Goal: Communication & Community: Share content

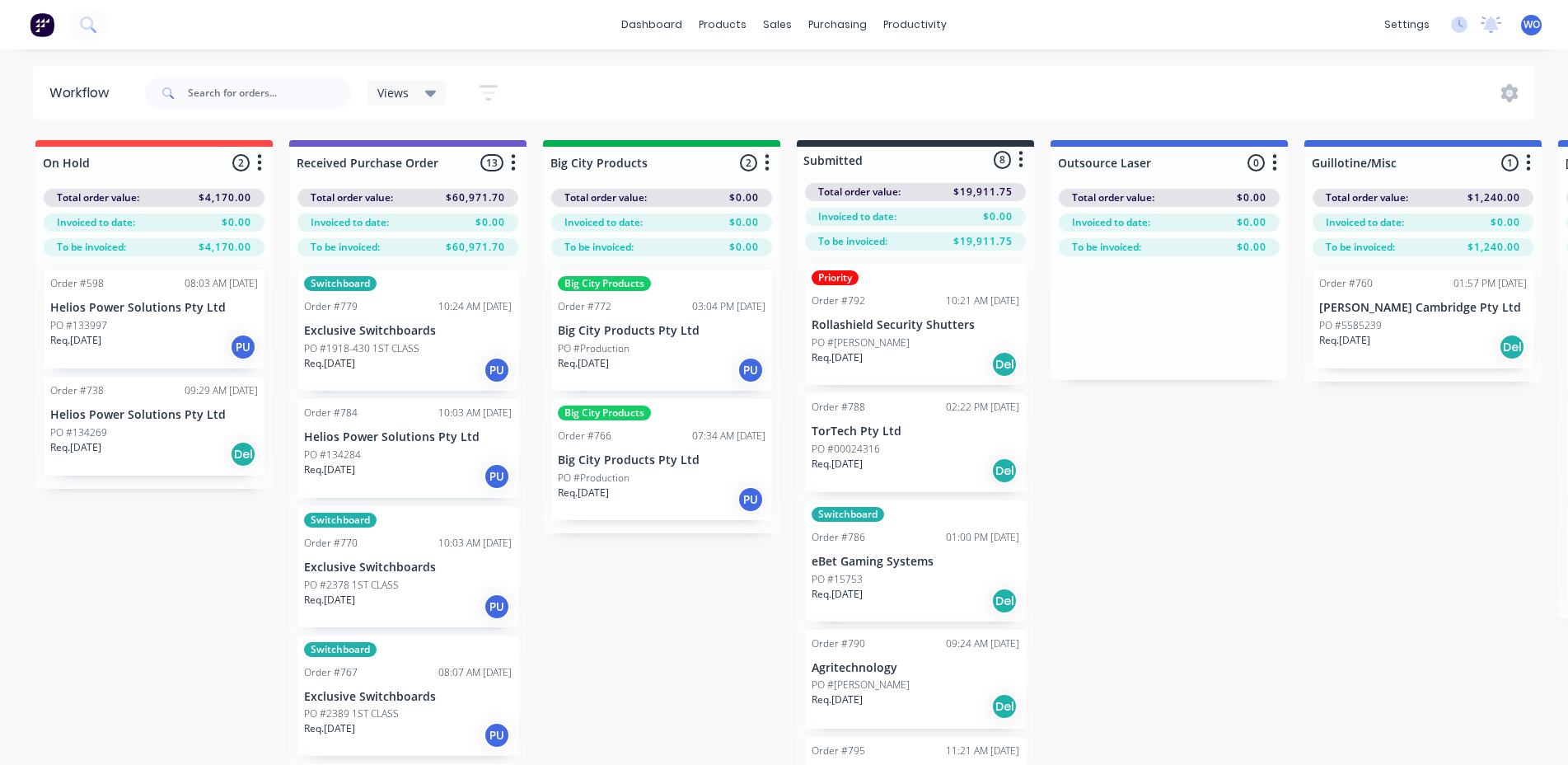
scroll to position [0, 1430]
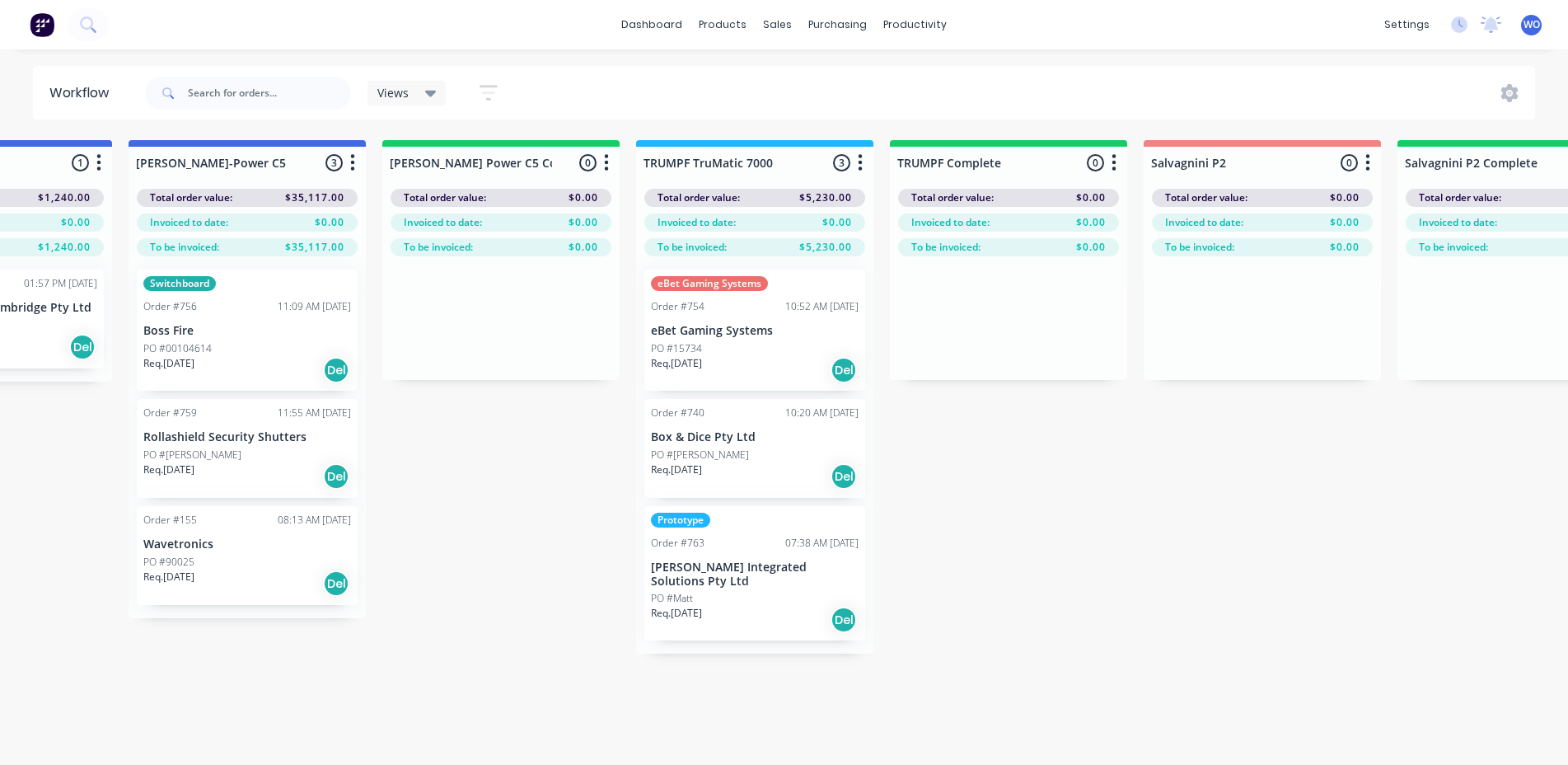
click at [44, 23] on img at bounding box center [41, 24] width 24 height 24
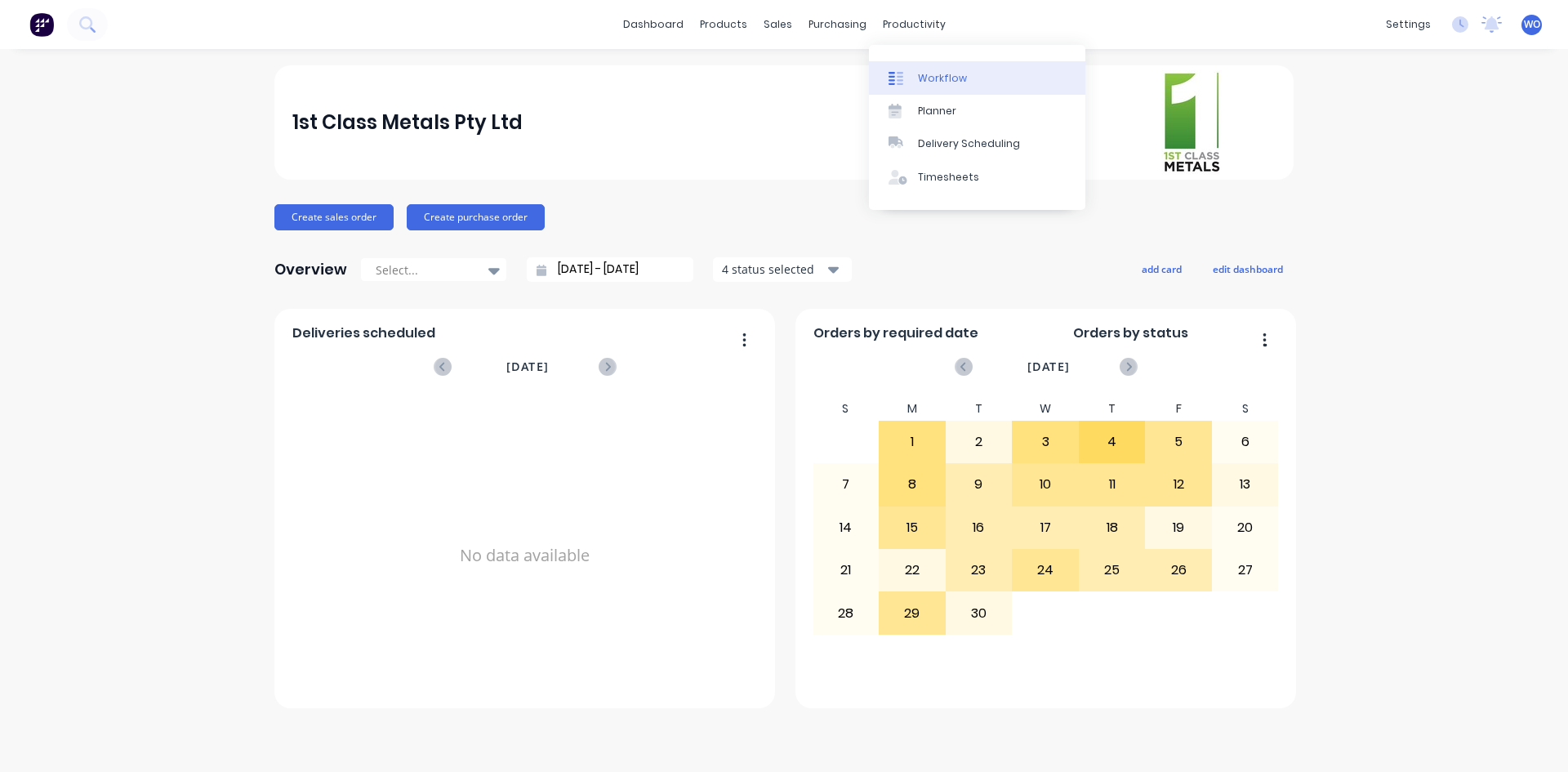
click at [955, 71] on div "Workflow" at bounding box center [942, 78] width 49 height 14
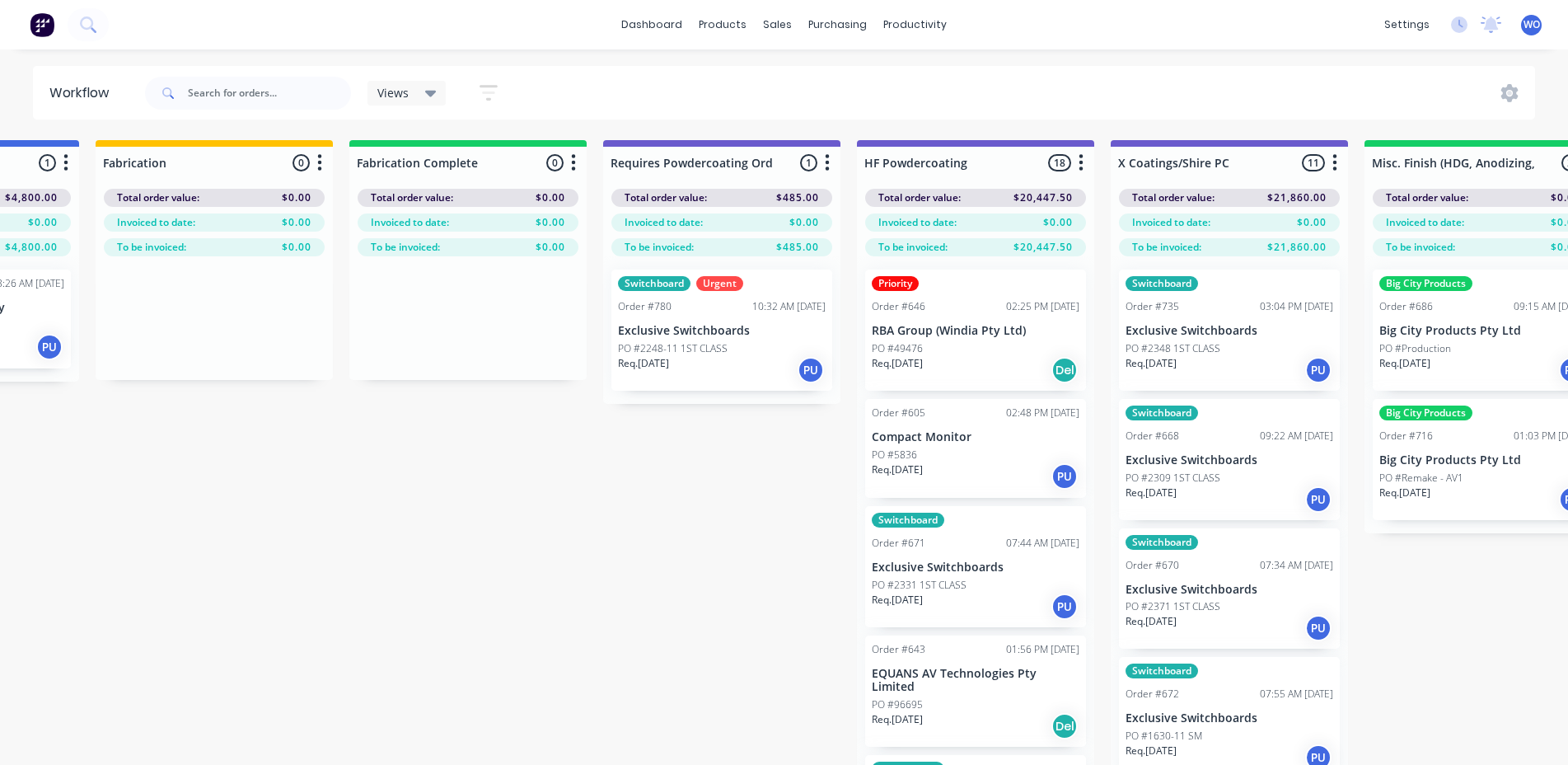
scroll to position [0, 5048]
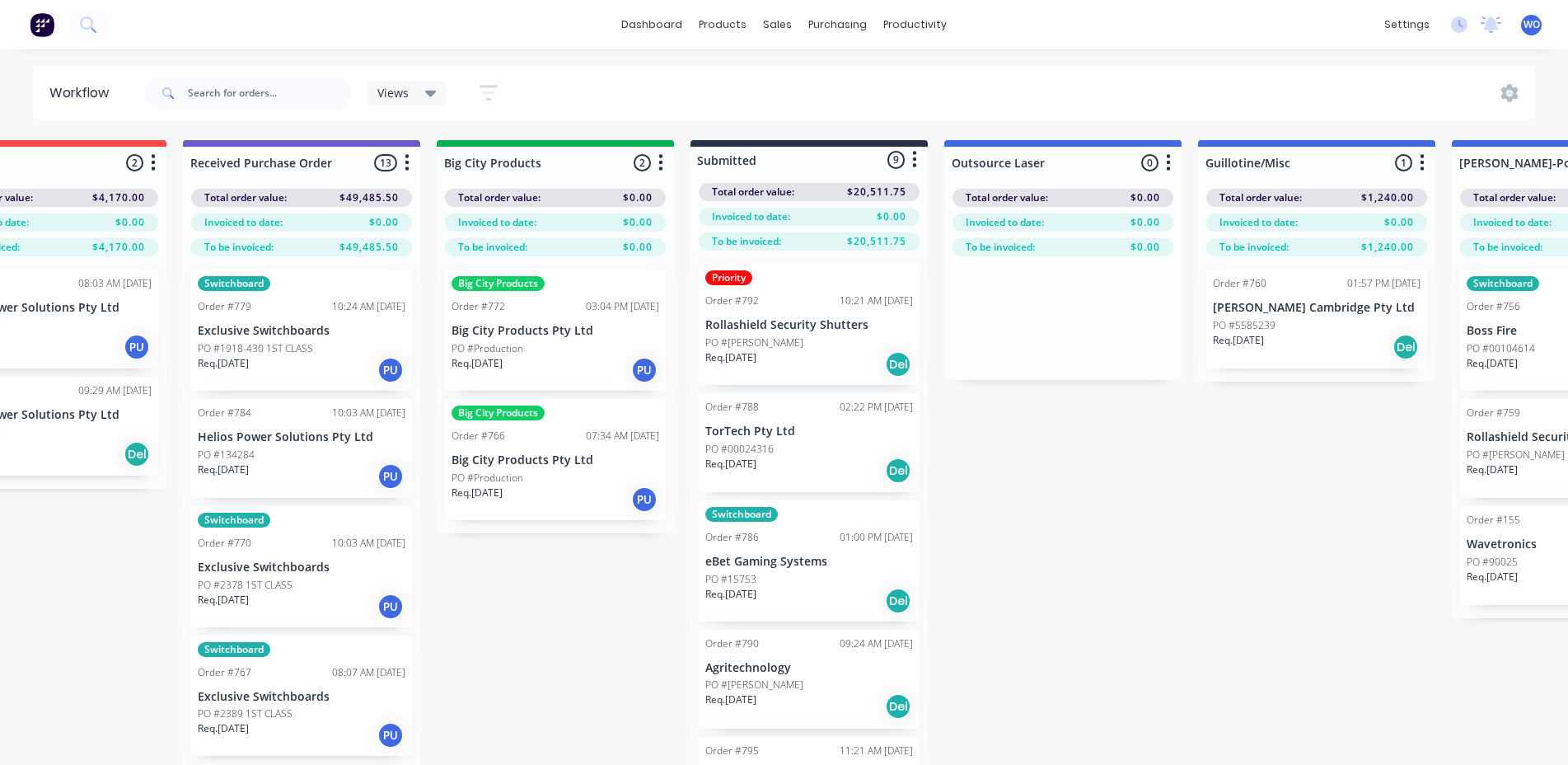
scroll to position [0, 0]
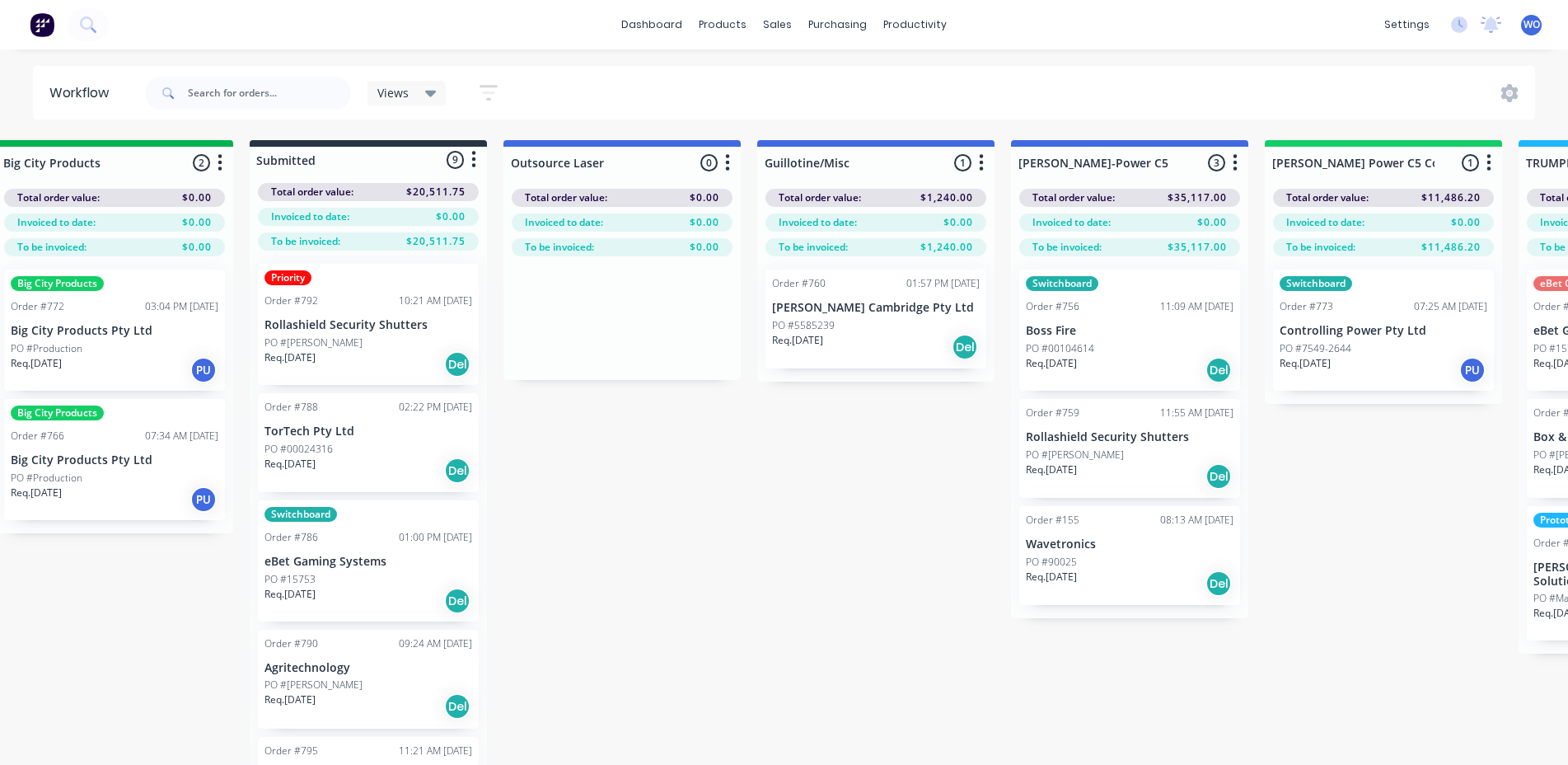
scroll to position [0, 417]
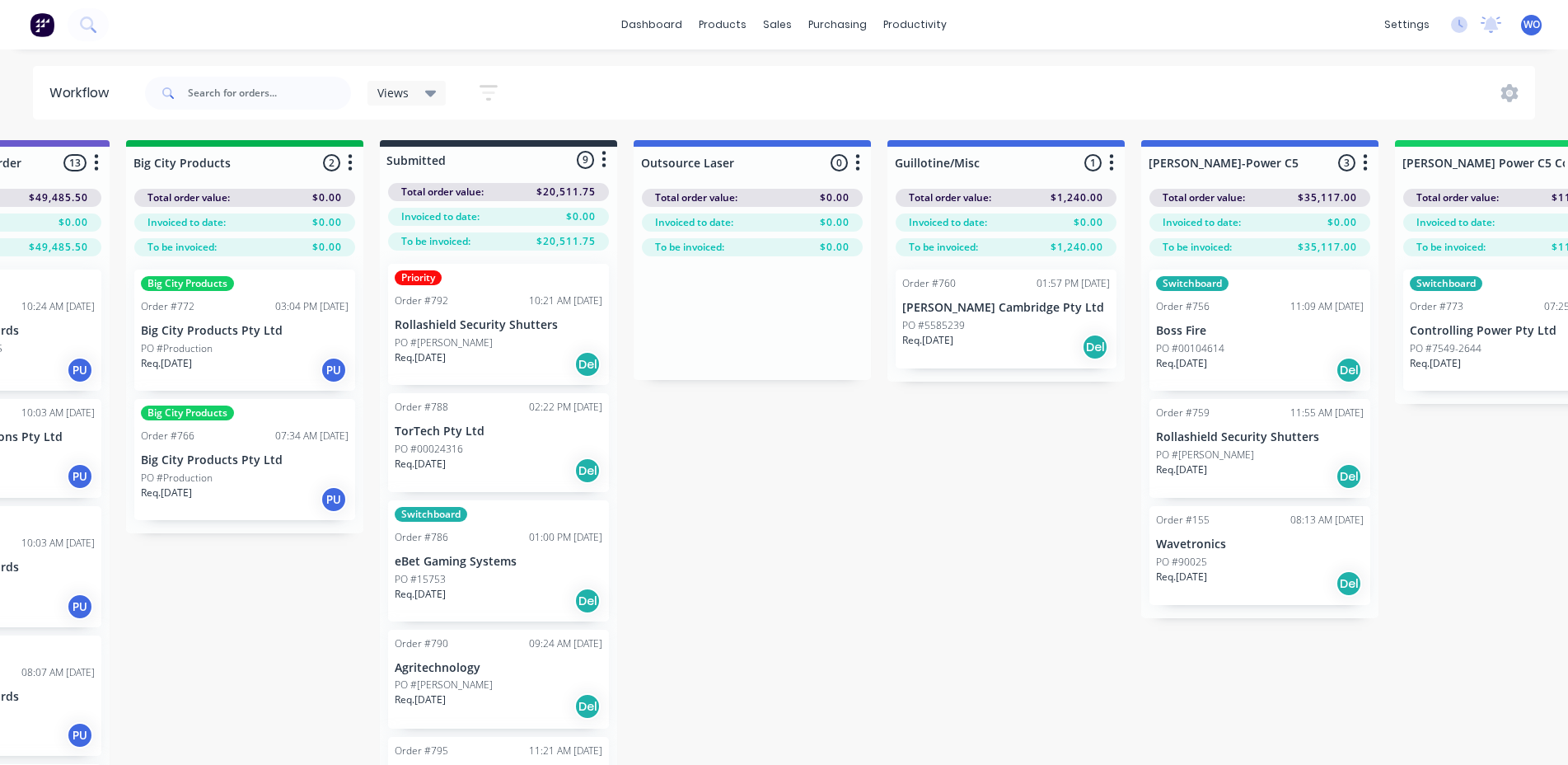
click at [49, 35] on img at bounding box center [41, 24] width 24 height 24
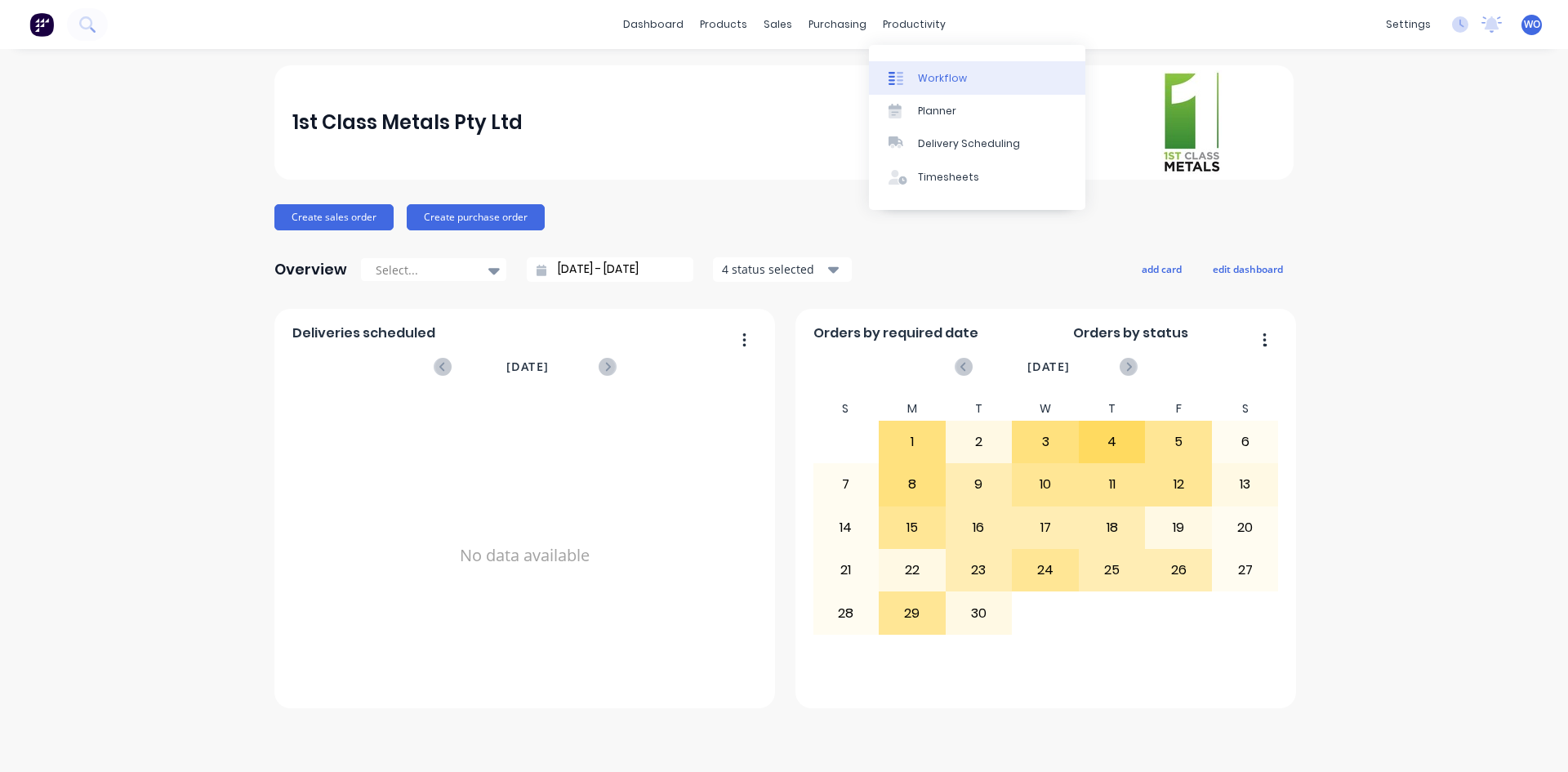
click at [940, 77] on div "Workflow" at bounding box center [942, 78] width 49 height 14
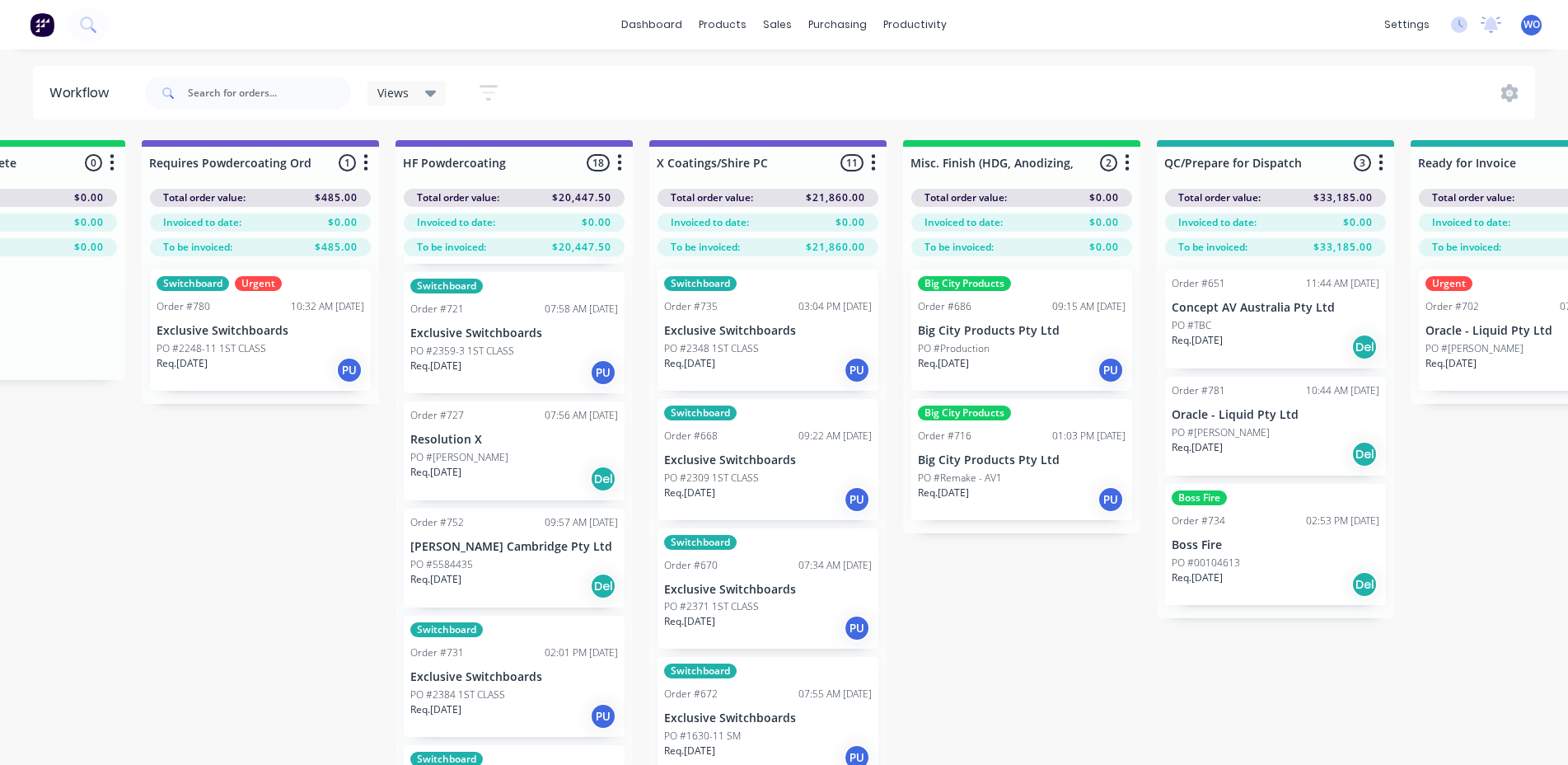
scroll to position [1665, 0]
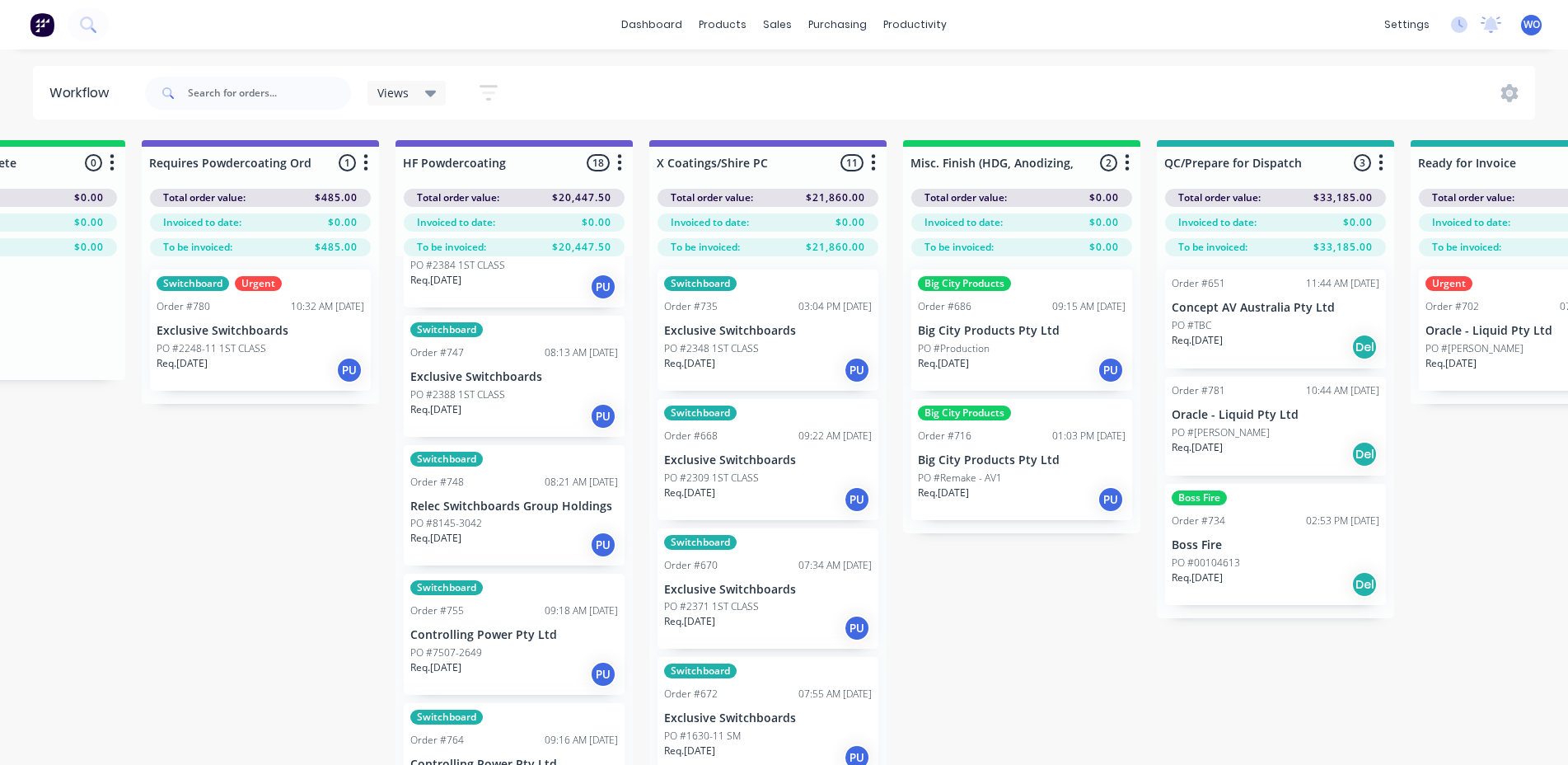
click at [44, 16] on img at bounding box center [41, 24] width 24 height 24
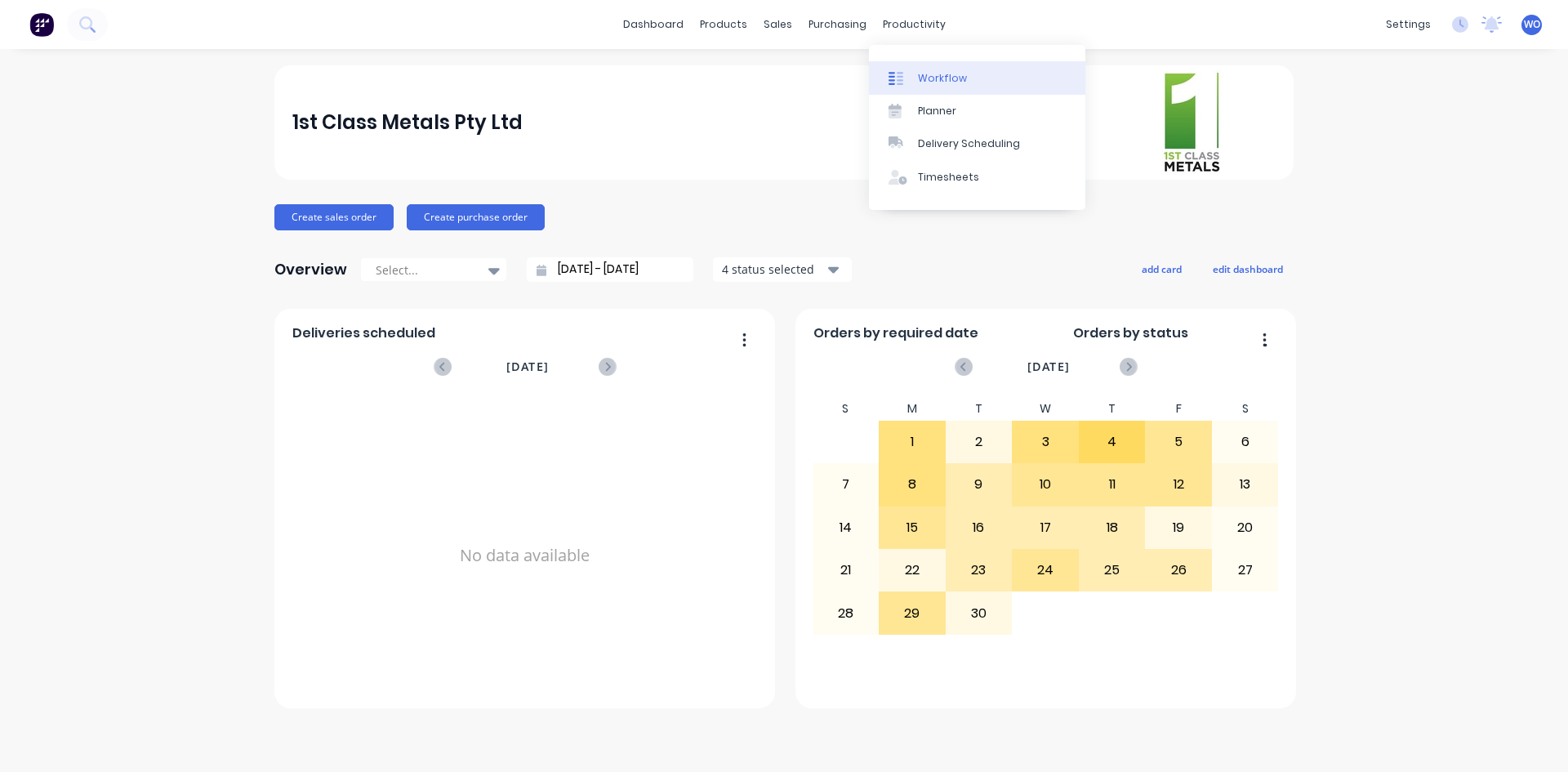
click at [951, 87] on link "Workflow" at bounding box center [978, 77] width 216 height 33
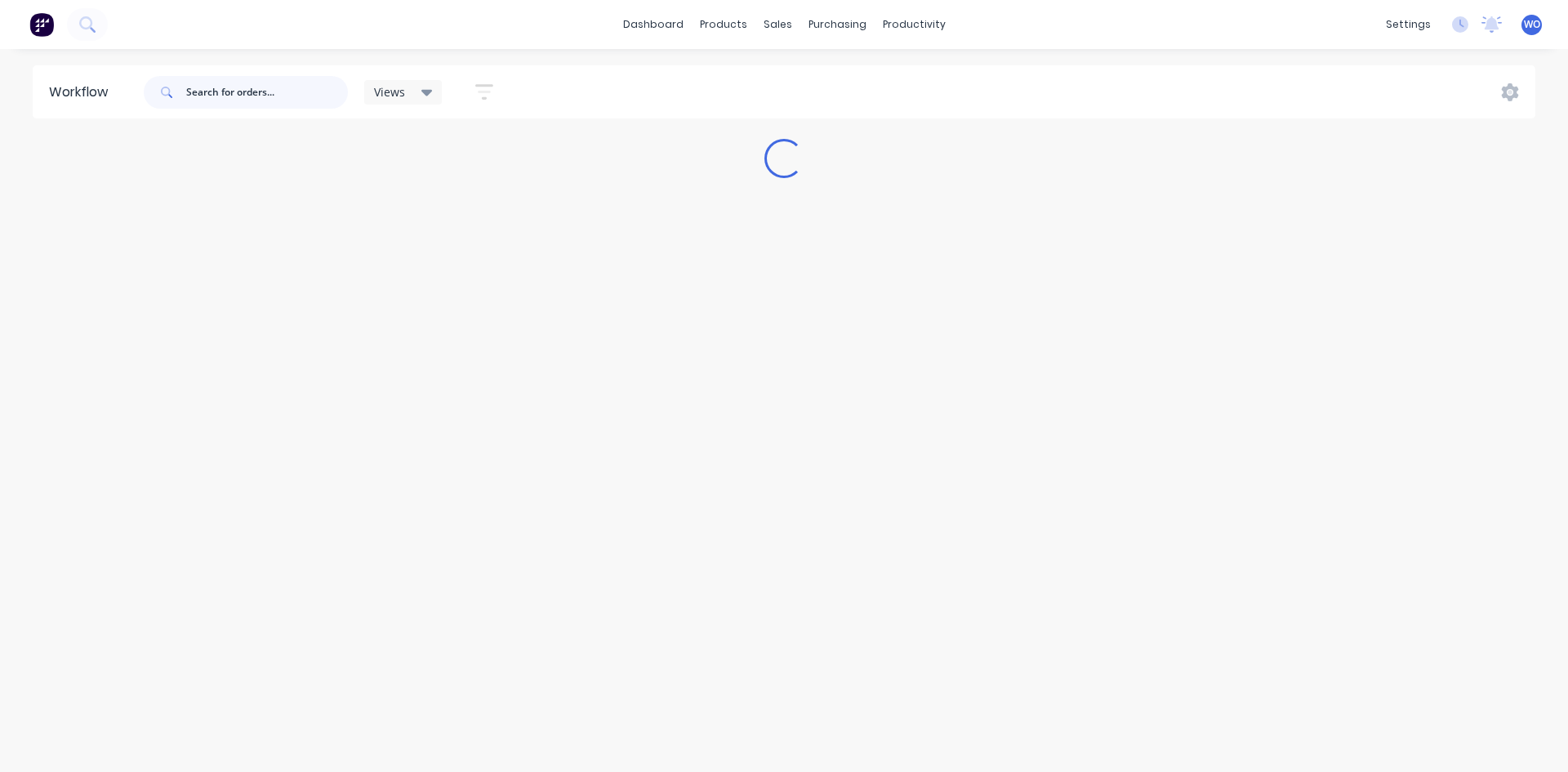
click at [230, 82] on input "text" at bounding box center [267, 93] width 161 height 33
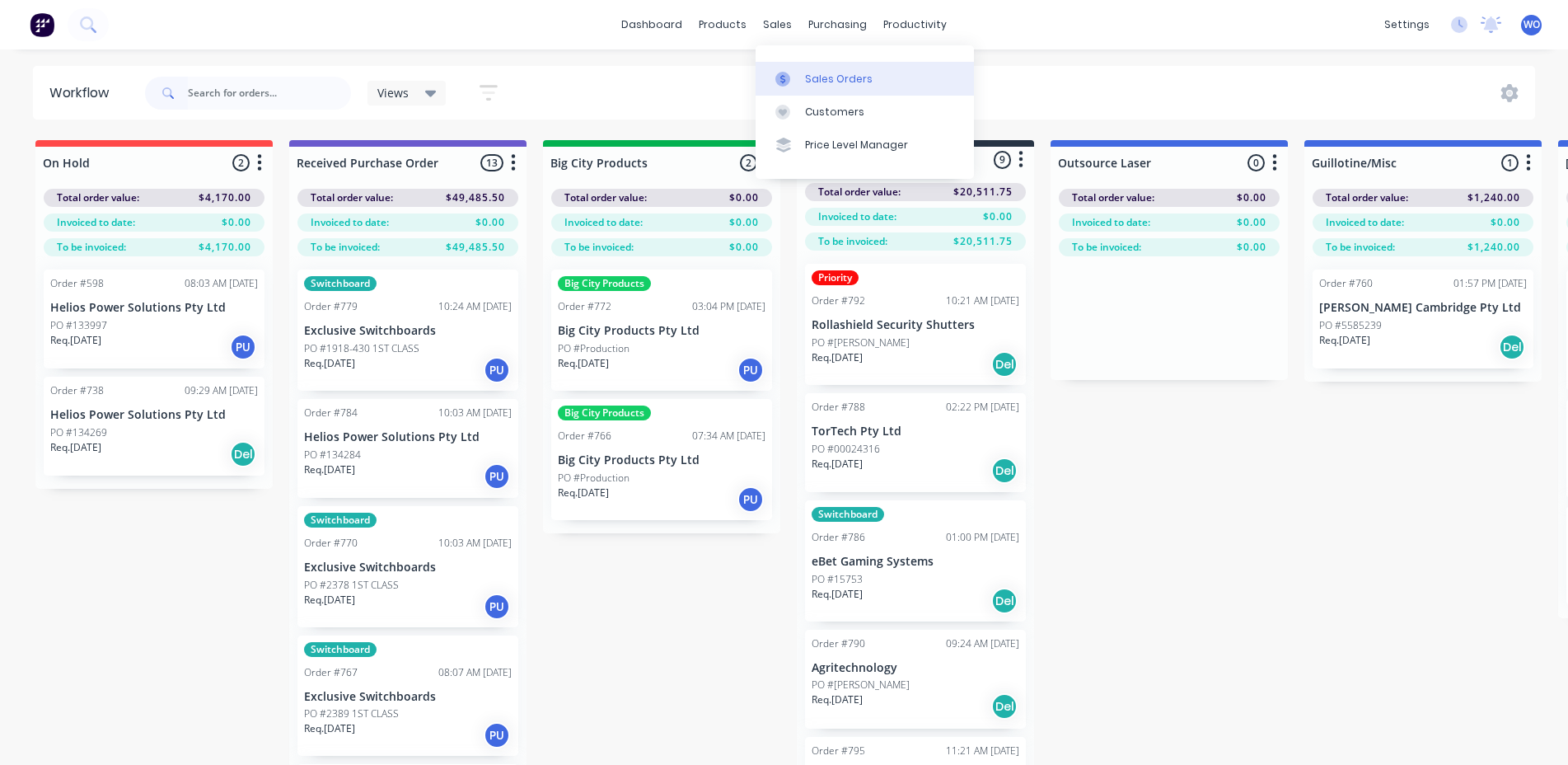
click at [811, 75] on div "Sales Orders" at bounding box center [838, 79] width 67 height 15
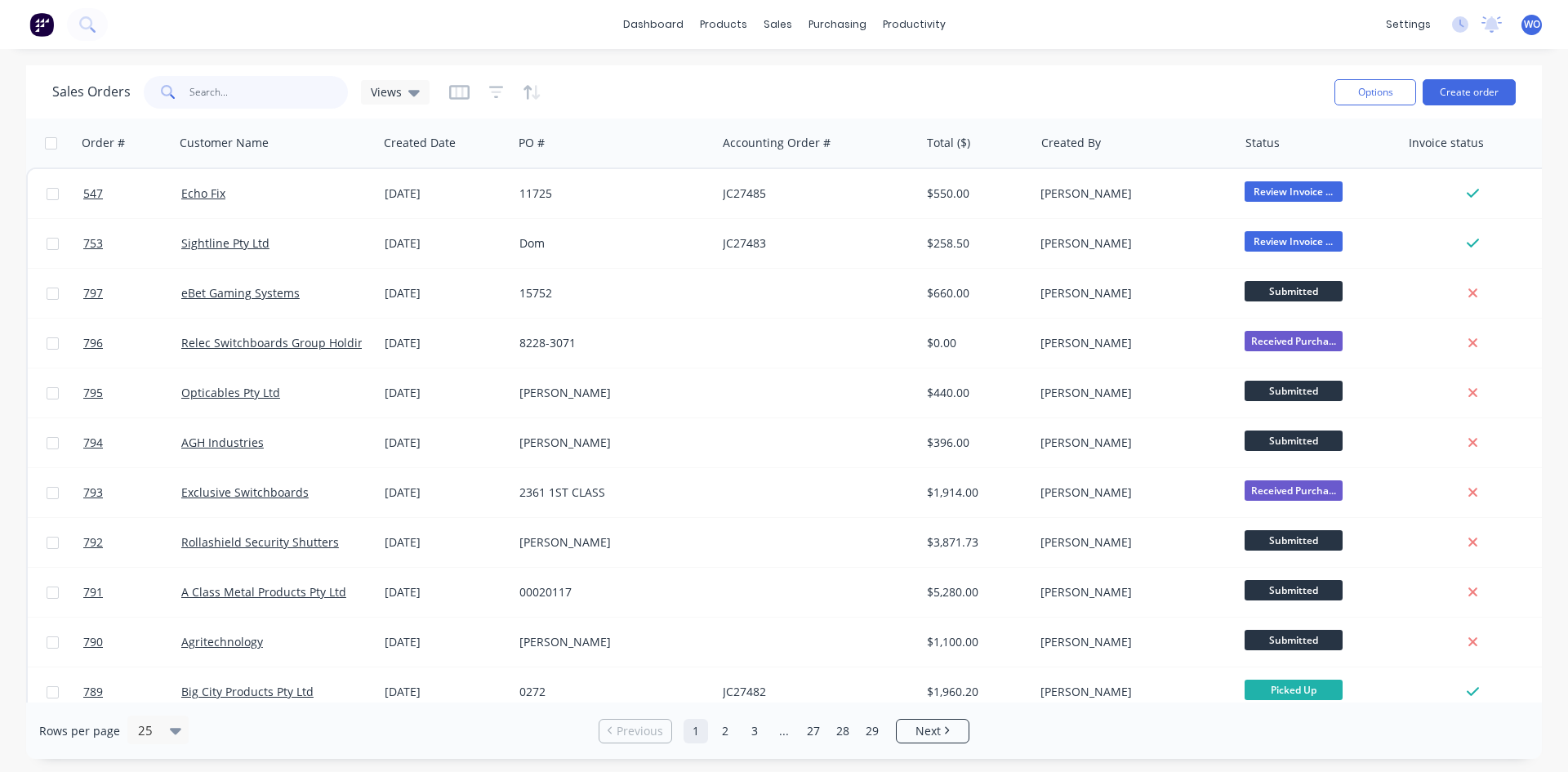
click at [198, 90] on input "text" at bounding box center [269, 93] width 159 height 33
type input "765"
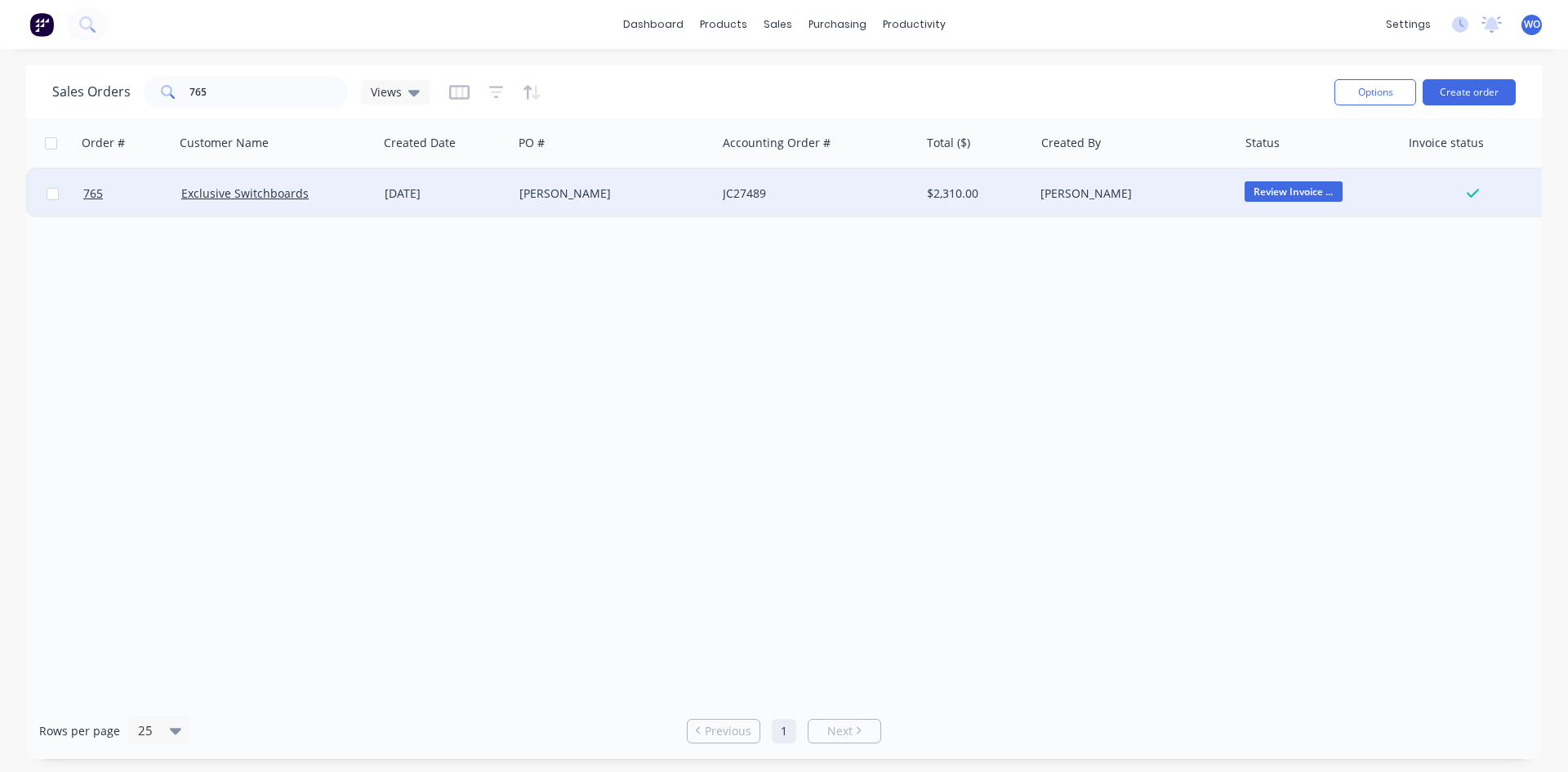
click at [599, 192] on div "[PERSON_NAME]" at bounding box center [611, 193] width 182 height 16
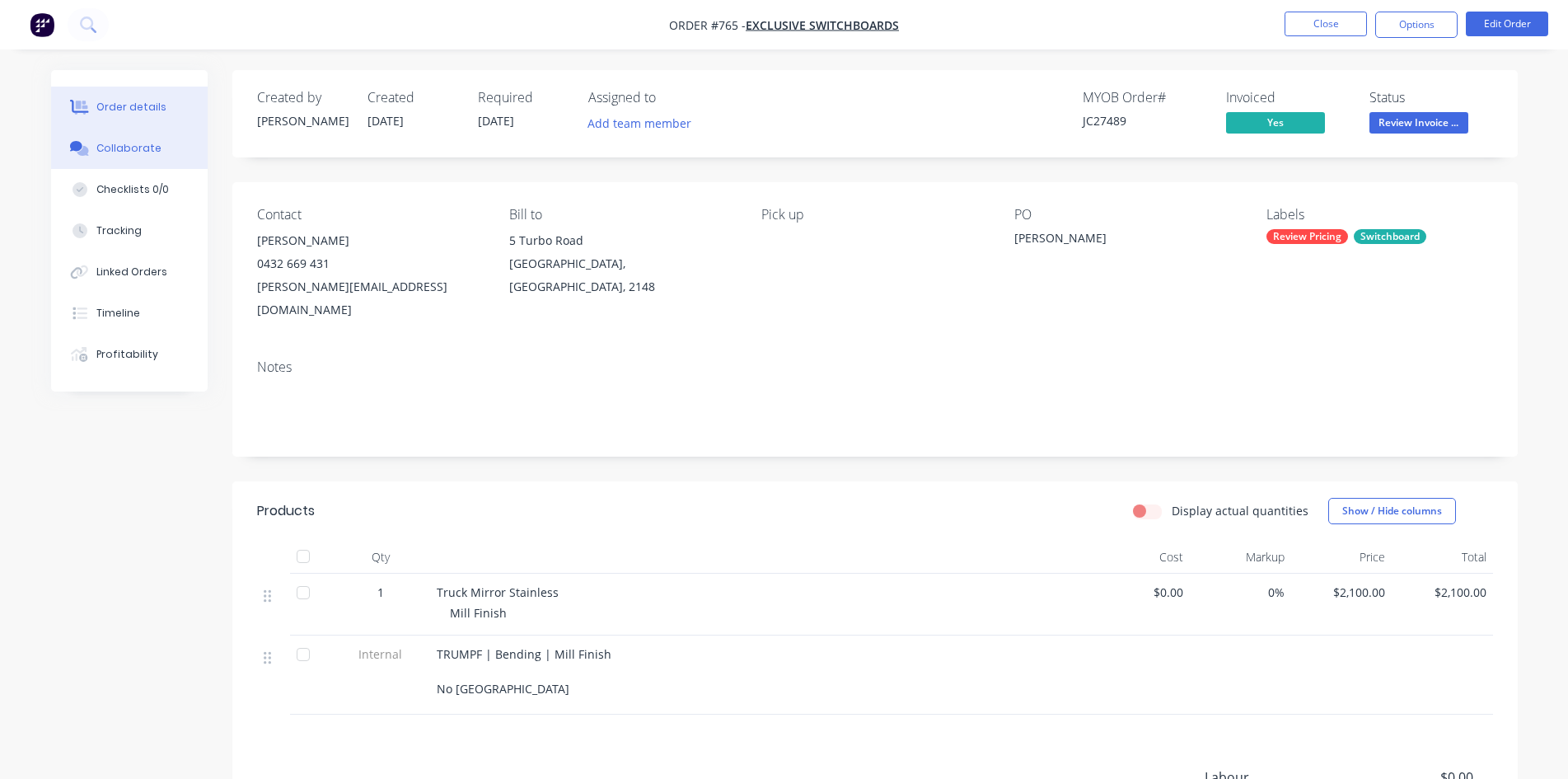
click at [138, 150] on div "Collaborate" at bounding box center [129, 148] width 65 height 15
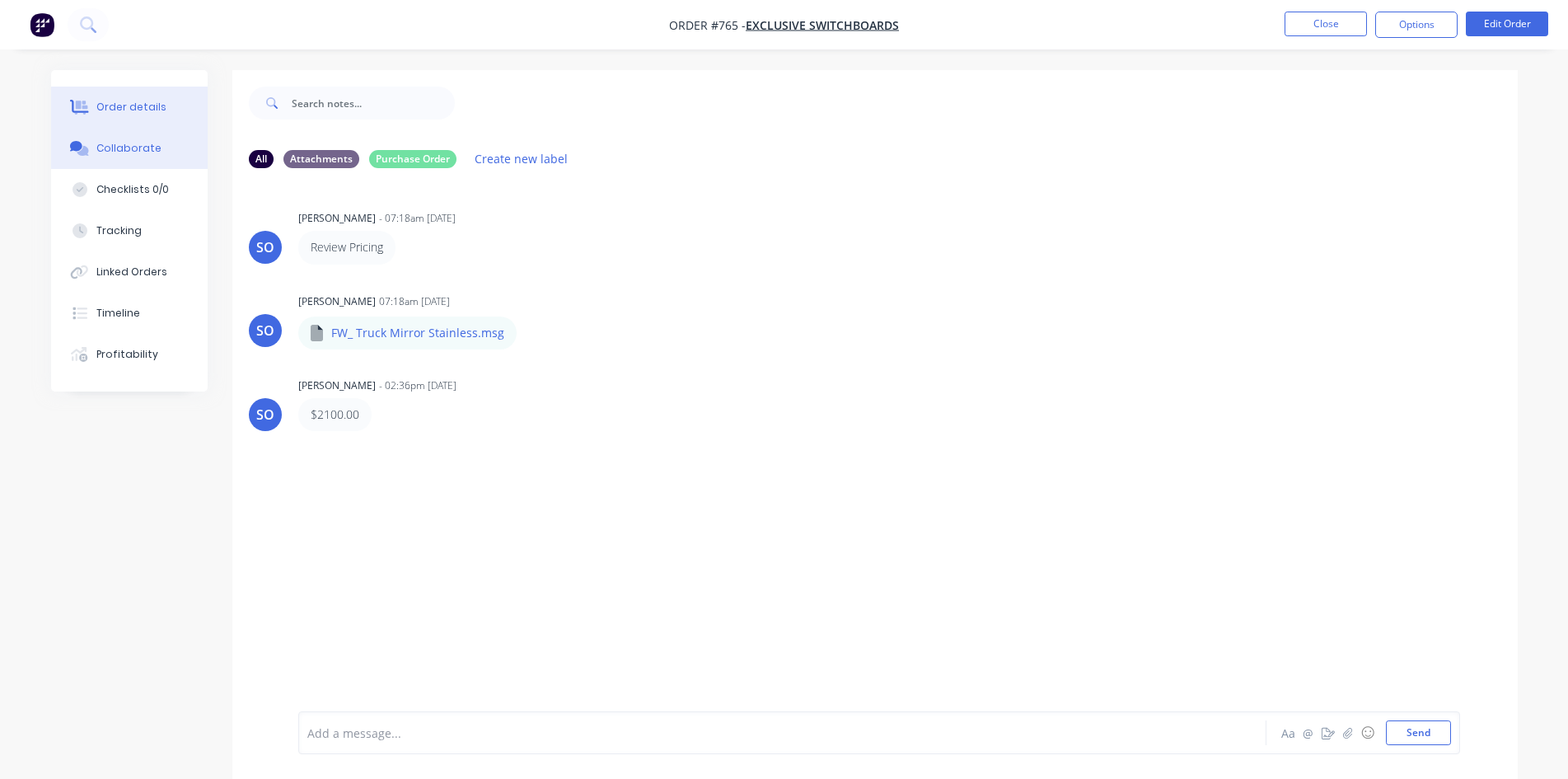
click at [143, 109] on div "Order details" at bounding box center [132, 106] width 70 height 15
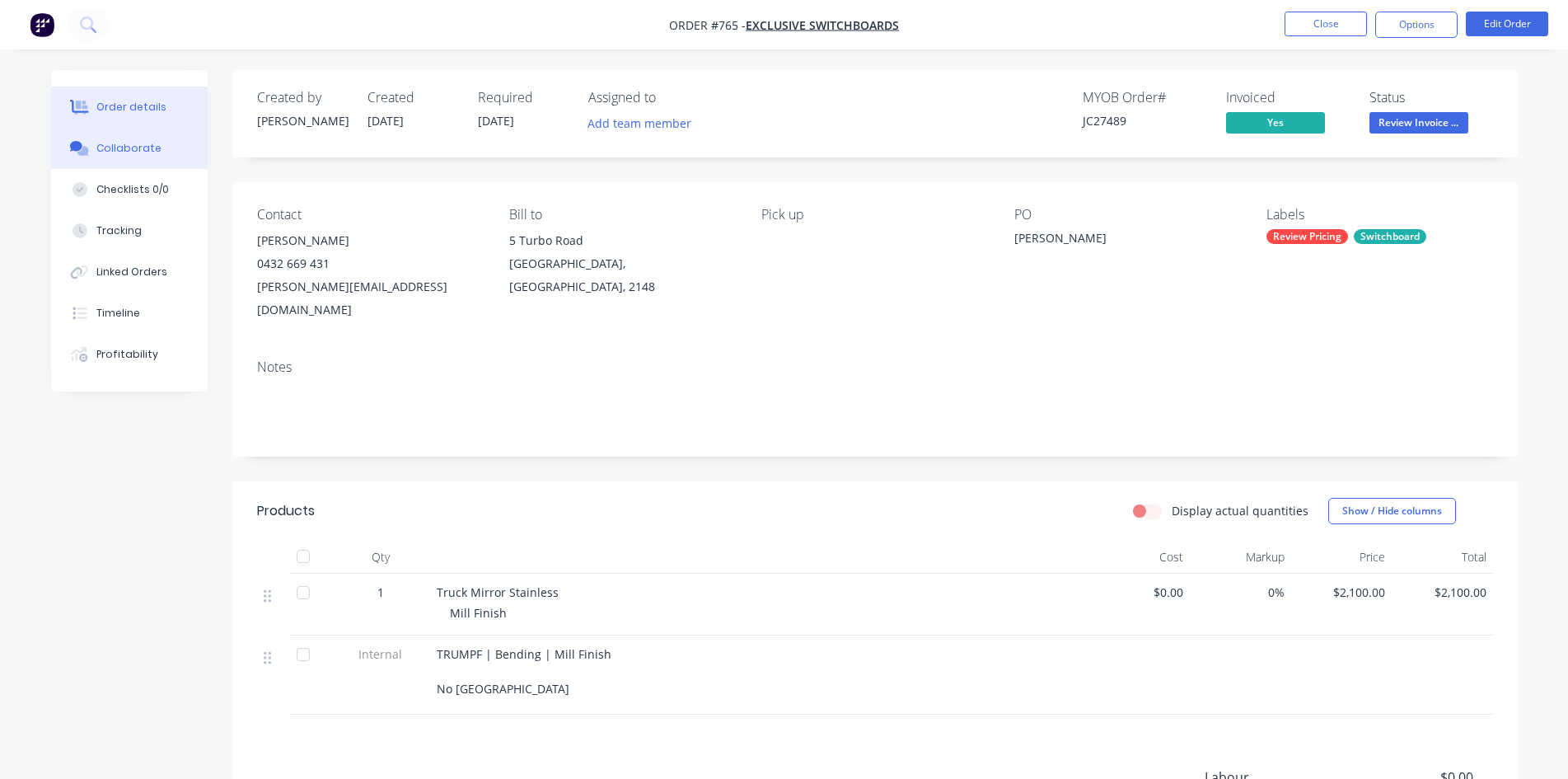
click at [140, 147] on div "Collaborate" at bounding box center [129, 148] width 65 height 15
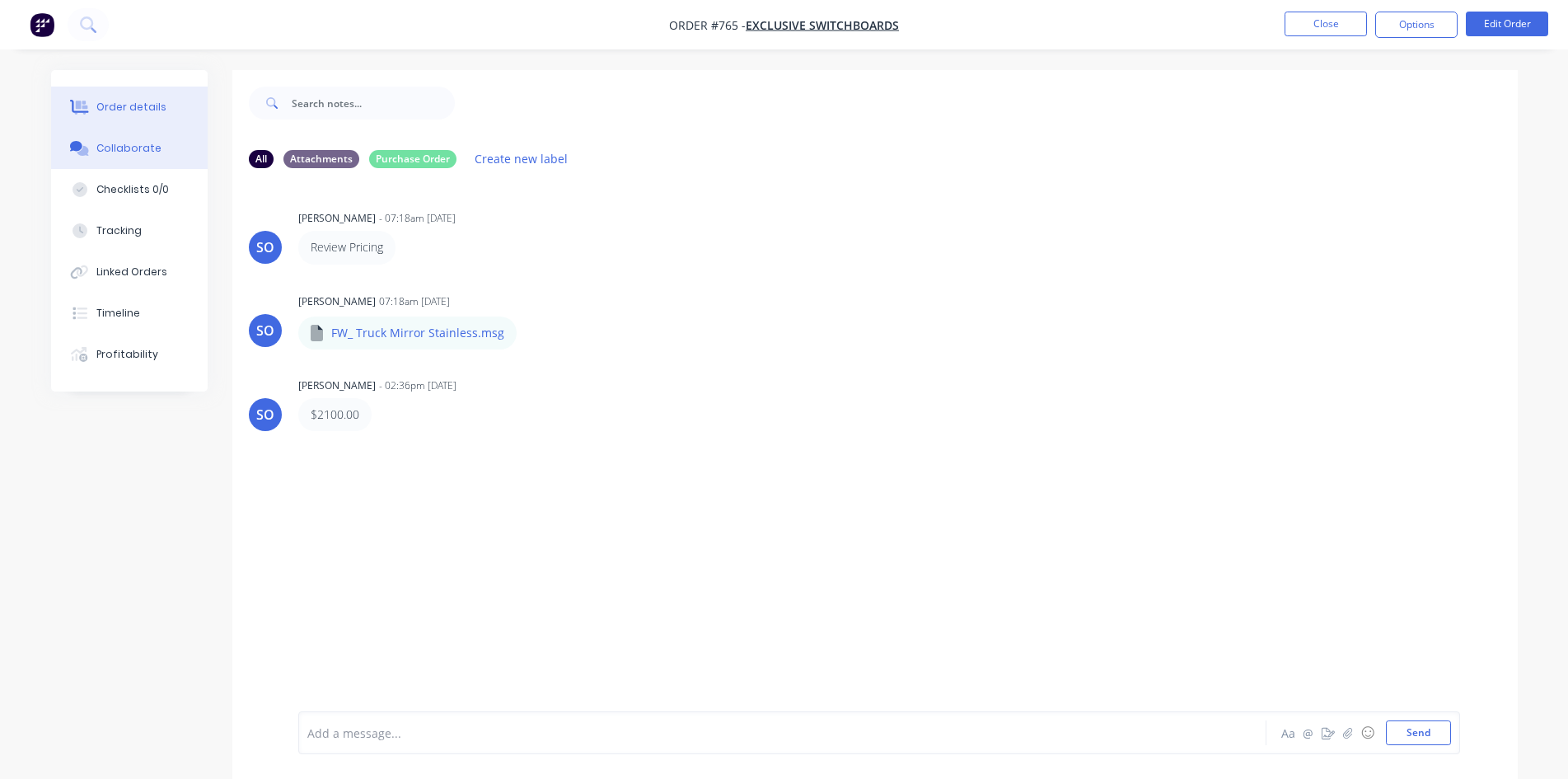
click at [163, 107] on button "Order details" at bounding box center [129, 107] width 157 height 41
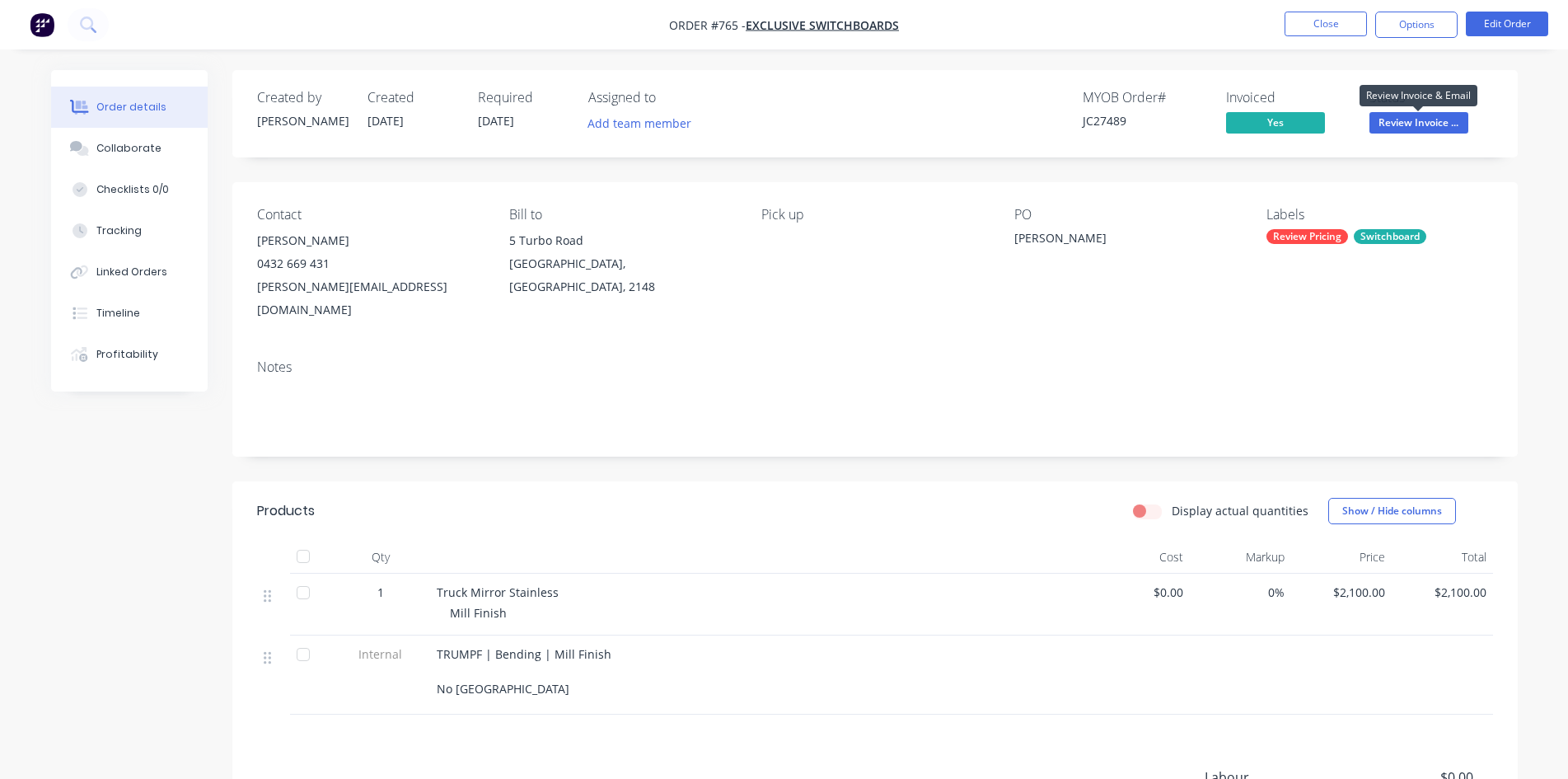
click at [1440, 131] on span "Review Invoice ..." at bounding box center [1418, 122] width 98 height 20
click at [1406, 16] on button "Options" at bounding box center [1416, 24] width 83 height 26
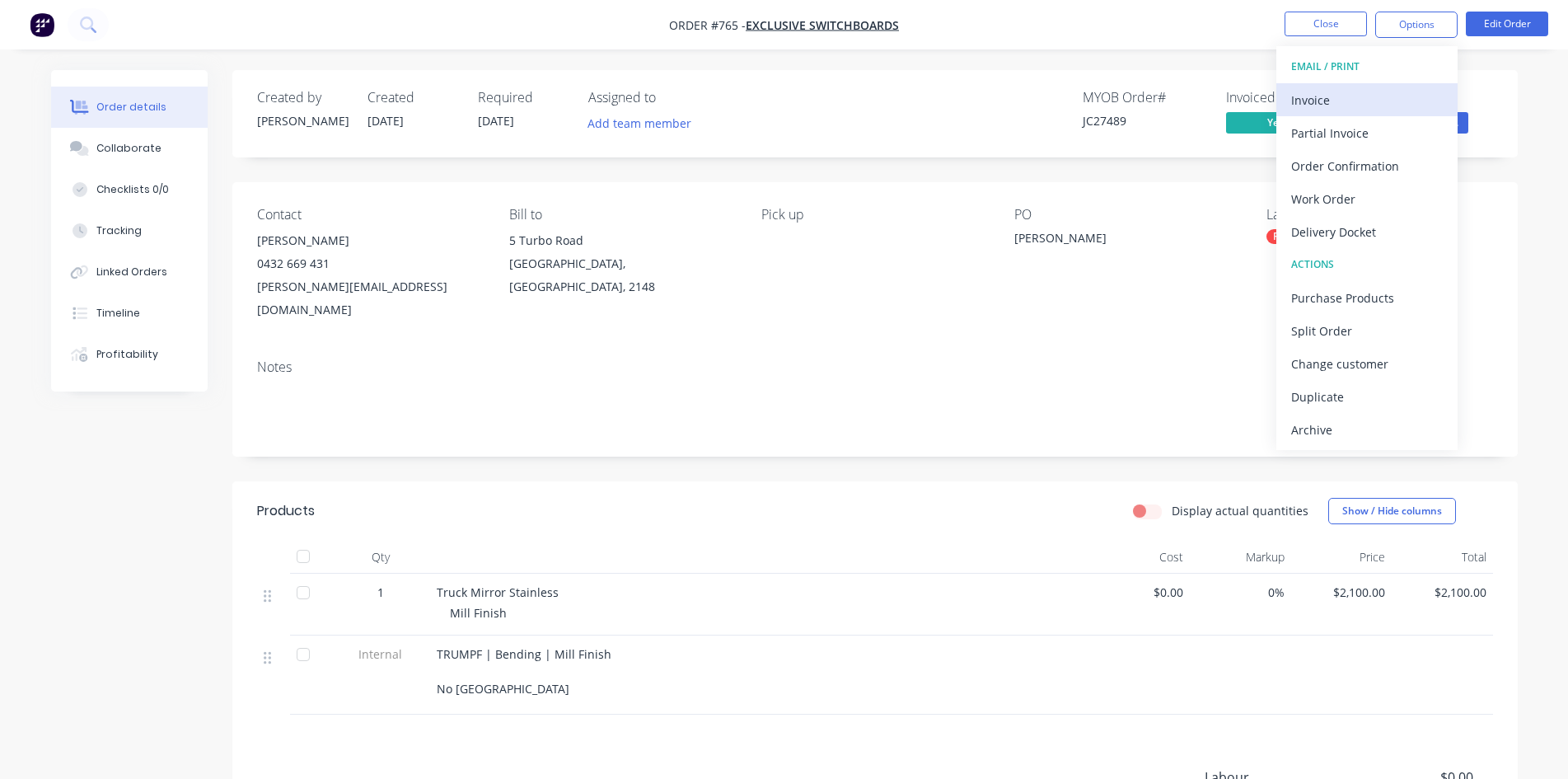
click at [1355, 88] on div "Invoice" at bounding box center [1367, 99] width 152 height 24
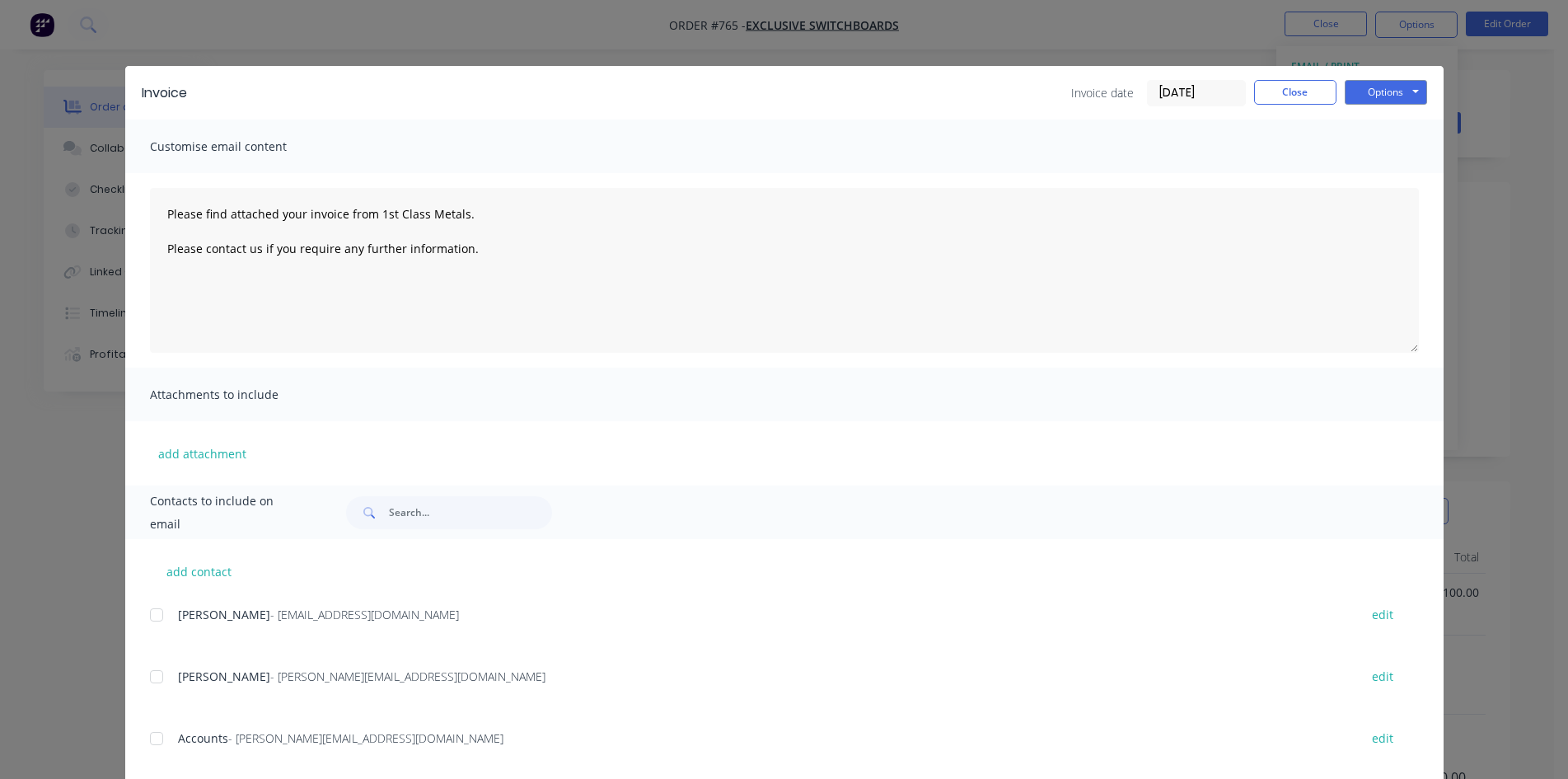
drag, startPoint x: 159, startPoint y: 739, endPoint x: 169, endPoint y: 740, distance: 10.0
click at [161, 741] on div at bounding box center [157, 739] width 33 height 33
click at [1389, 102] on button "Options" at bounding box center [1386, 92] width 83 height 24
click at [1373, 182] on button "Email" at bounding box center [1397, 176] width 105 height 27
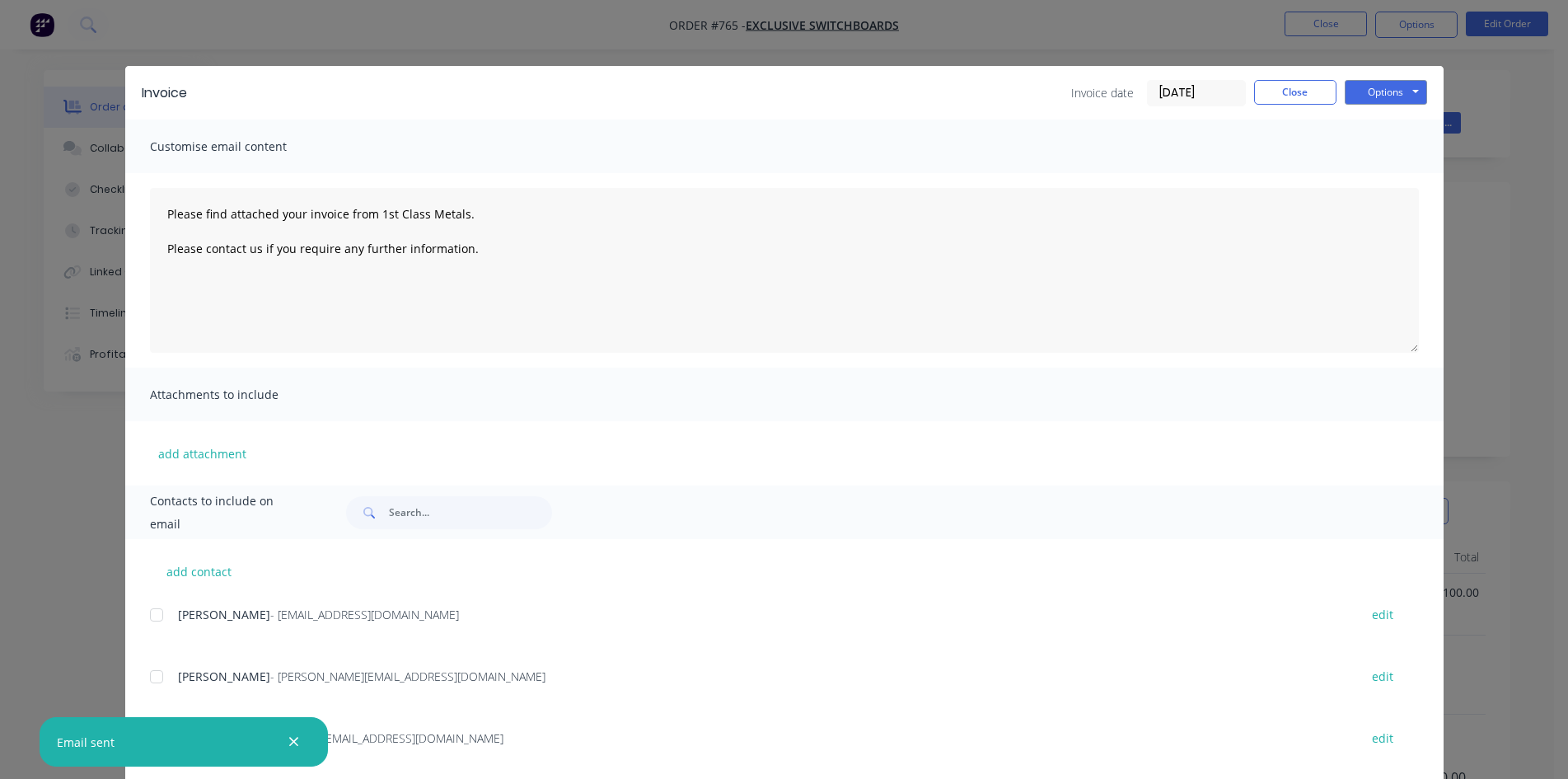
type textarea "Please find attached your invoice from 1st Class Metals. Please contact us if y…"
click at [1270, 97] on button "Close" at bounding box center [1295, 92] width 83 height 24
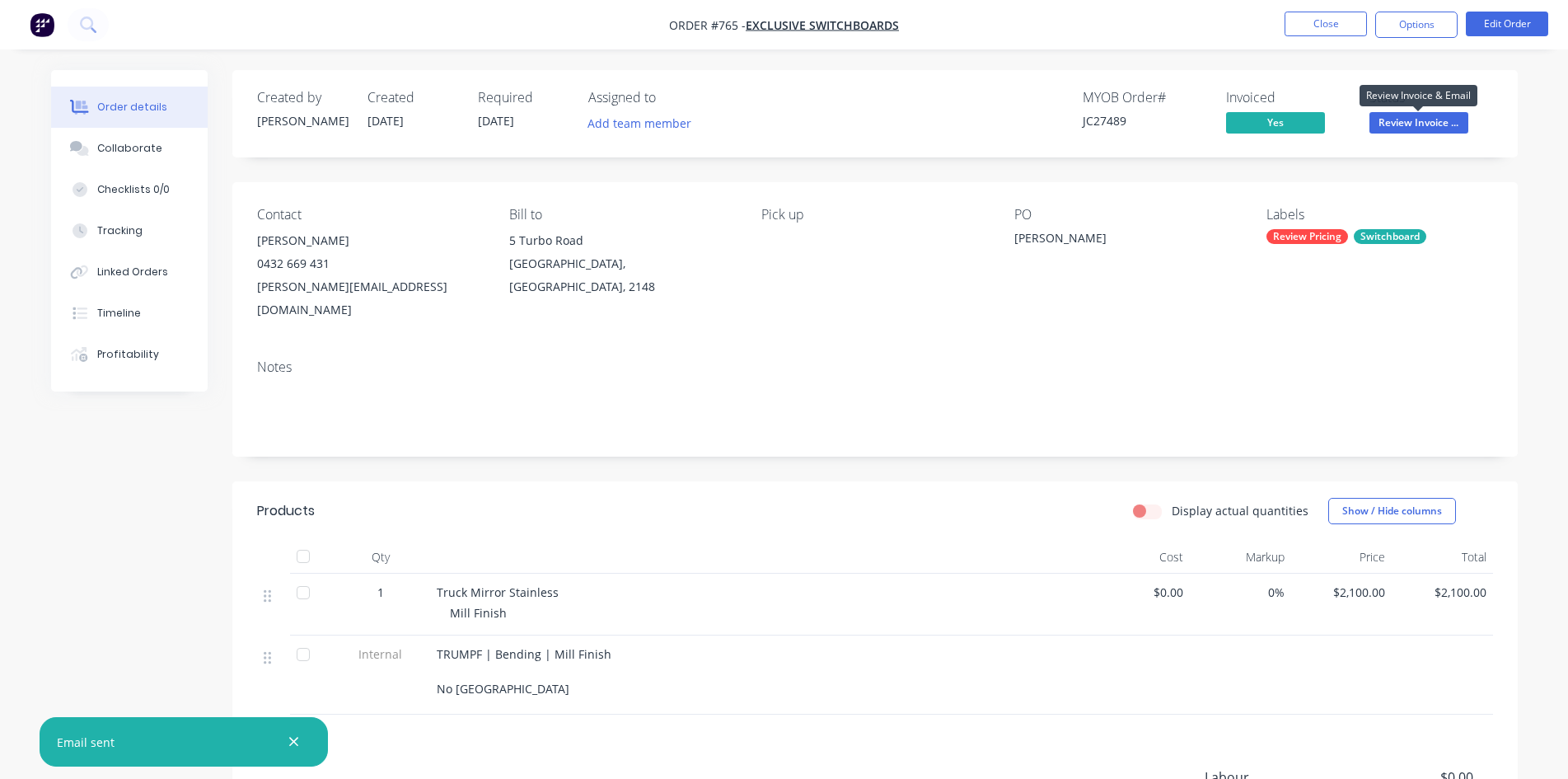
click at [1390, 123] on span "Review Invoice ..." at bounding box center [1418, 122] width 98 height 20
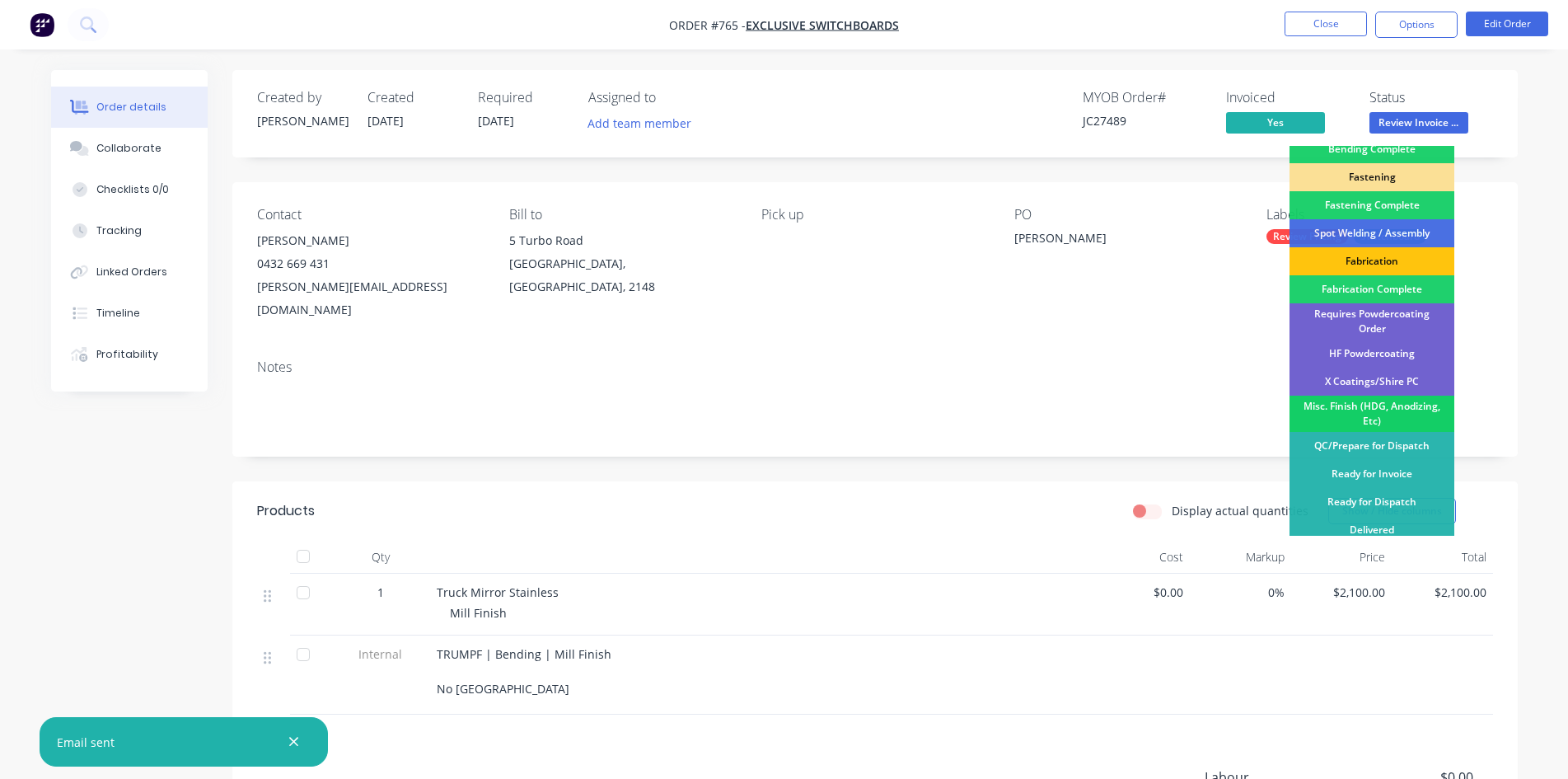
scroll to position [467, 0]
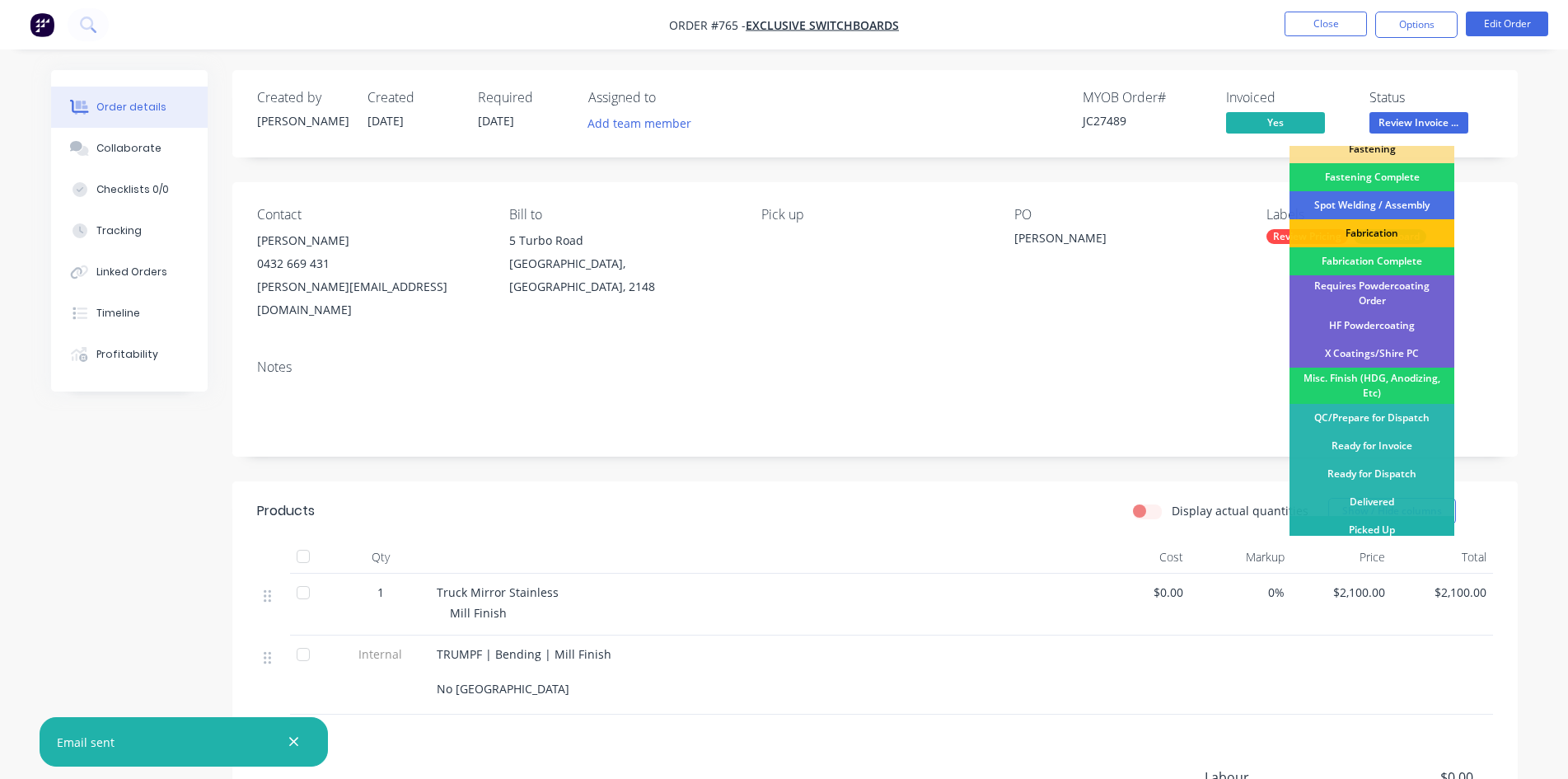
click at [1396, 517] on div "Picked Up" at bounding box center [1371, 529] width 165 height 28
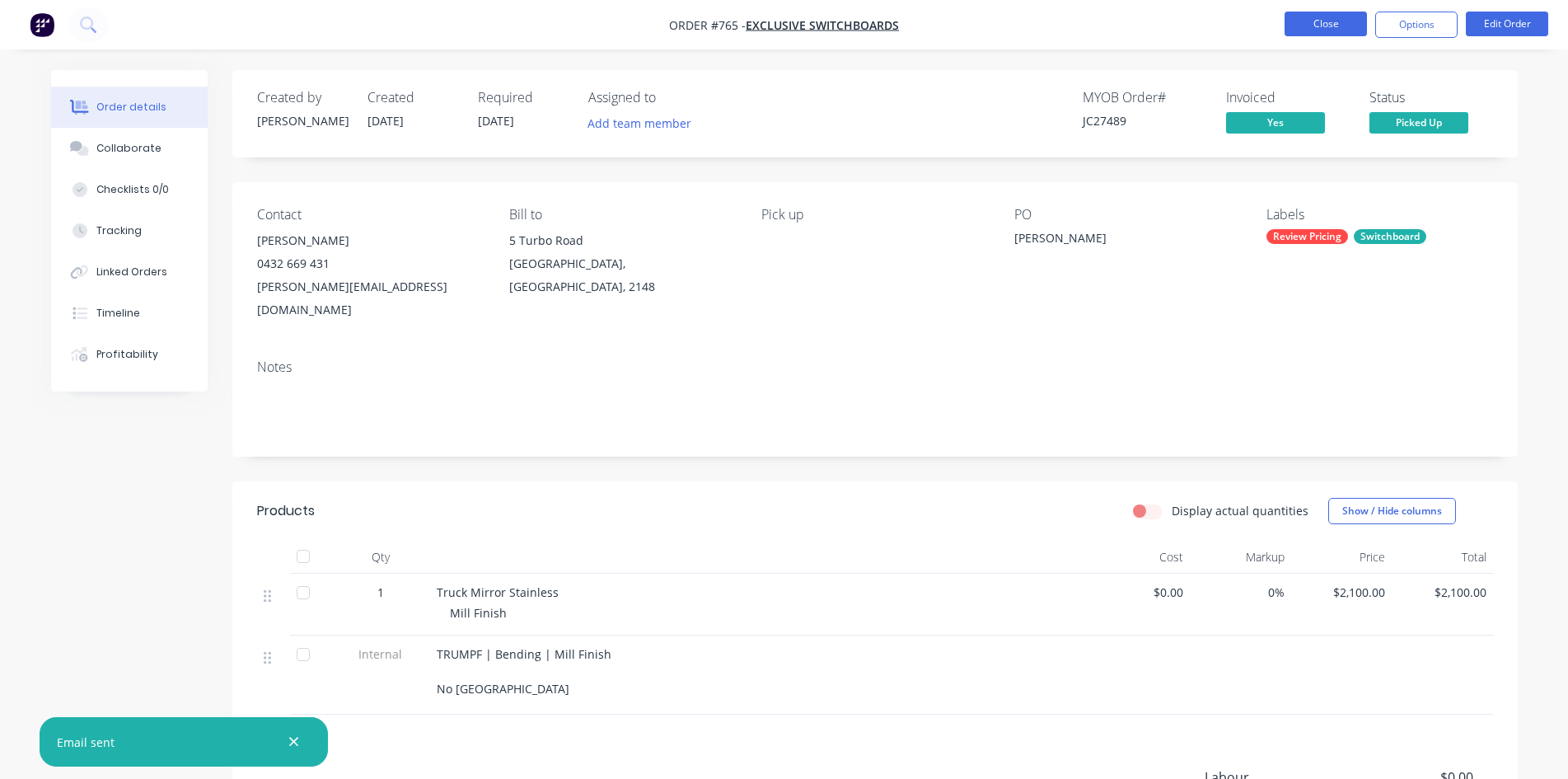
click at [1327, 31] on button "Close" at bounding box center [1325, 23] width 83 height 24
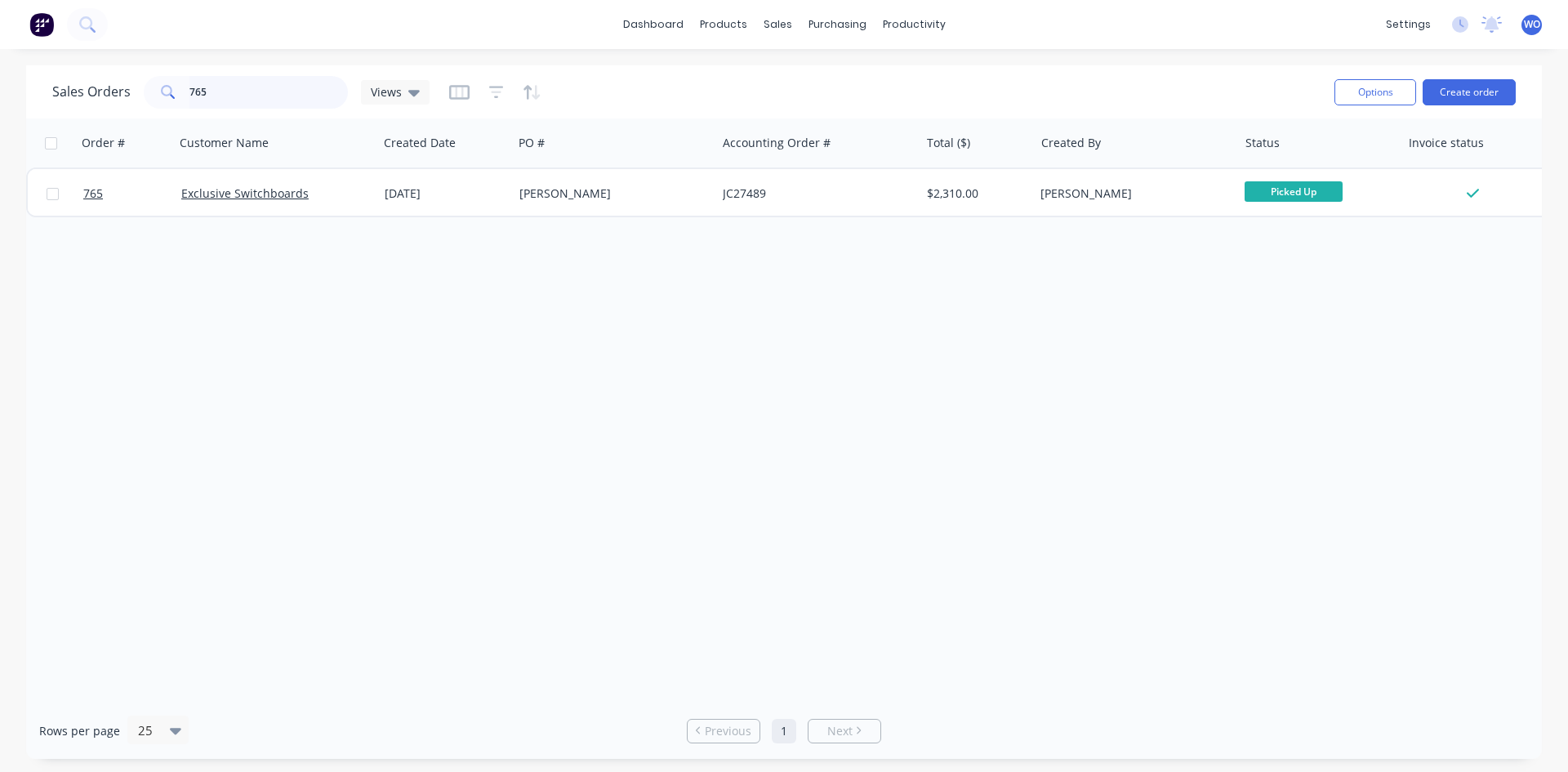
click at [0, 93] on div "Sales Orders 765 Views Options Create order Order # Customer Name Created Date …" at bounding box center [784, 413] width 1568 height 694
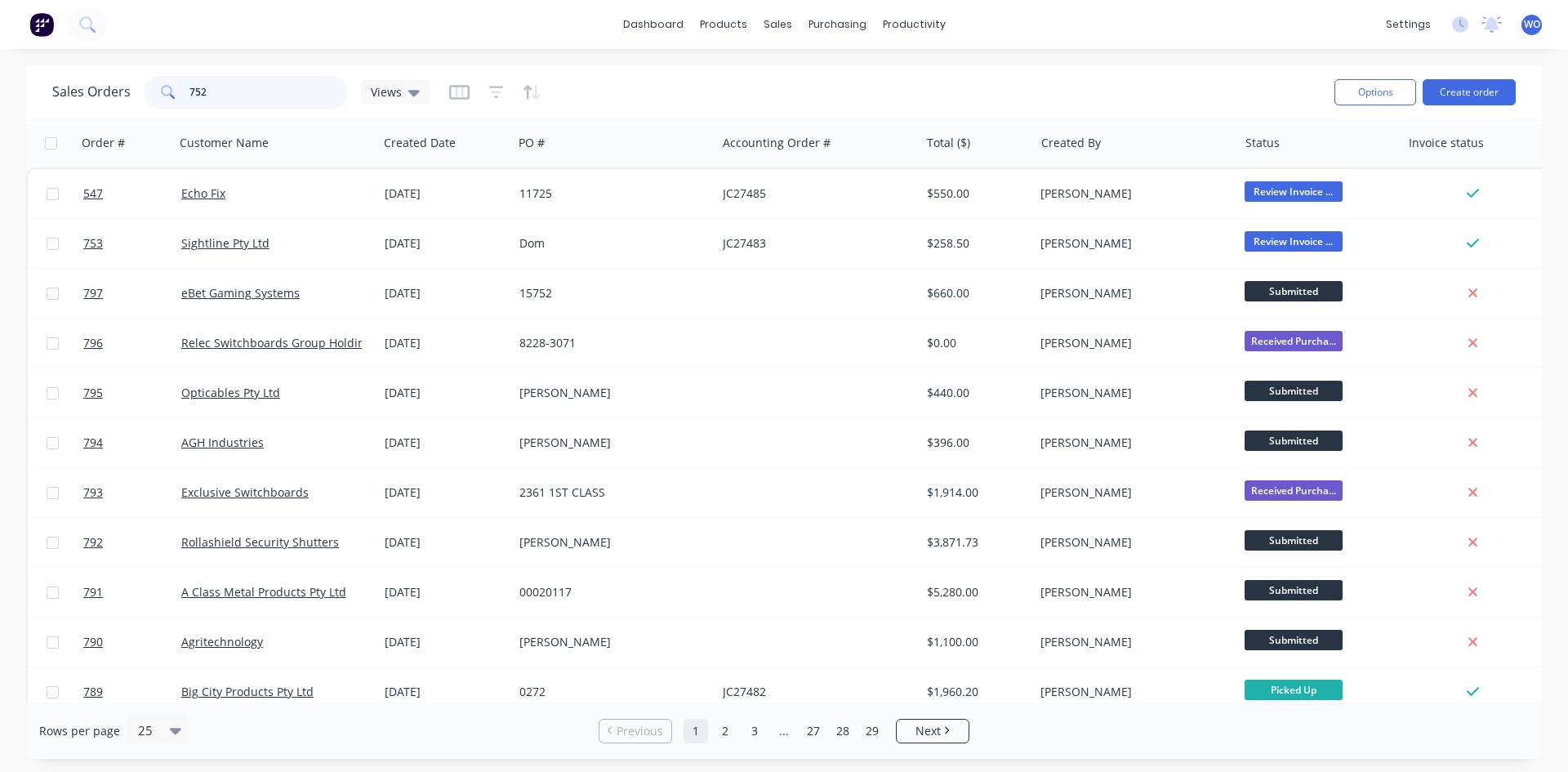
type input "752"
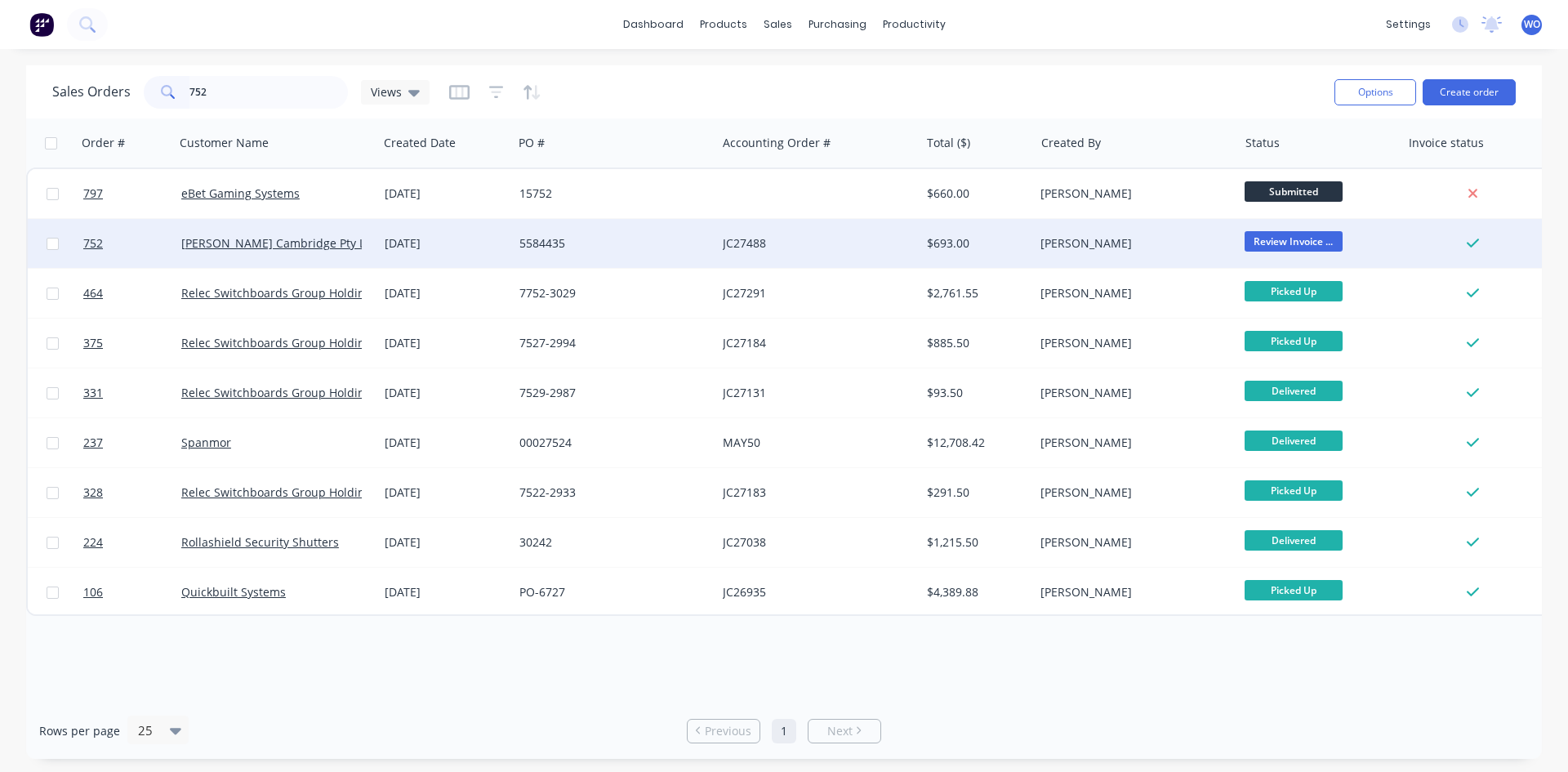
click at [727, 240] on div "JC27488" at bounding box center [813, 243] width 182 height 16
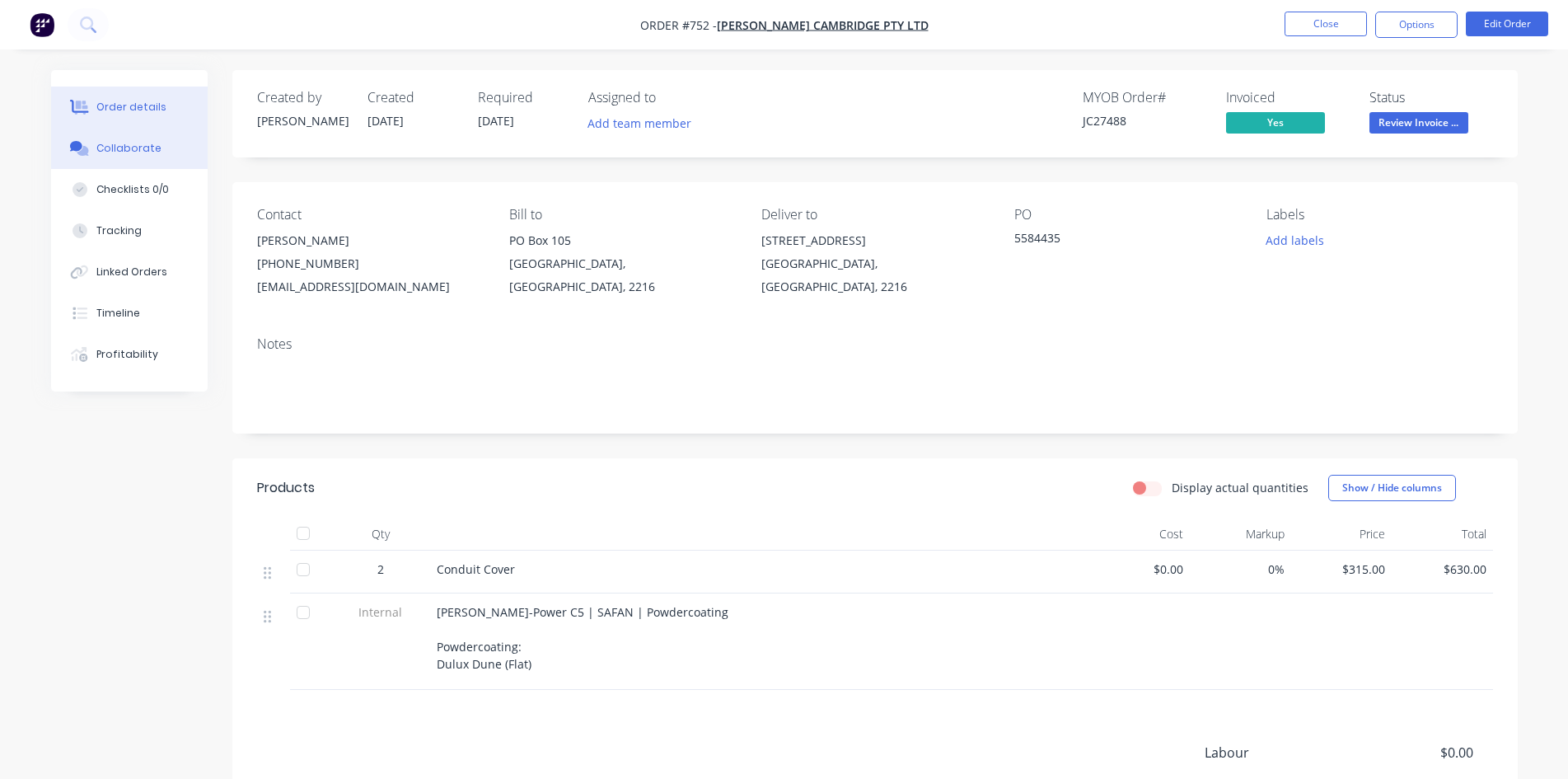
click at [137, 146] on div "Collaborate" at bounding box center [129, 148] width 65 height 15
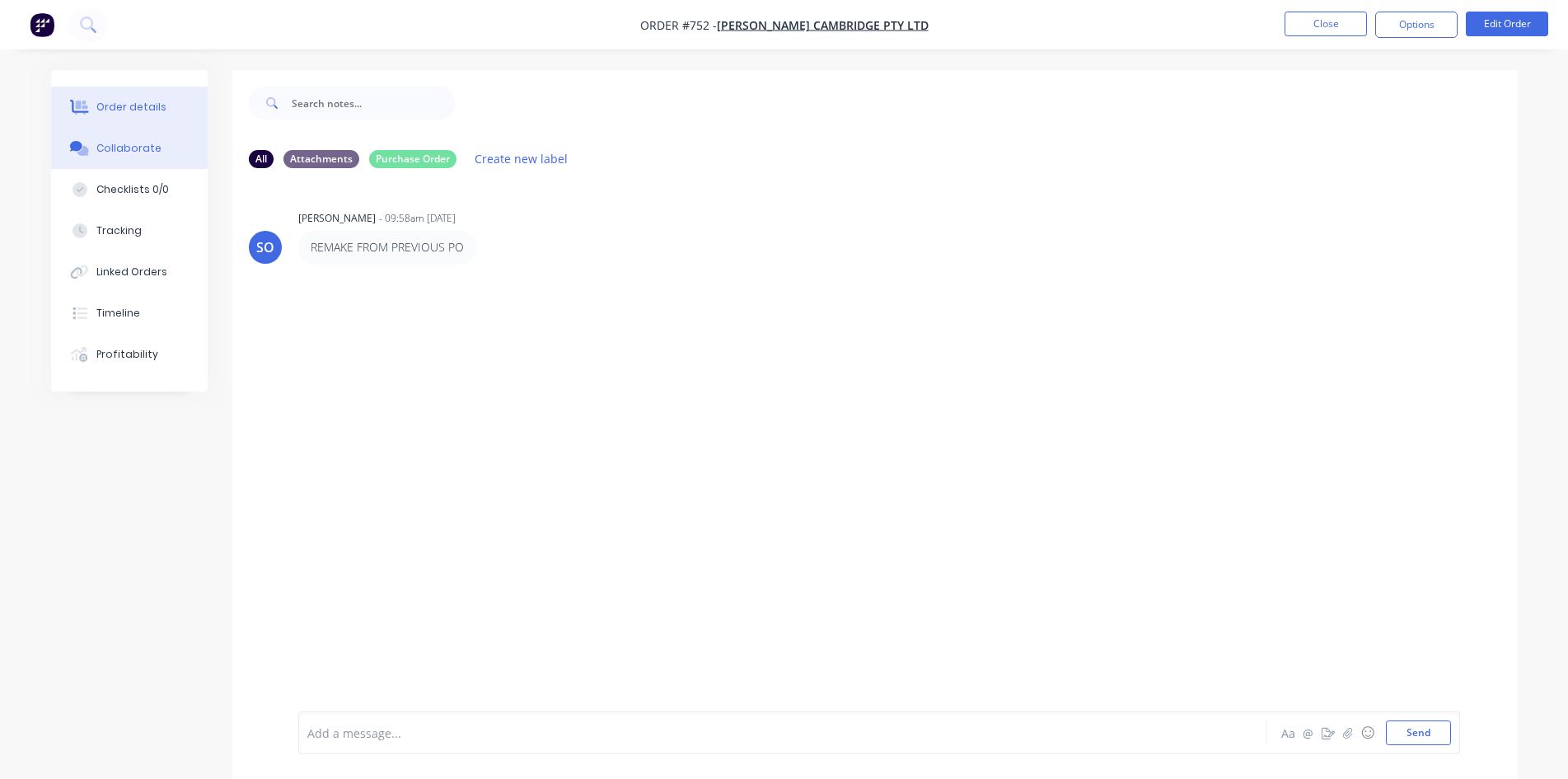
click at [181, 107] on button "Order details" at bounding box center [129, 107] width 157 height 41
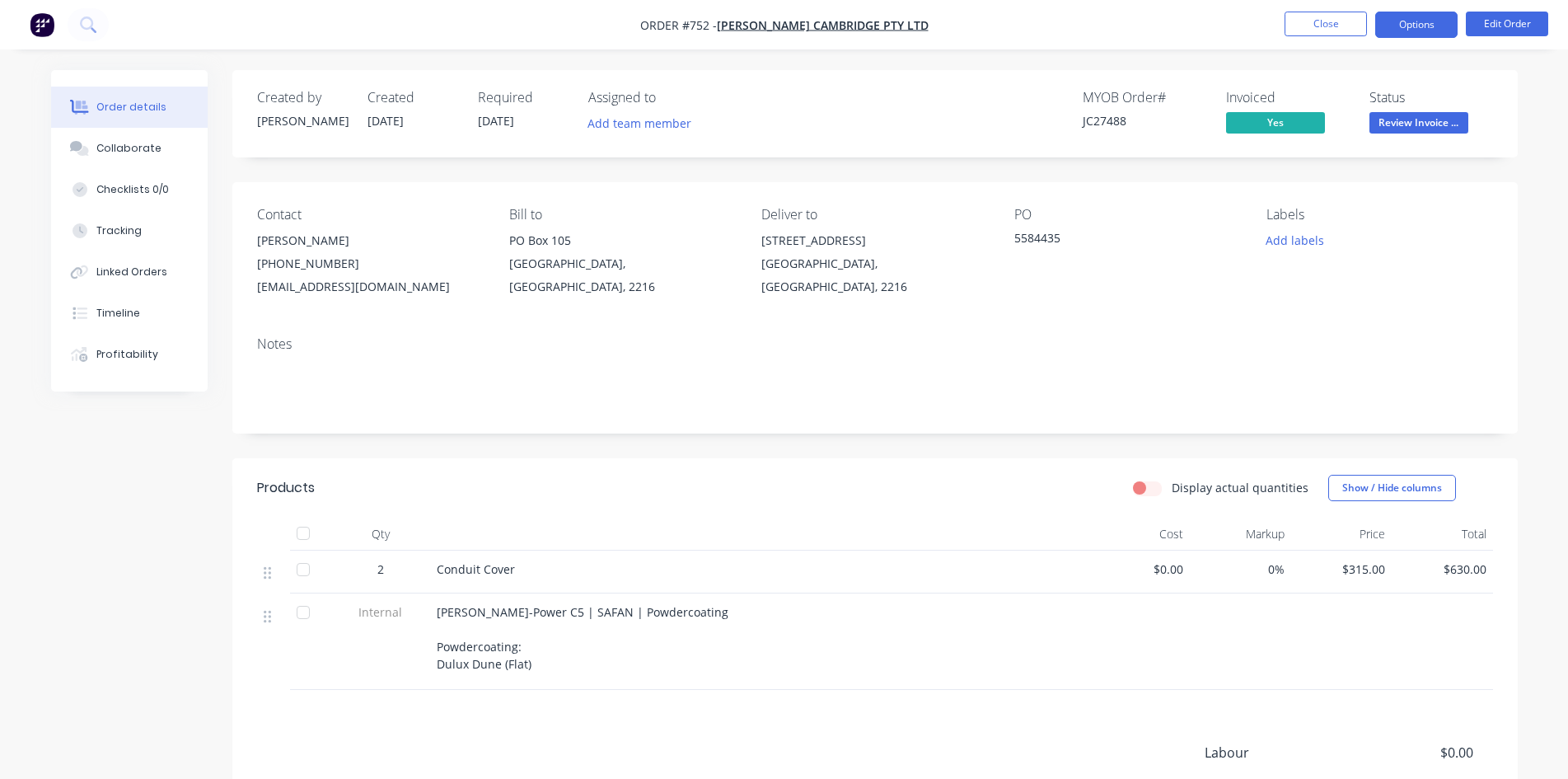
click at [1428, 35] on button "Options" at bounding box center [1416, 24] width 83 height 26
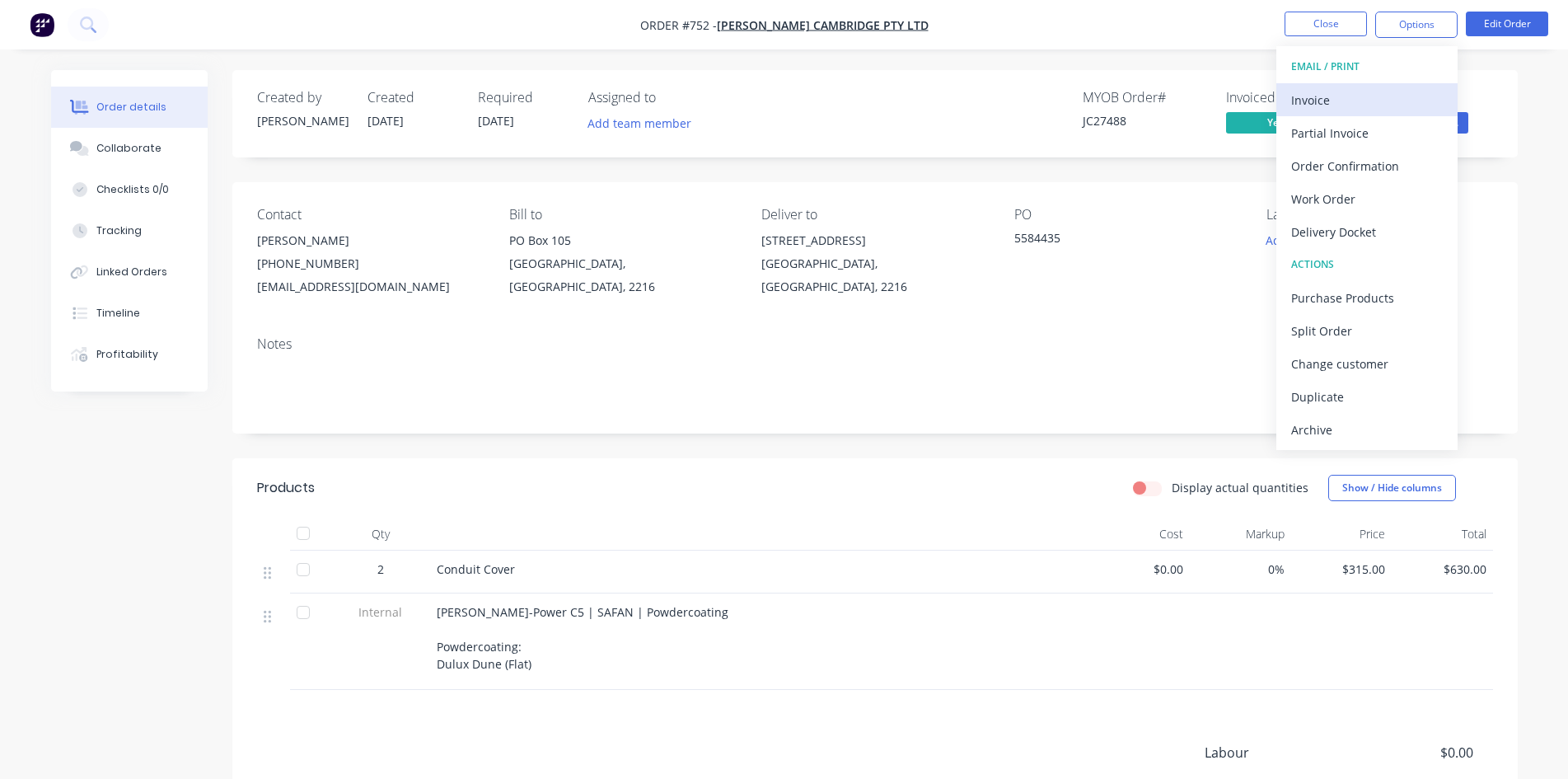
click at [1361, 92] on div "Invoice" at bounding box center [1367, 99] width 152 height 24
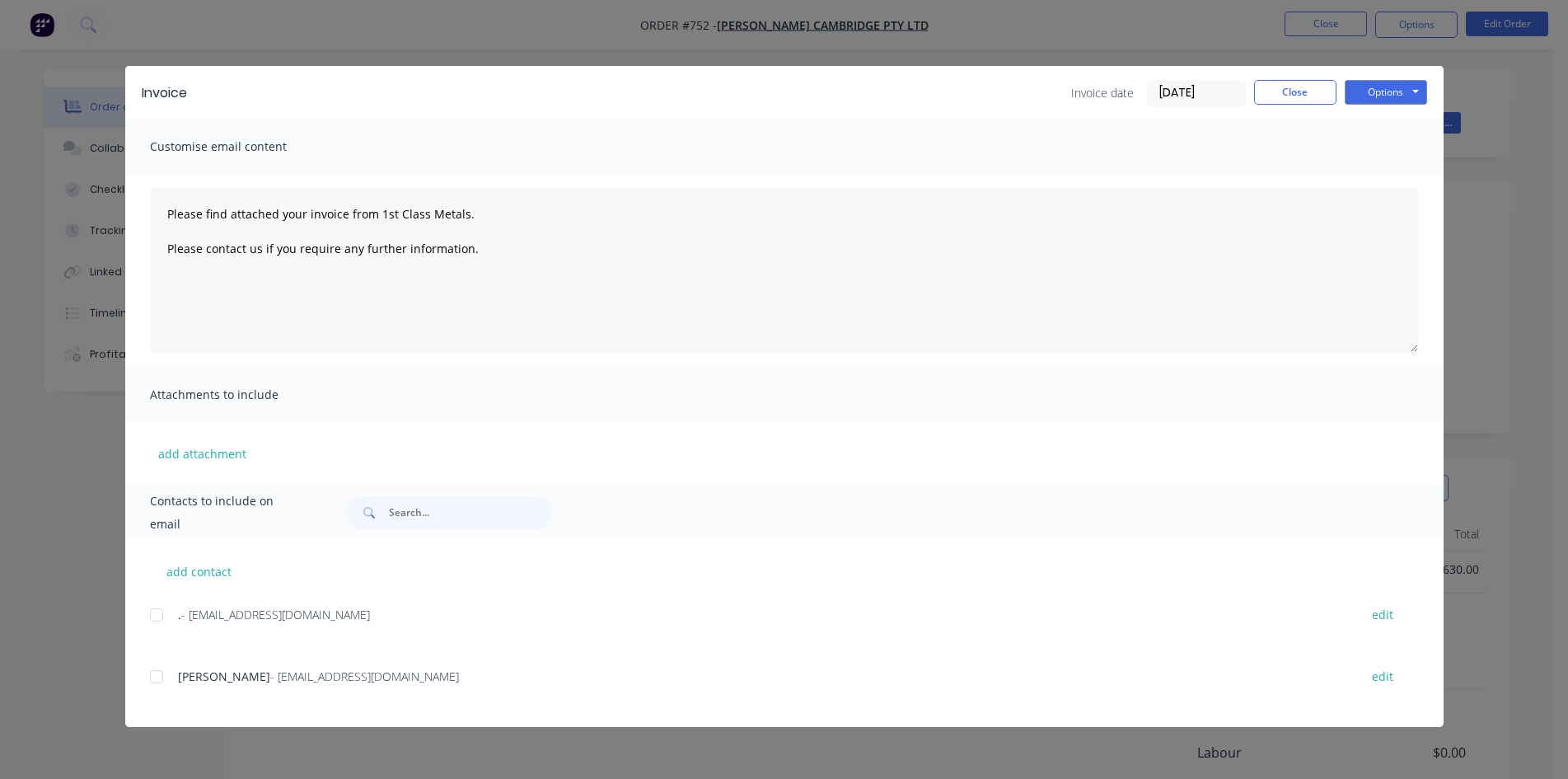
click at [162, 675] on div at bounding box center [157, 677] width 33 height 33
click at [1396, 104] on div "Options Preview Print Email" at bounding box center [1386, 93] width 83 height 26
click at [1395, 97] on button "Options" at bounding box center [1386, 92] width 83 height 24
click at [1421, 171] on button "Email" at bounding box center [1397, 176] width 105 height 27
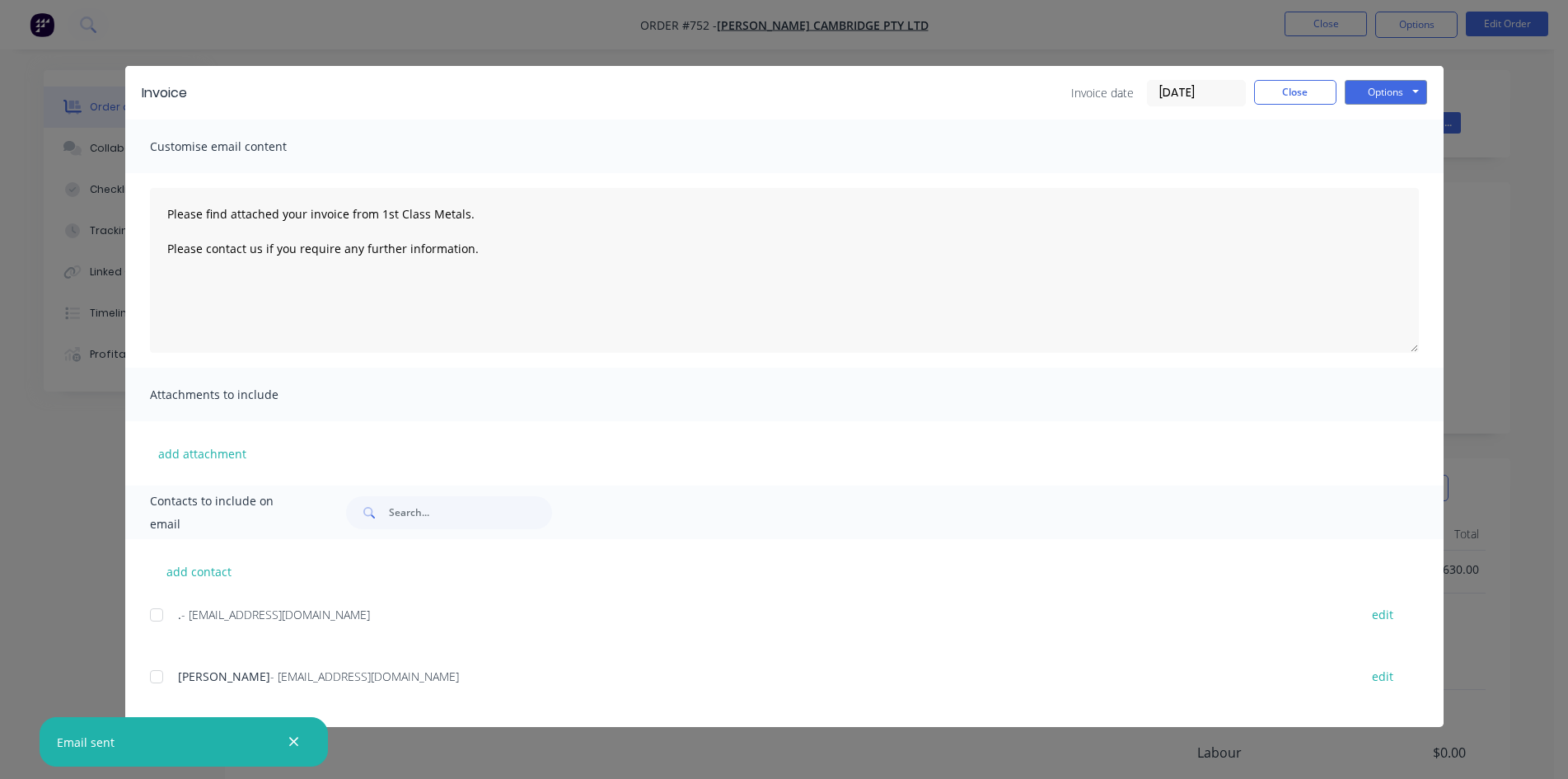
type textarea "Please find attached your invoice from 1st Class Metals. Please contact us if y…"
click at [1288, 105] on div "Invoice date [DATE] Close Options Preview Print Email" at bounding box center [1248, 93] width 356 height 26
click at [1289, 102] on button "Close" at bounding box center [1295, 92] width 83 height 24
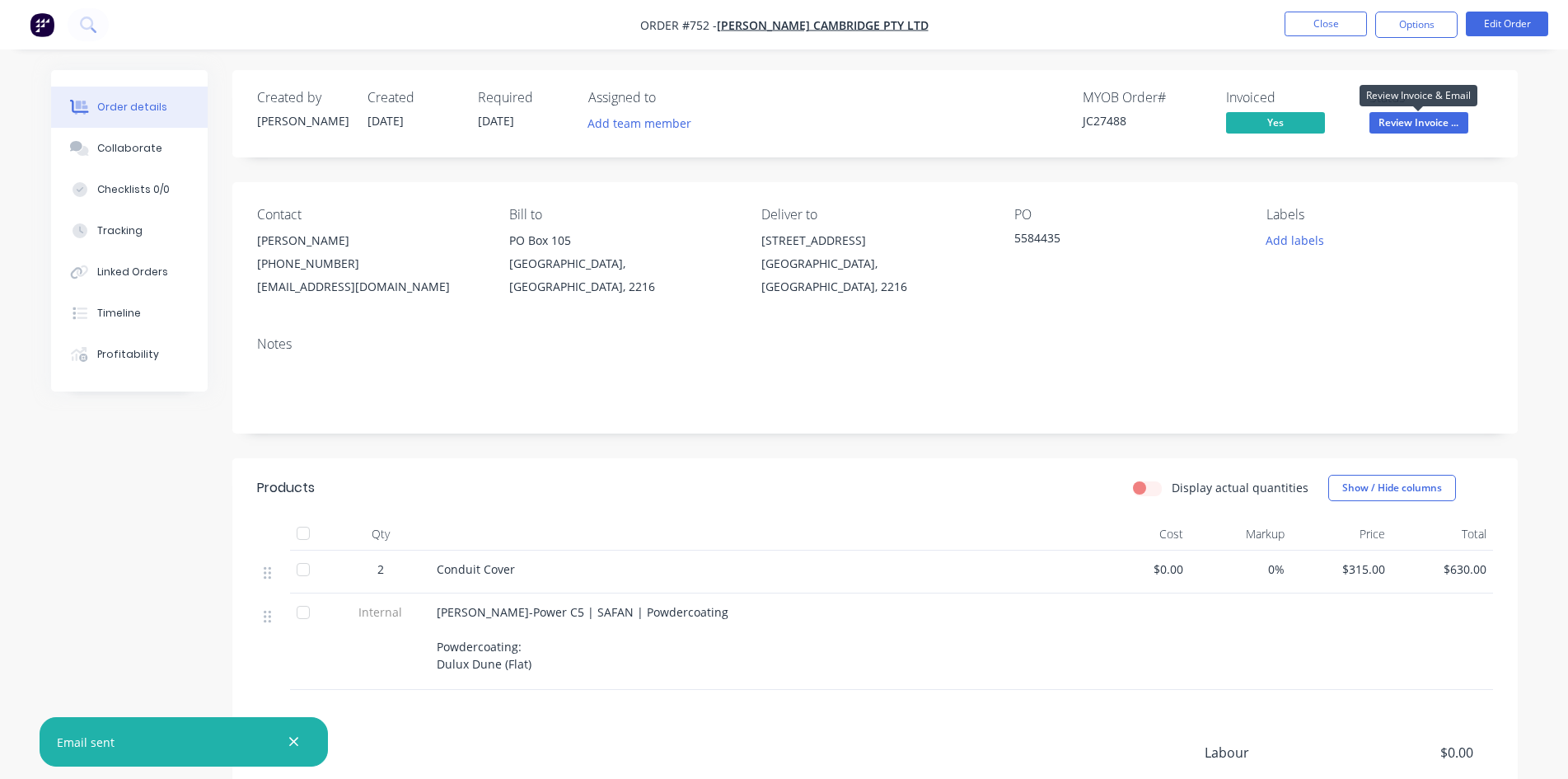
click at [1426, 122] on span "Review Invoice ..." at bounding box center [1418, 122] width 98 height 20
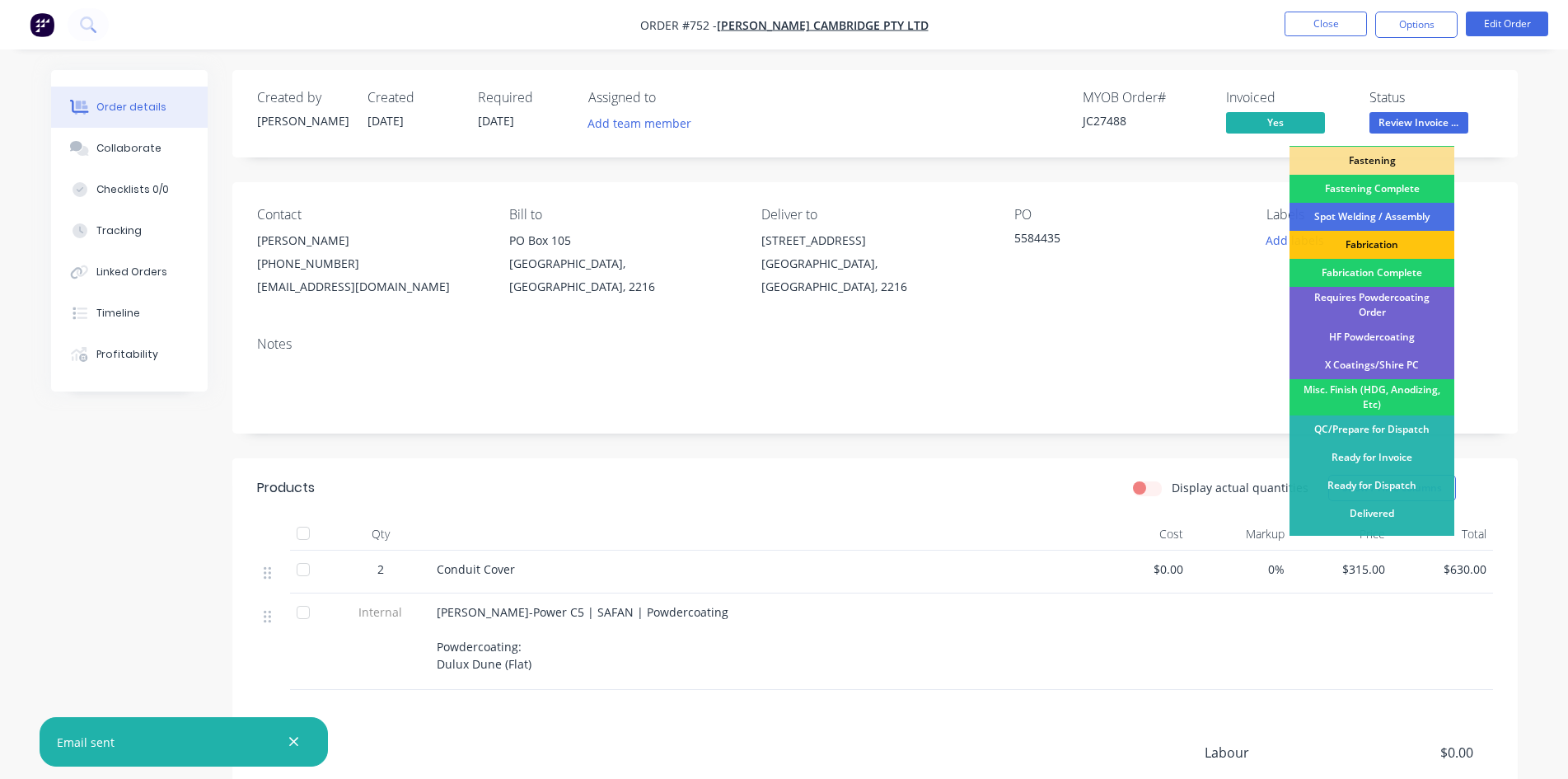
scroll to position [467, 0]
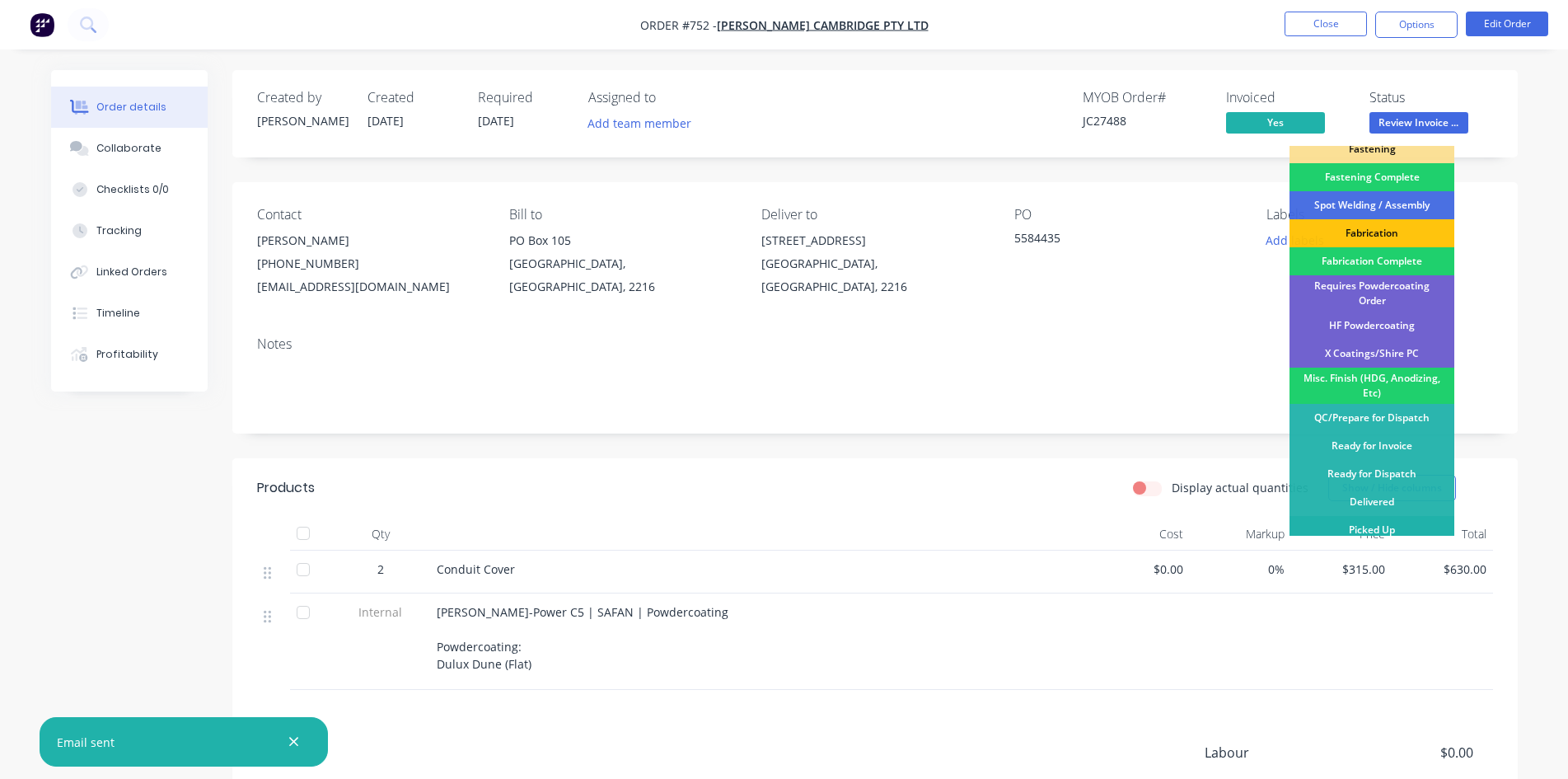
click at [1366, 526] on div "Picked Up" at bounding box center [1371, 529] width 165 height 28
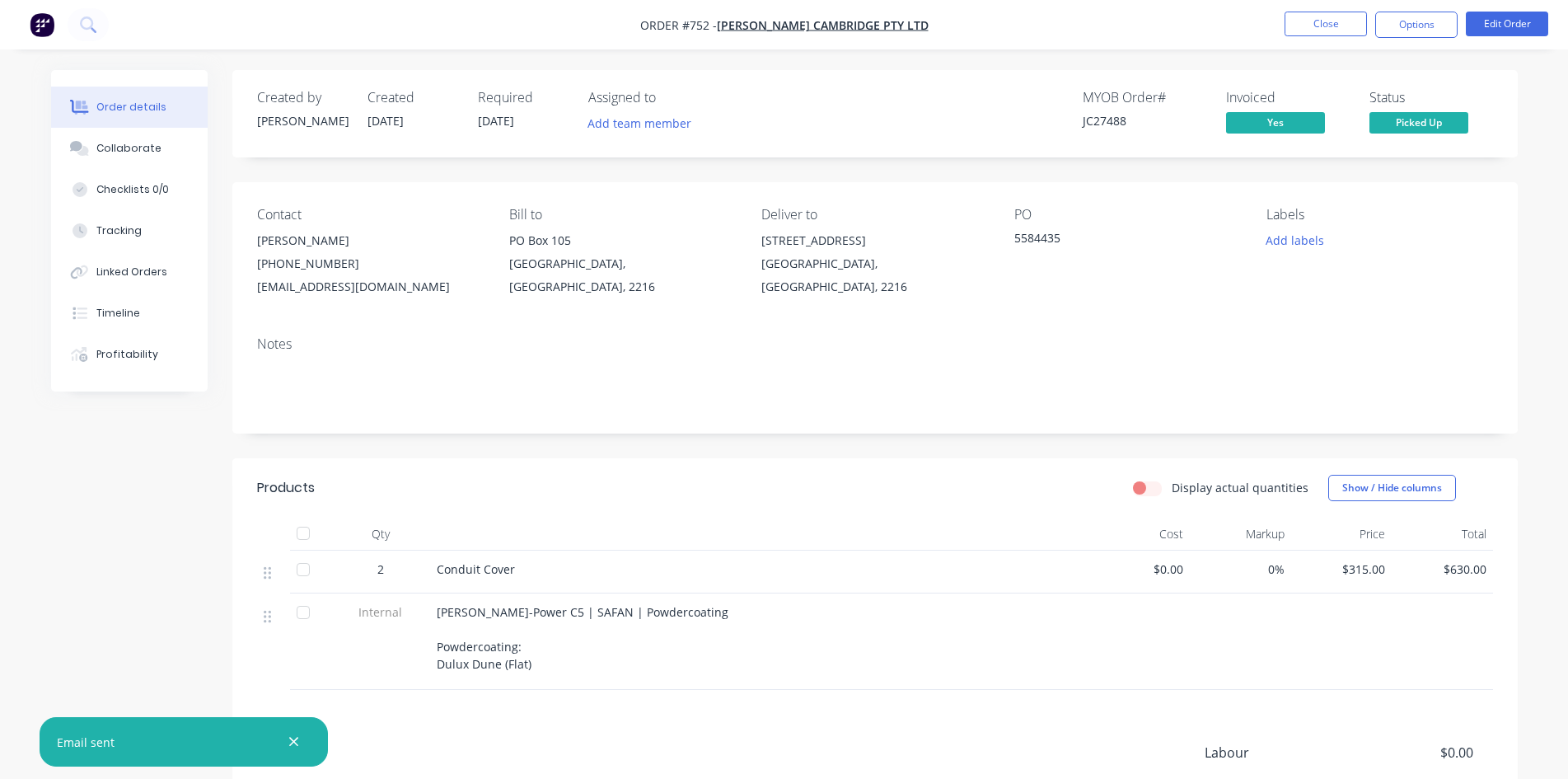
click at [43, 30] on img "button" at bounding box center [41, 24] width 24 height 24
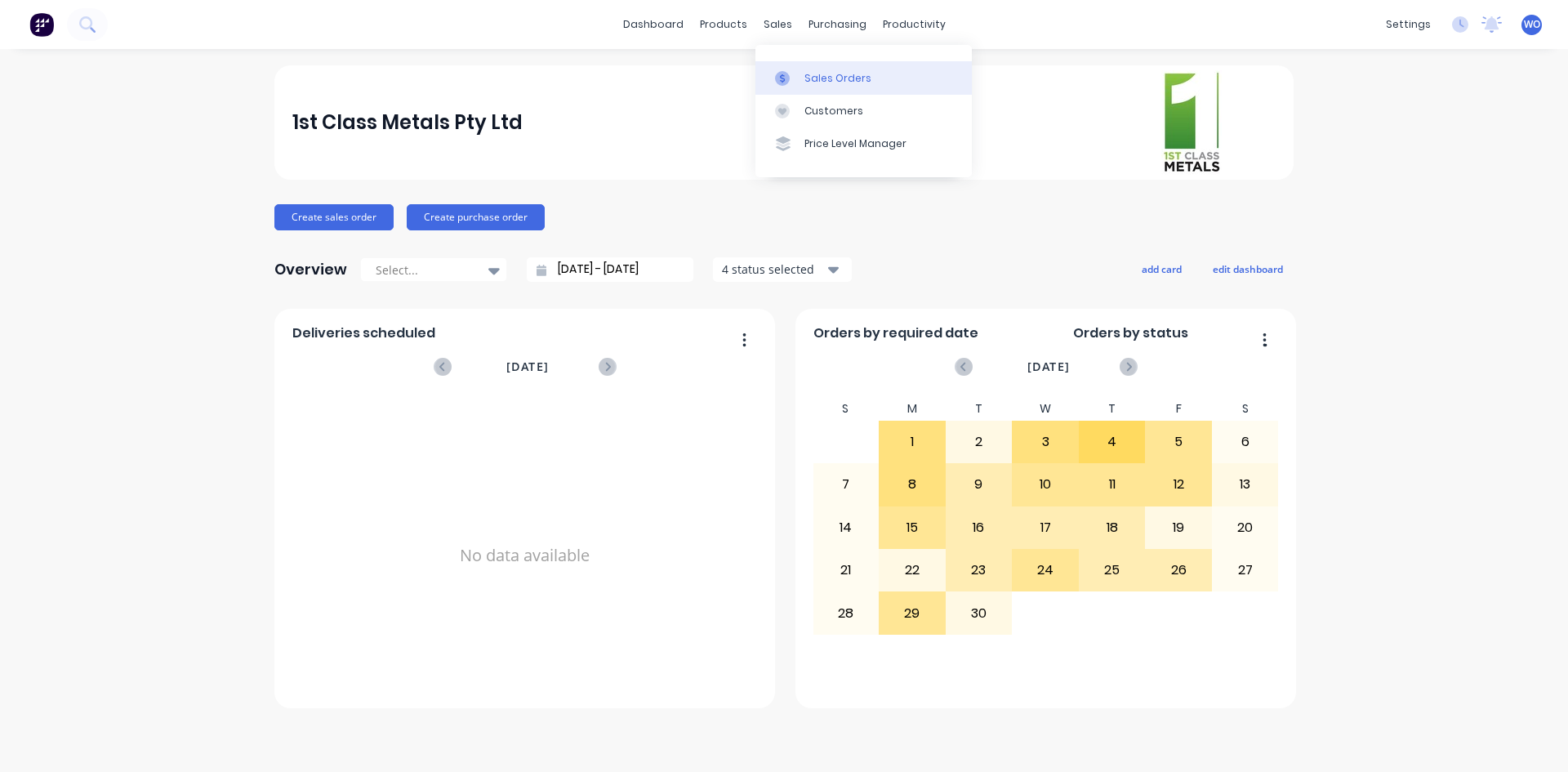
click at [818, 71] on div "Sales Orders" at bounding box center [838, 78] width 67 height 14
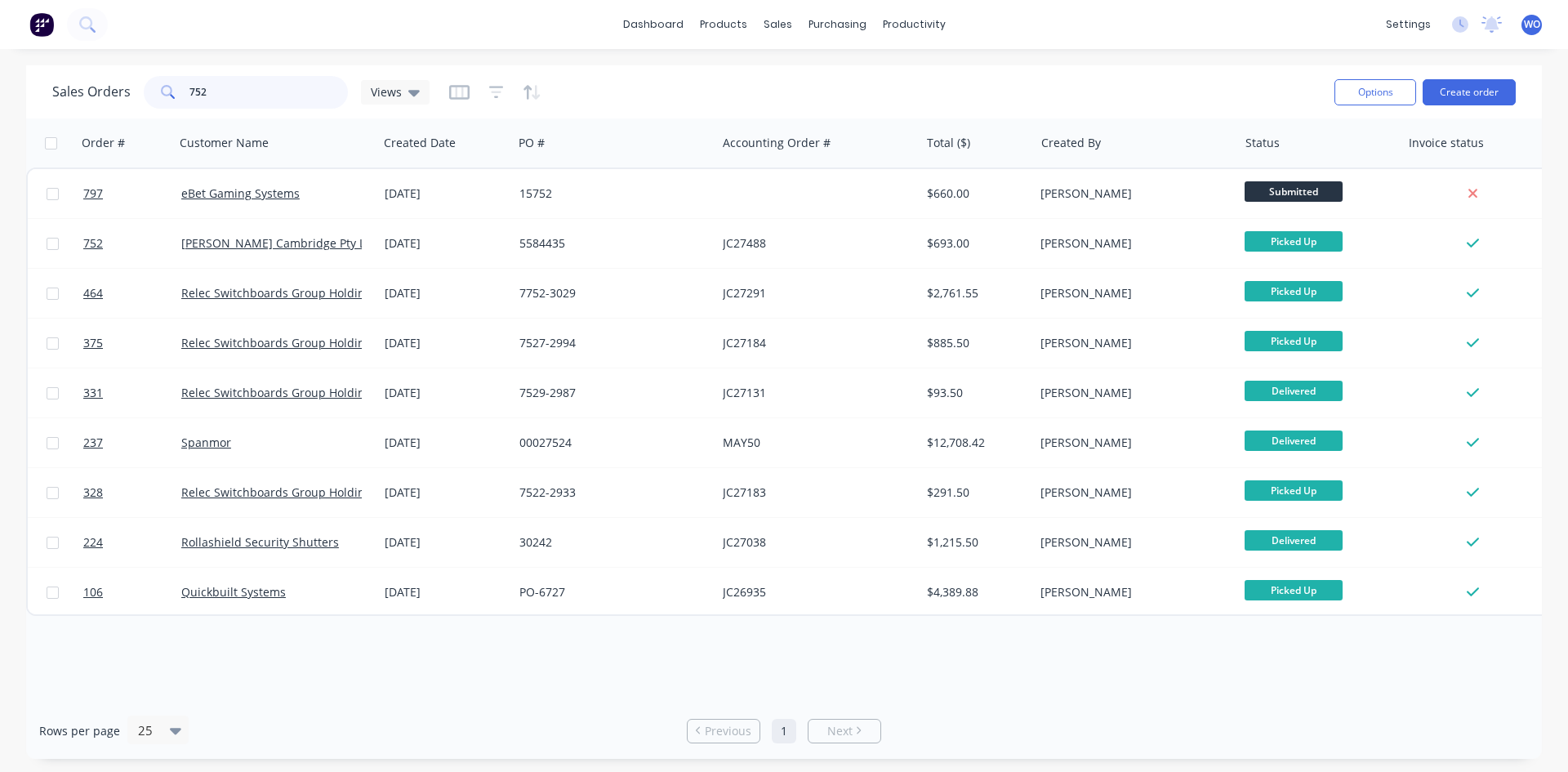
drag, startPoint x: 213, startPoint y: 94, endPoint x: 0, endPoint y: 73, distance: 214.0
click at [0, 73] on div "Sales Orders 752 Views Options Create order Order # Customer Name Created Date …" at bounding box center [784, 413] width 1568 height 694
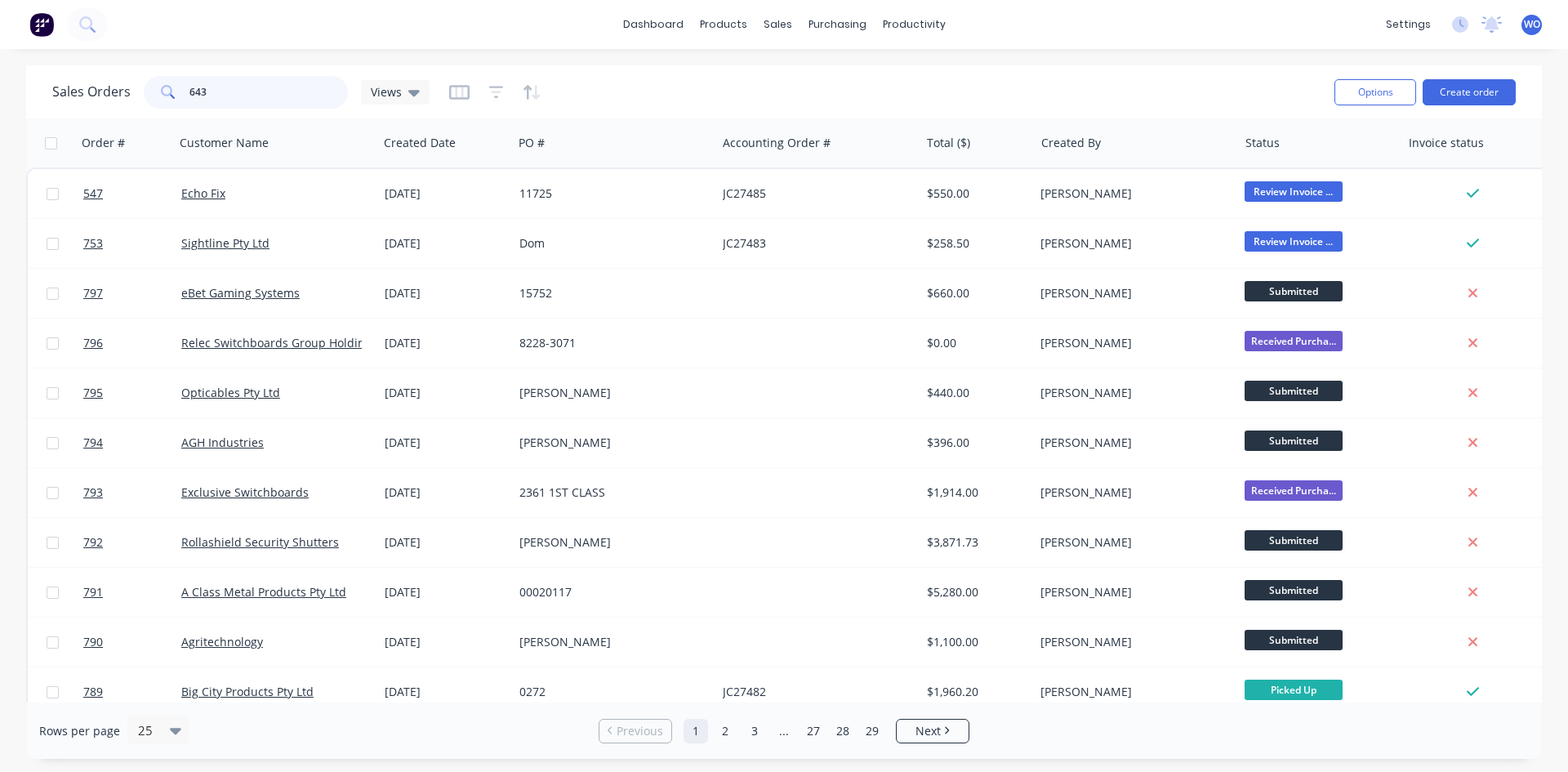
type input "643"
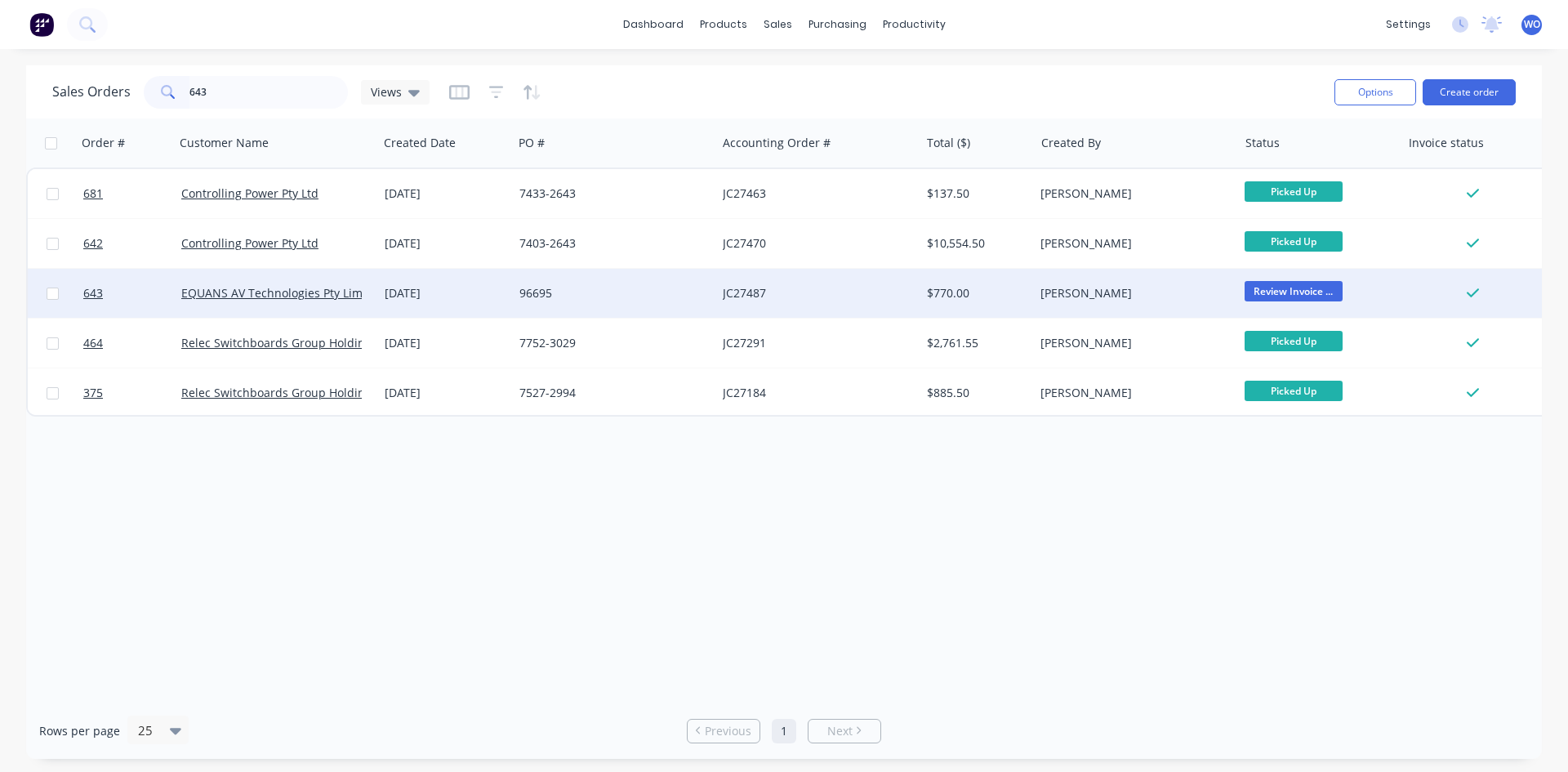
click at [638, 294] on div "96695" at bounding box center [611, 293] width 182 height 16
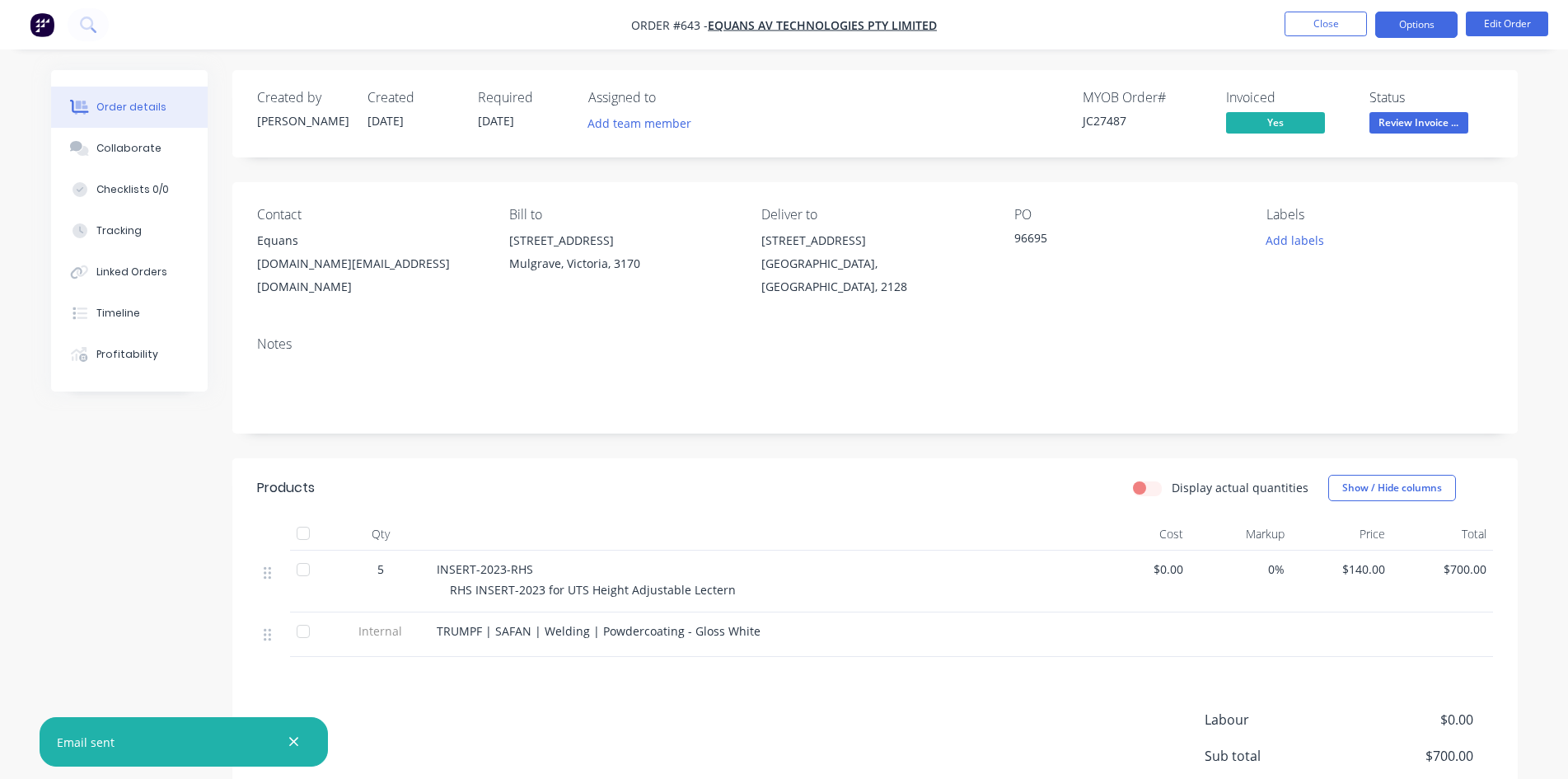
click at [1420, 19] on button "Options" at bounding box center [1416, 24] width 83 height 26
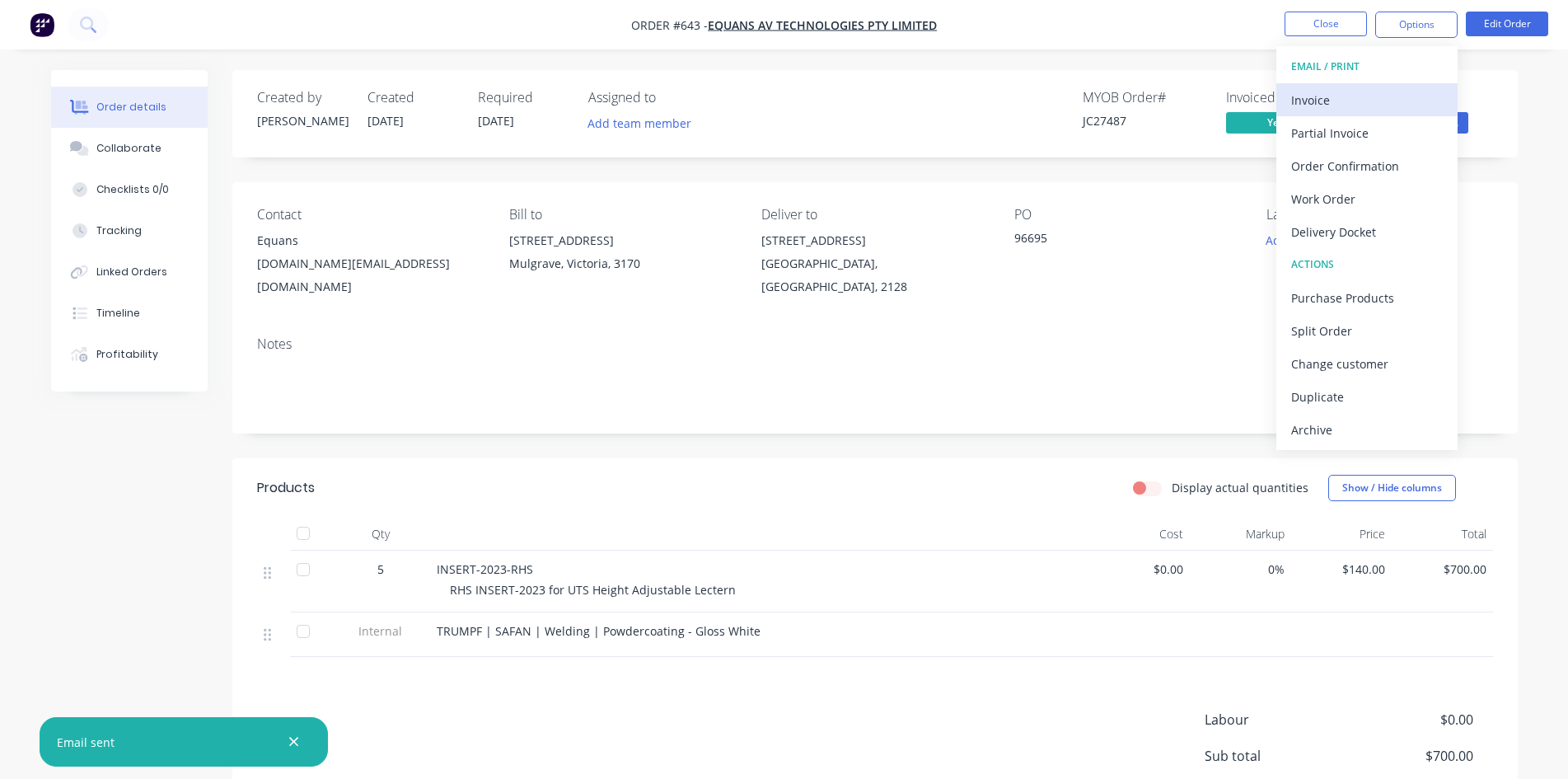
click at [1328, 93] on div "Invoice" at bounding box center [1367, 99] width 152 height 24
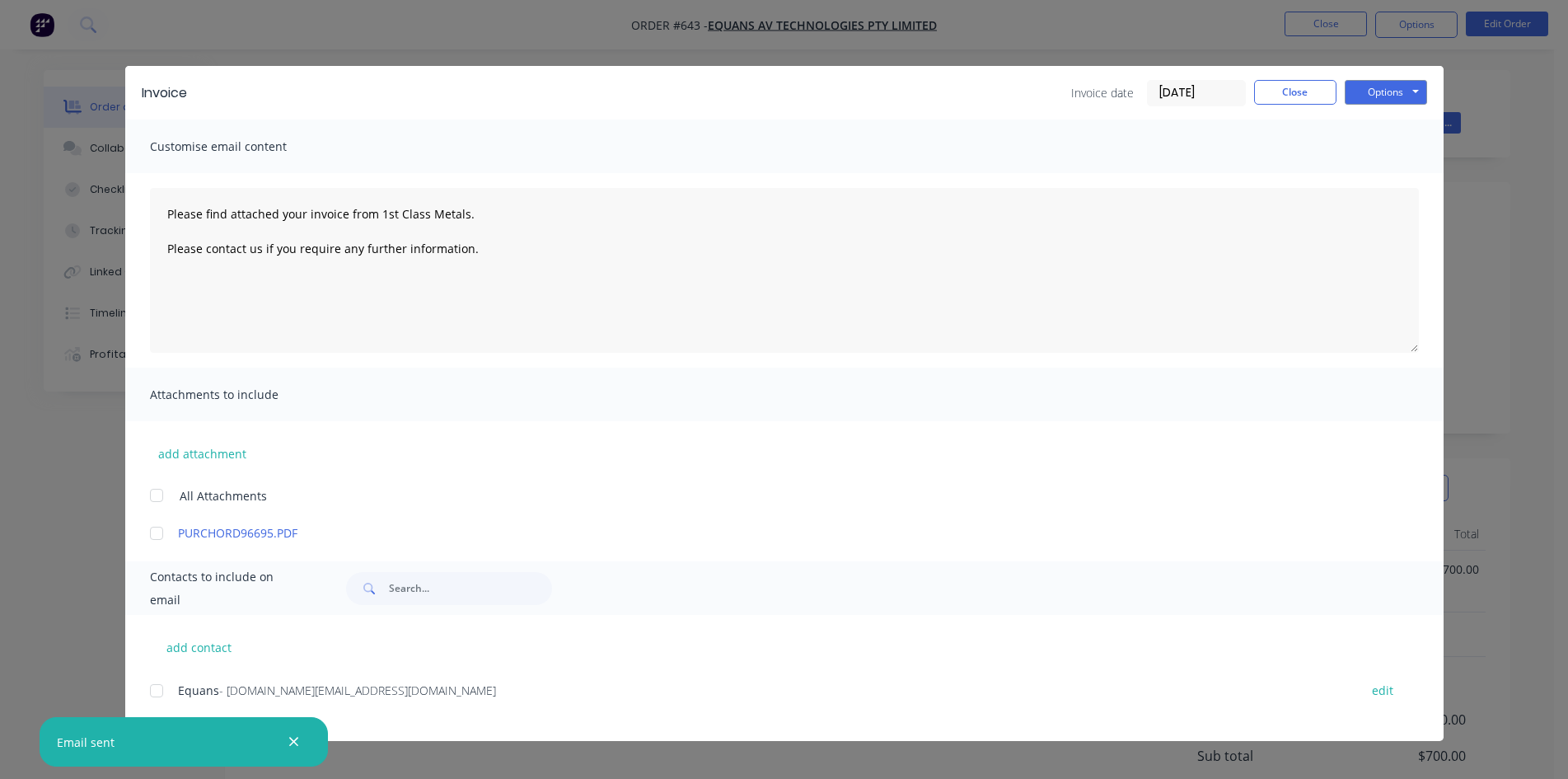
click at [153, 698] on div at bounding box center [157, 691] width 33 height 33
click at [1382, 93] on button "Options" at bounding box center [1386, 92] width 83 height 24
click at [1390, 170] on button "Email" at bounding box center [1397, 176] width 105 height 27
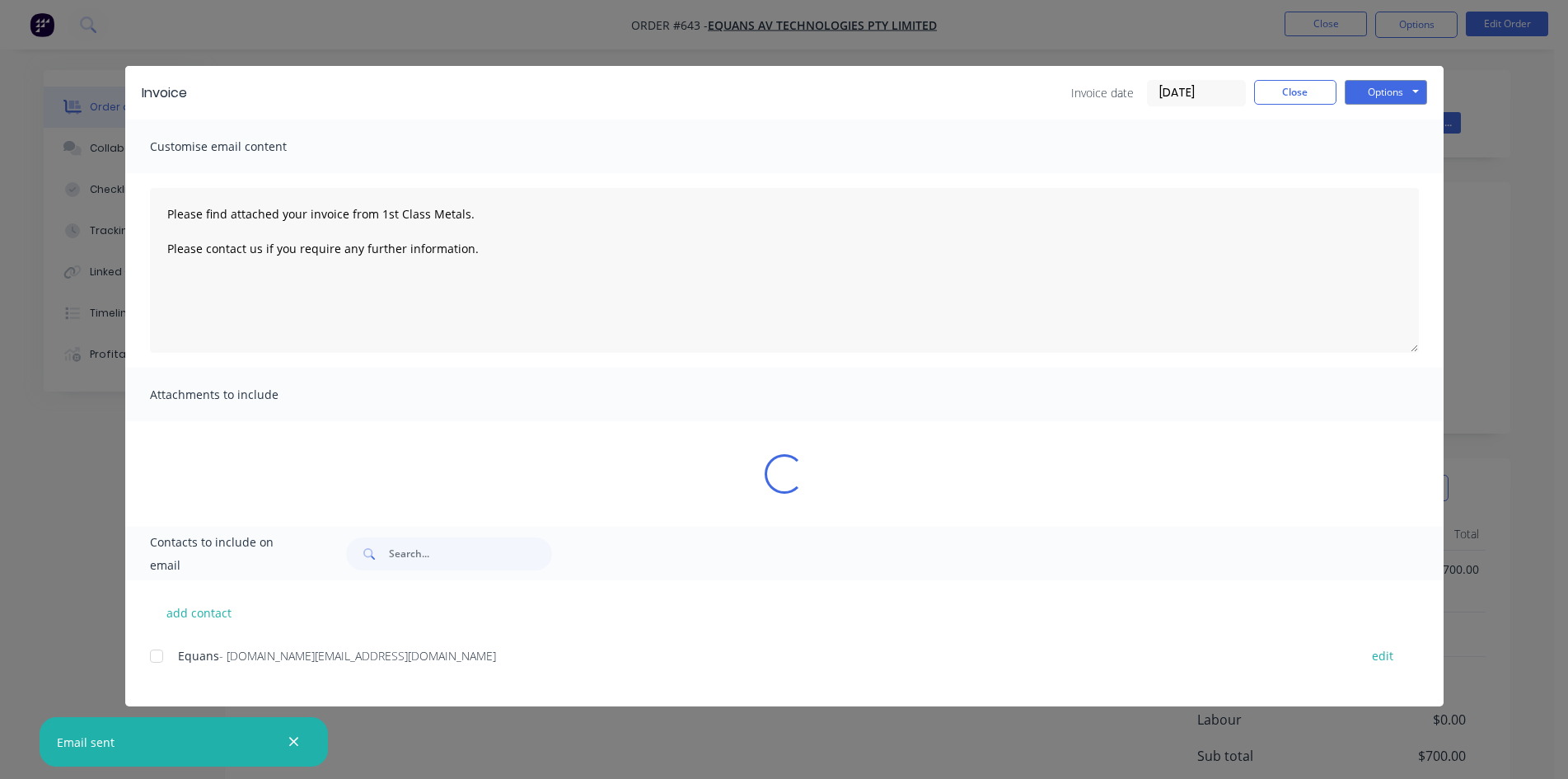
type textarea "Please find attached your invoice from 1st Class Metals. Please contact us if y…"
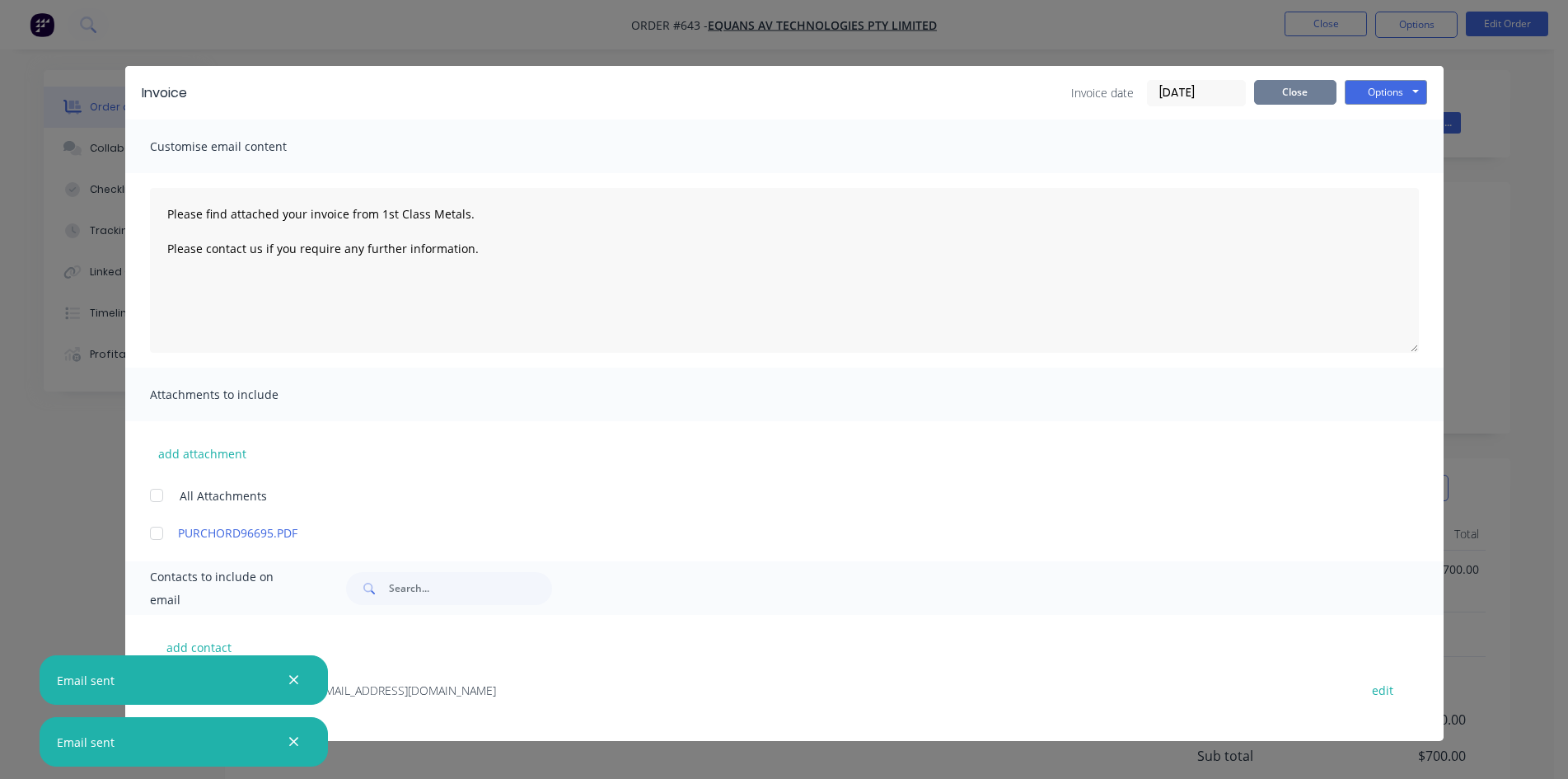
click at [1300, 85] on button "Close" at bounding box center [1295, 92] width 83 height 24
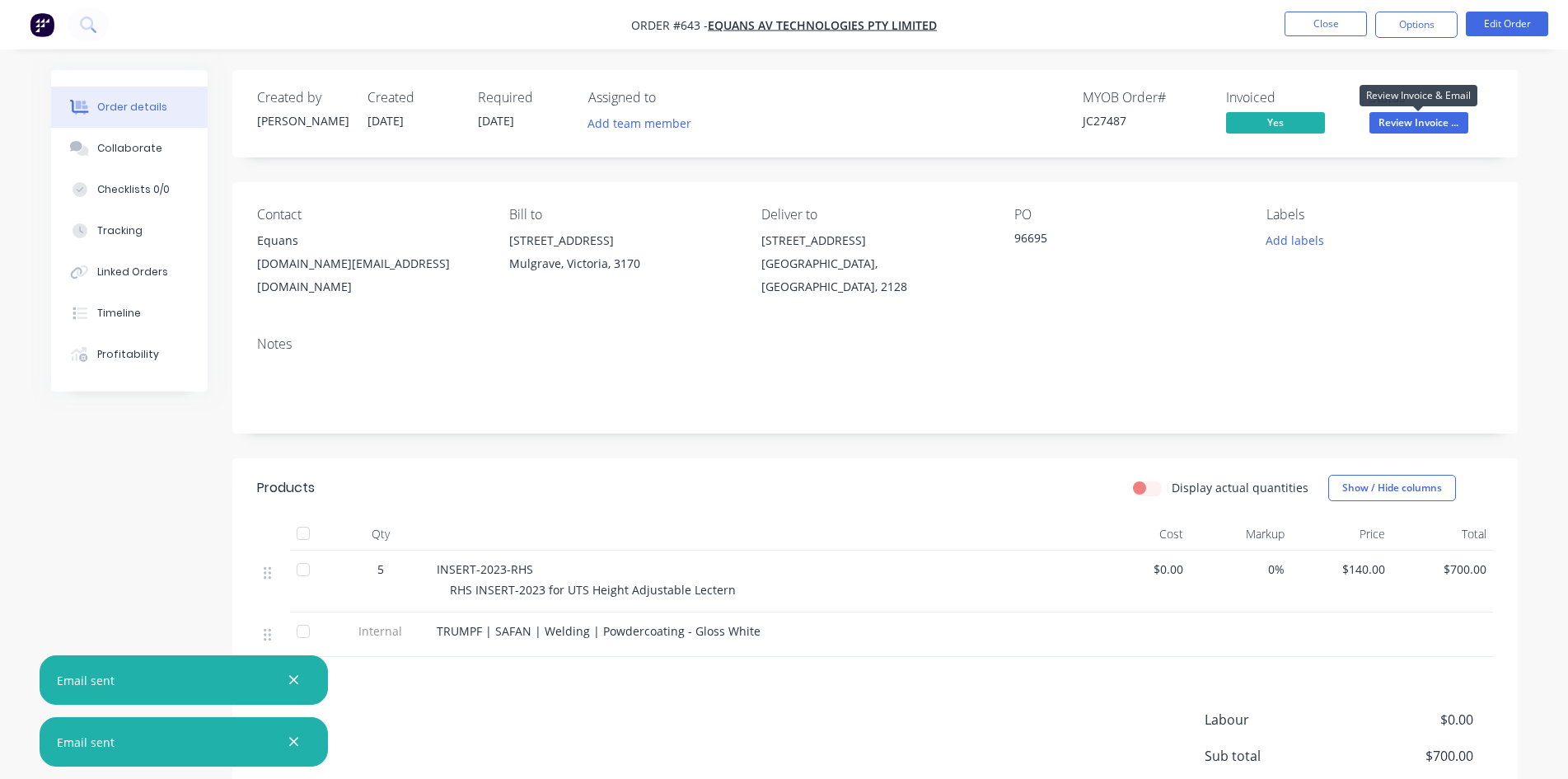
click at [1422, 122] on span "Review Invoice ..." at bounding box center [1418, 122] width 98 height 20
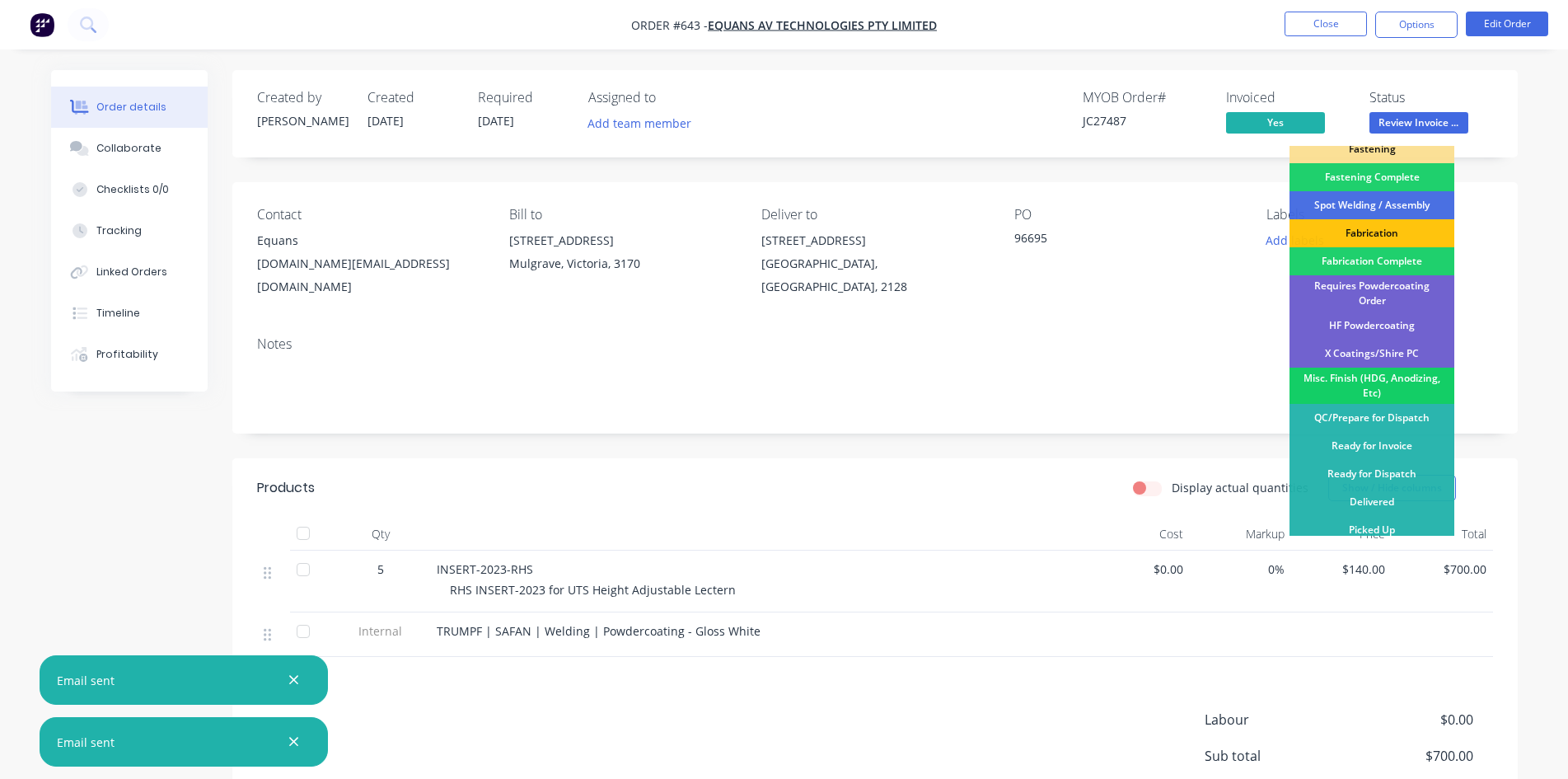
scroll to position [155, 0]
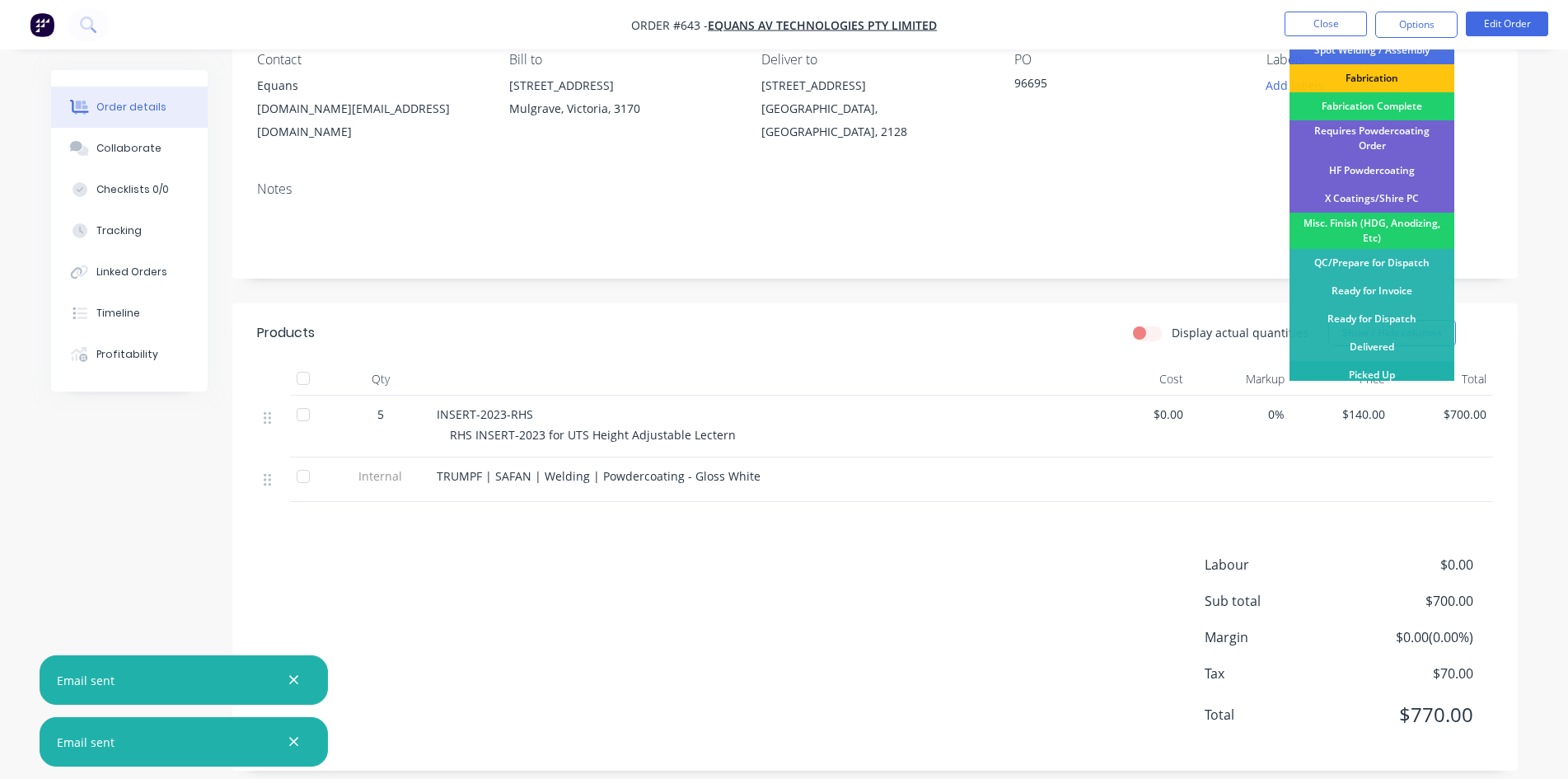
click at [1379, 378] on div "Picked Up" at bounding box center [1371, 374] width 165 height 28
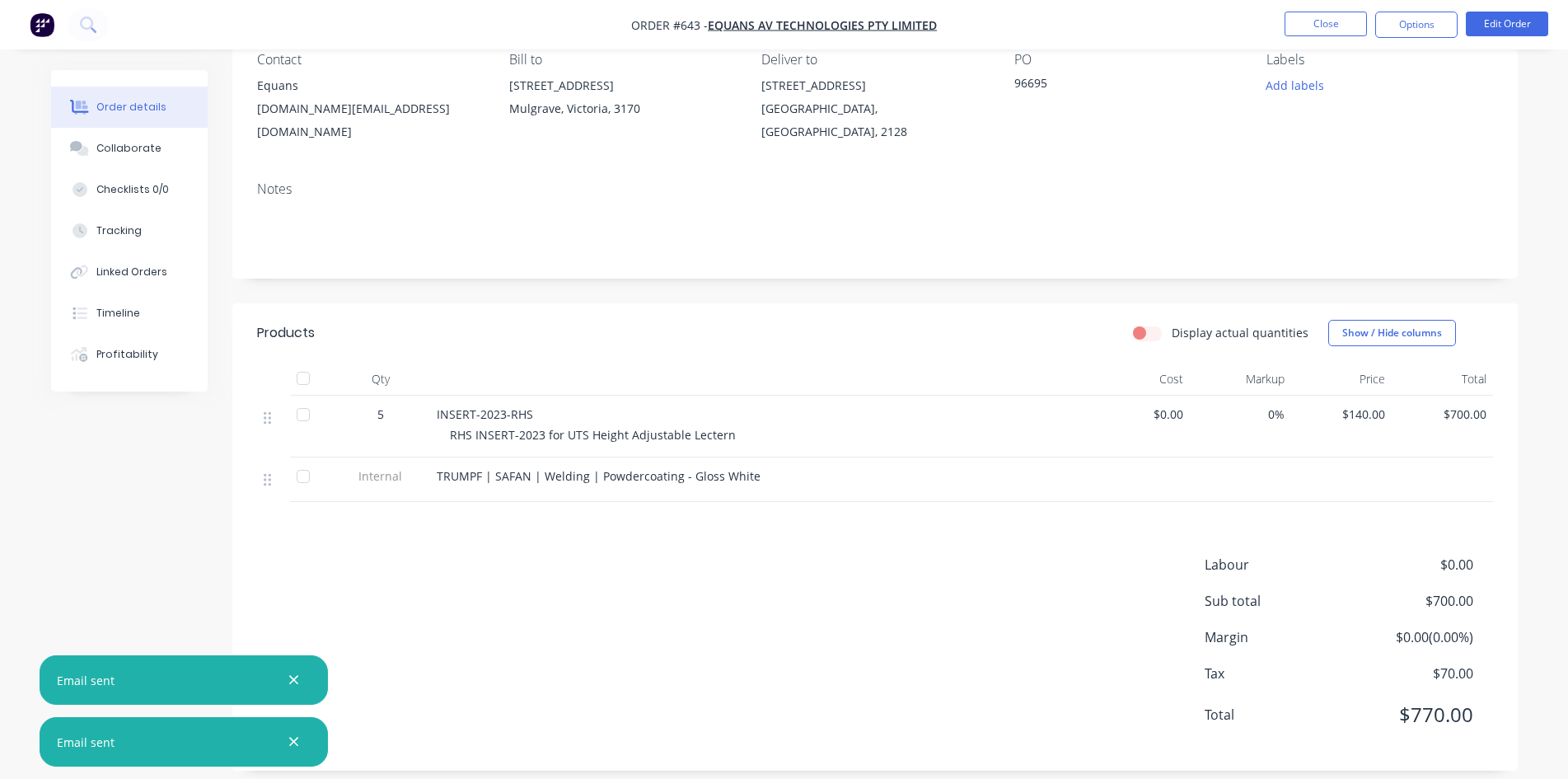
scroll to position [0, 0]
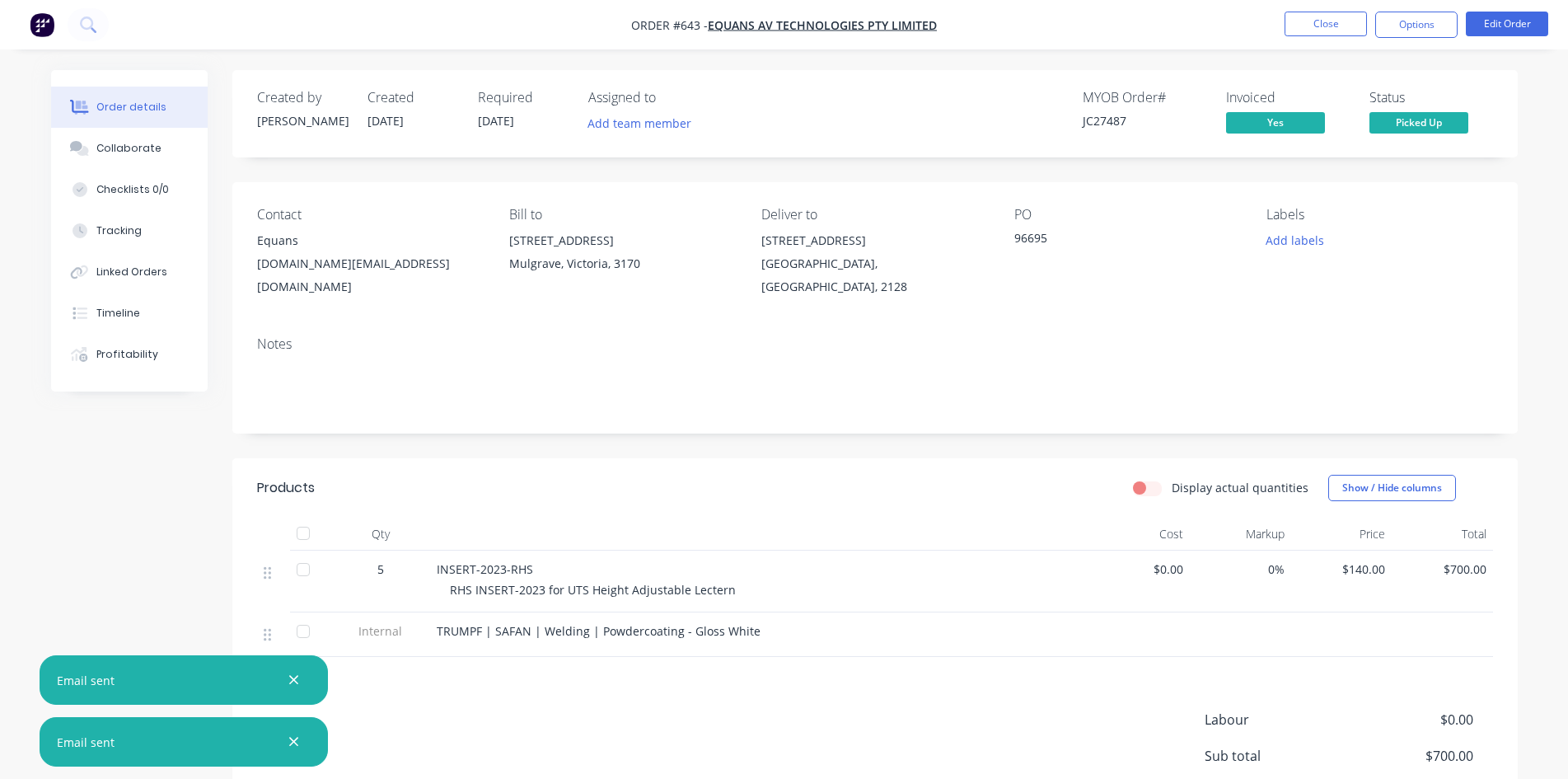
click at [1320, 37] on li "Close" at bounding box center [1325, 24] width 83 height 26
click at [1320, 27] on button "Close" at bounding box center [1325, 23] width 83 height 24
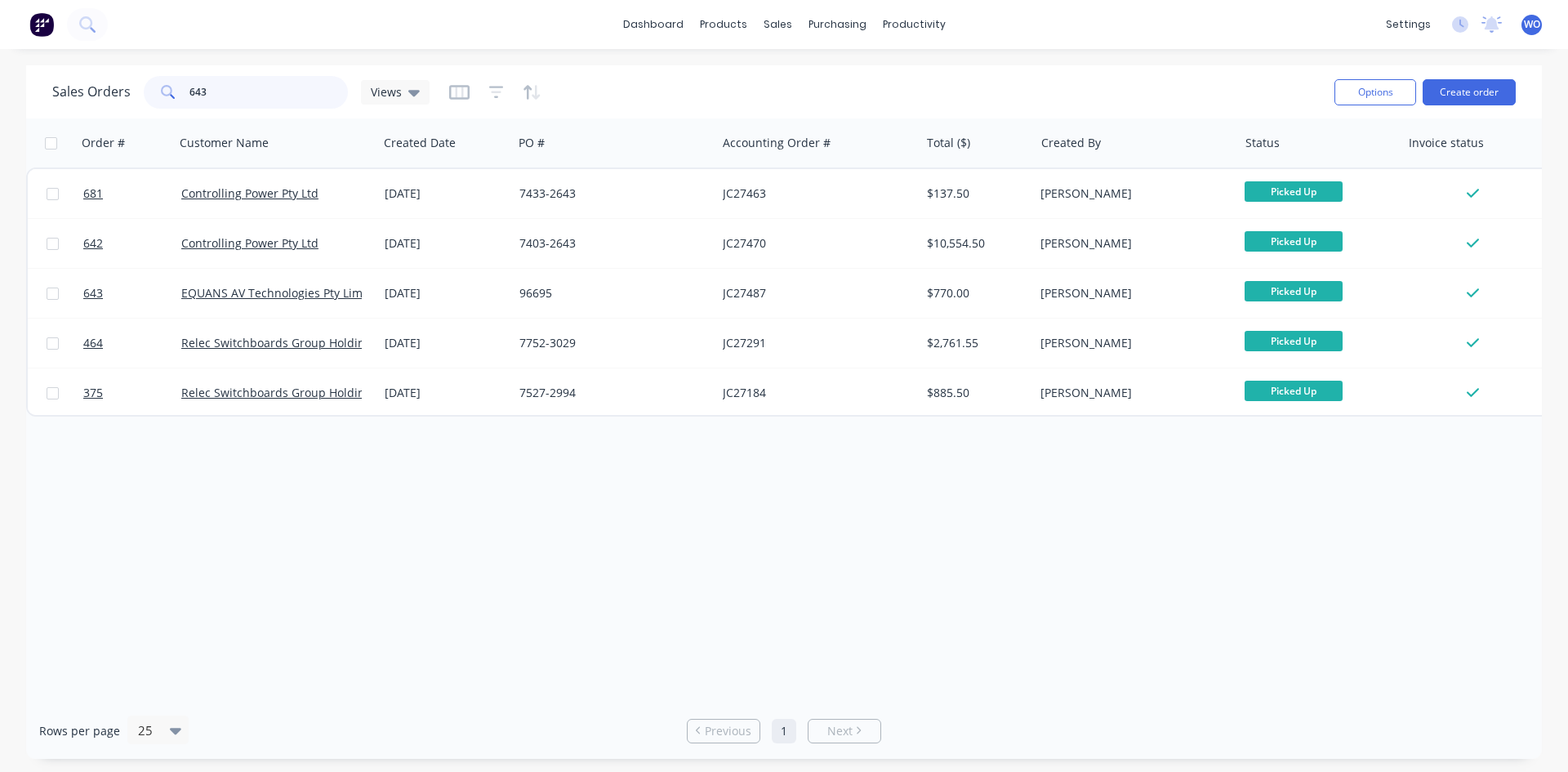
drag, startPoint x: 278, startPoint y: 91, endPoint x: 0, endPoint y: 11, distance: 289.3
click at [0, 16] on div "dashboard products sales purchasing productivity dashboard products Product Cat…" at bounding box center [784, 386] width 1568 height 772
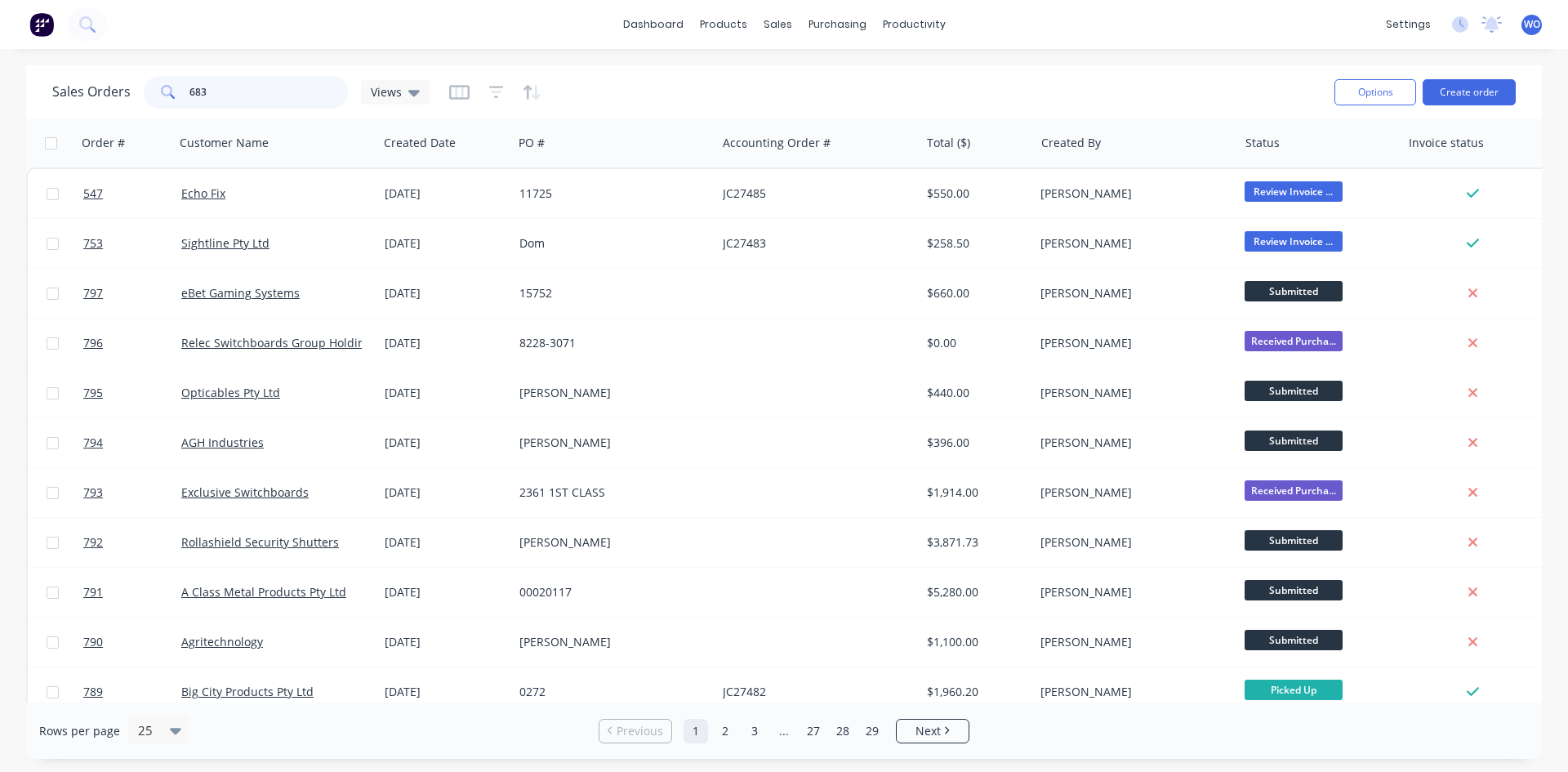
type input "683"
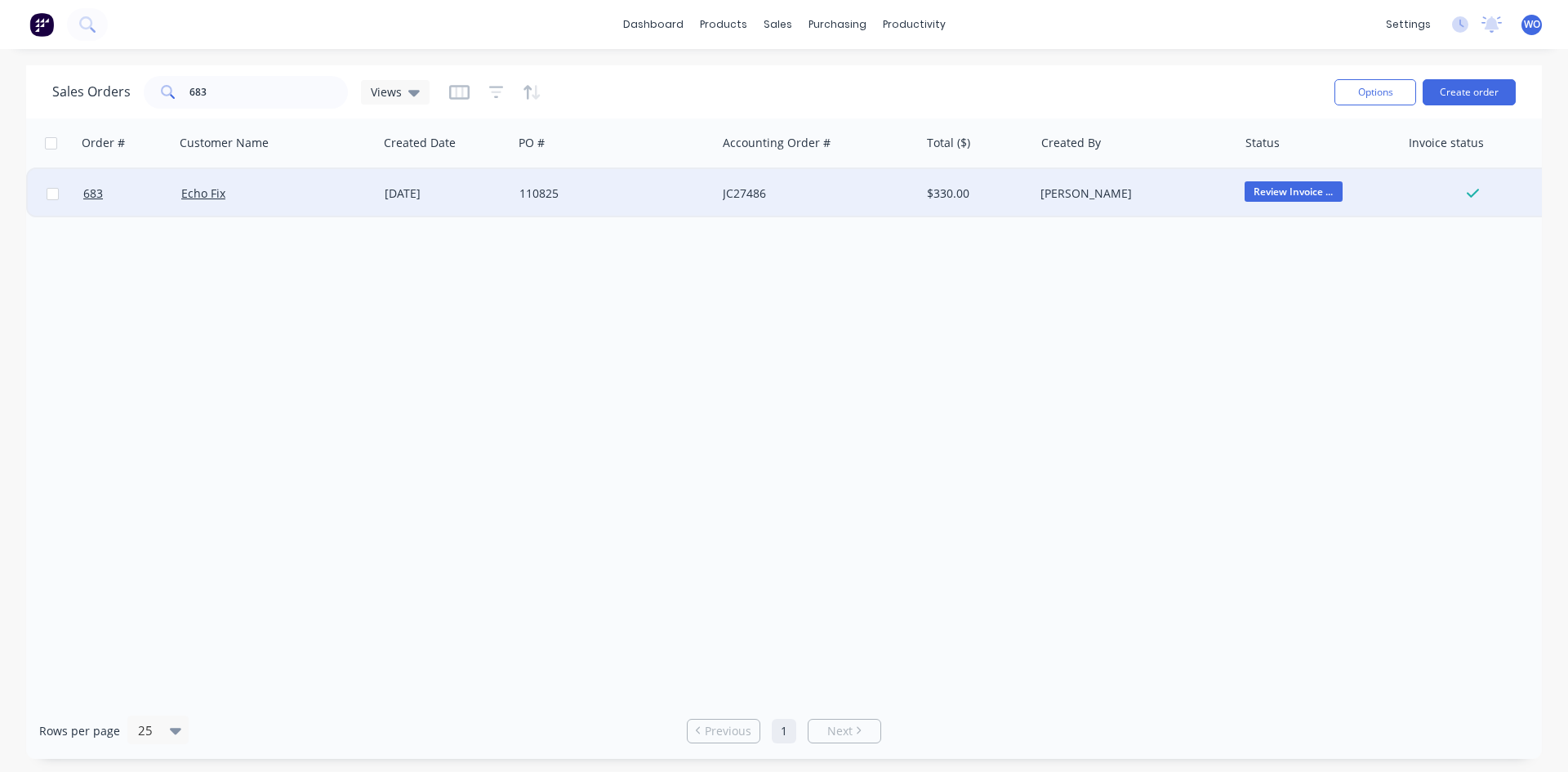
click at [375, 189] on div "Echo Fix" at bounding box center [276, 193] width 204 height 49
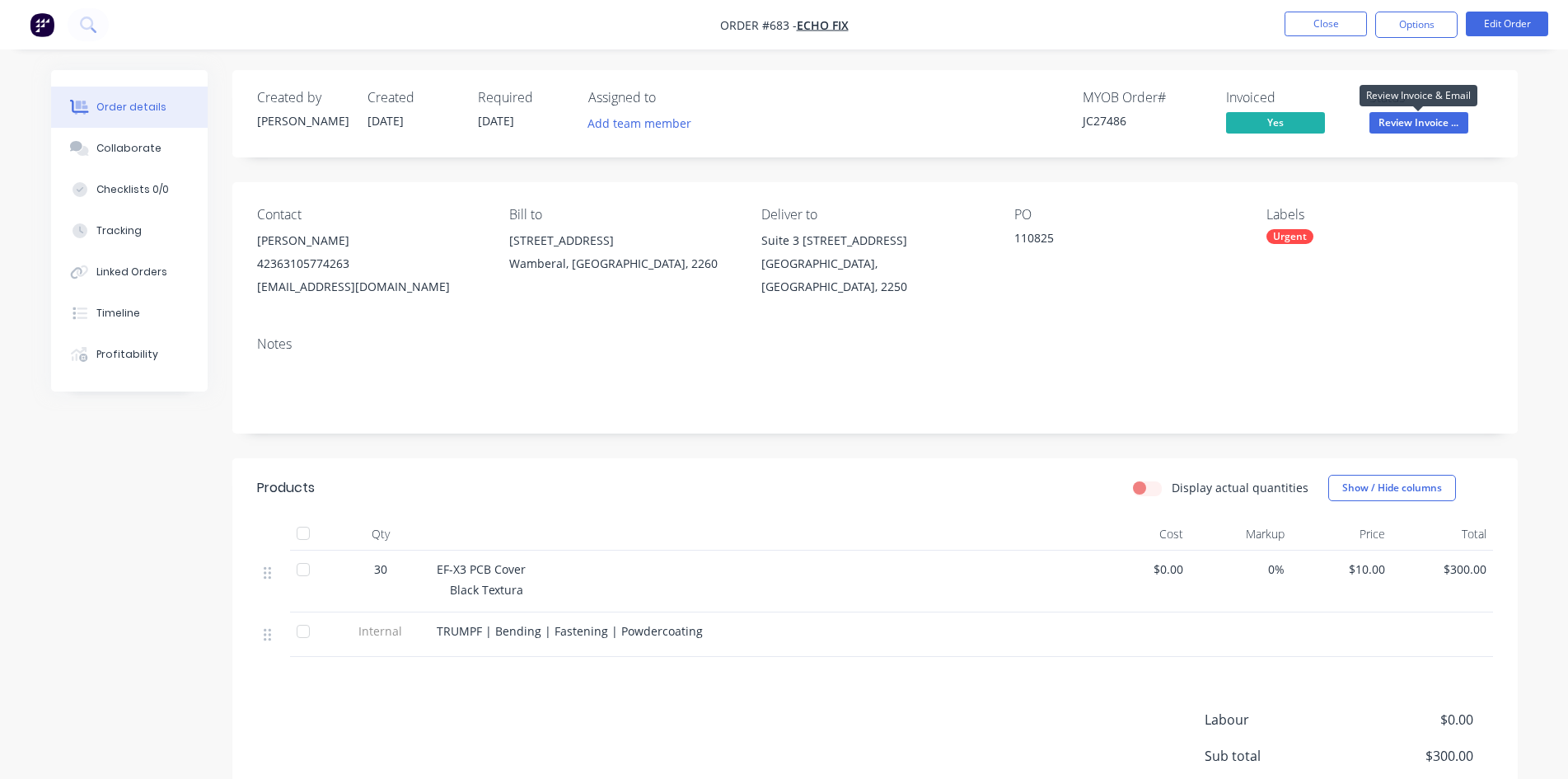
click at [1393, 120] on span "Review Invoice ..." at bounding box center [1418, 122] width 98 height 20
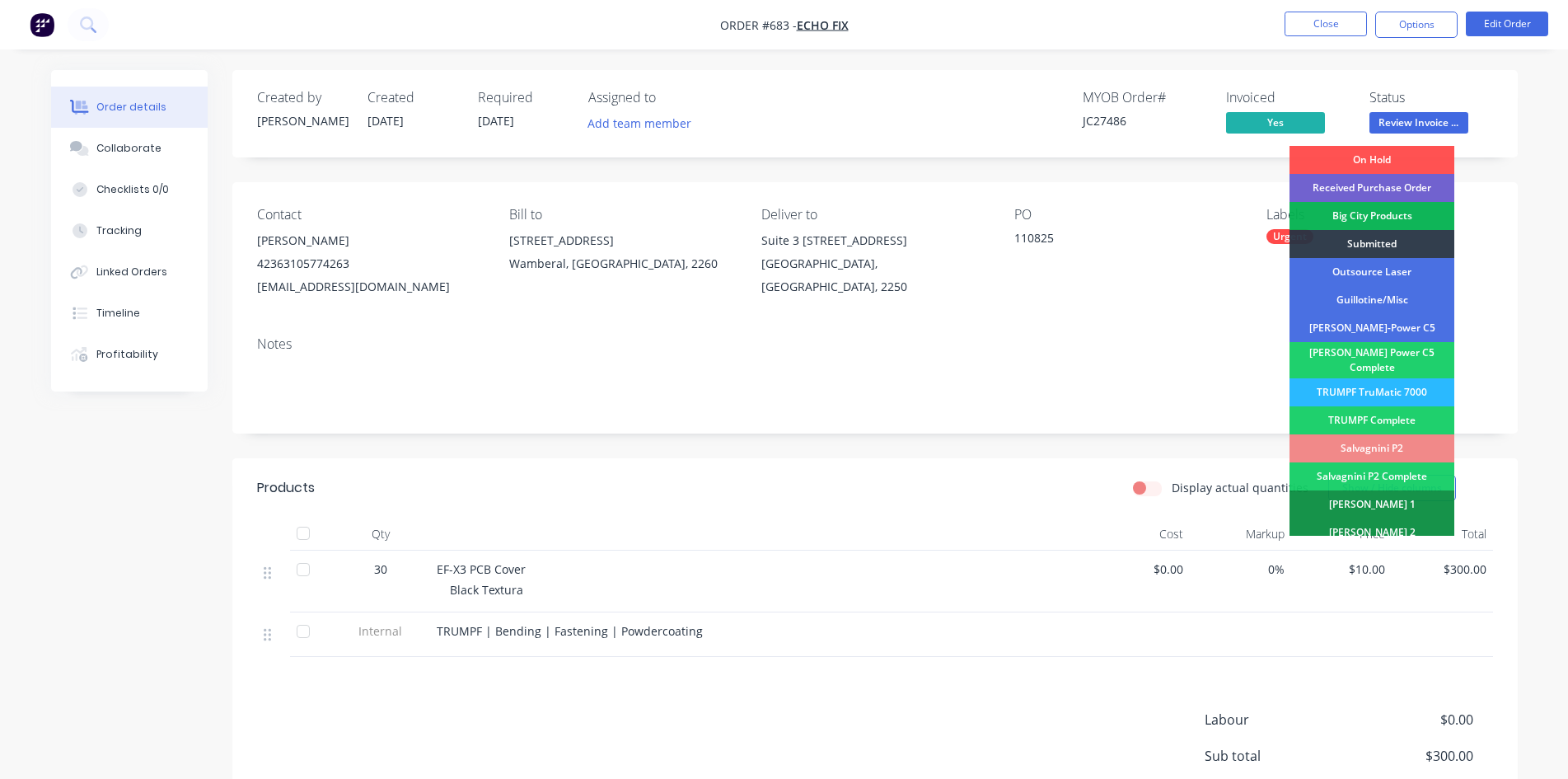
click at [1442, 53] on div "Order details Collaborate Checklists 0/0 Tracking Linked Orders Timeline Profit…" at bounding box center [784, 475] width 1568 height 951
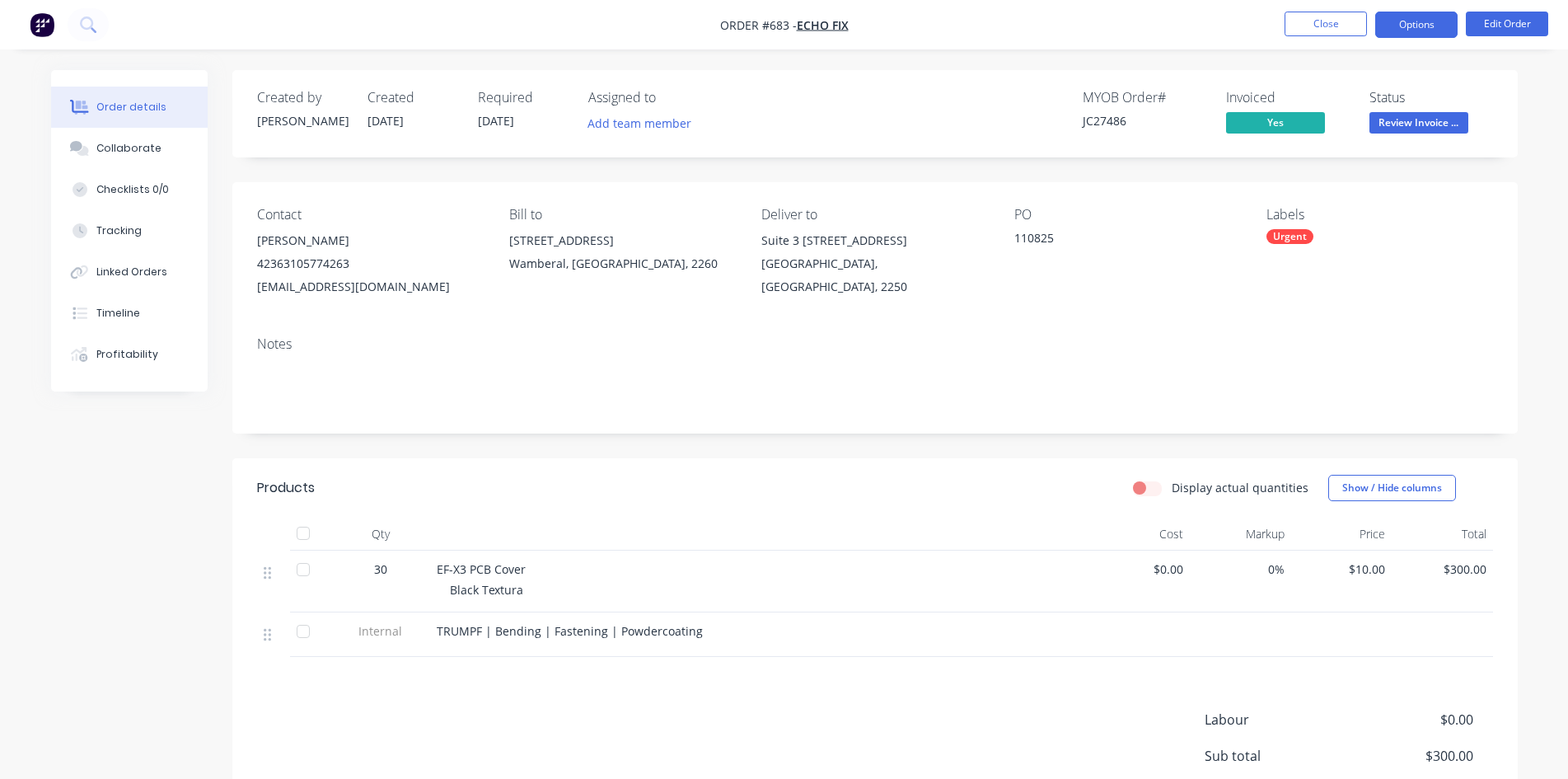
click at [1426, 33] on button "Options" at bounding box center [1416, 24] width 83 height 26
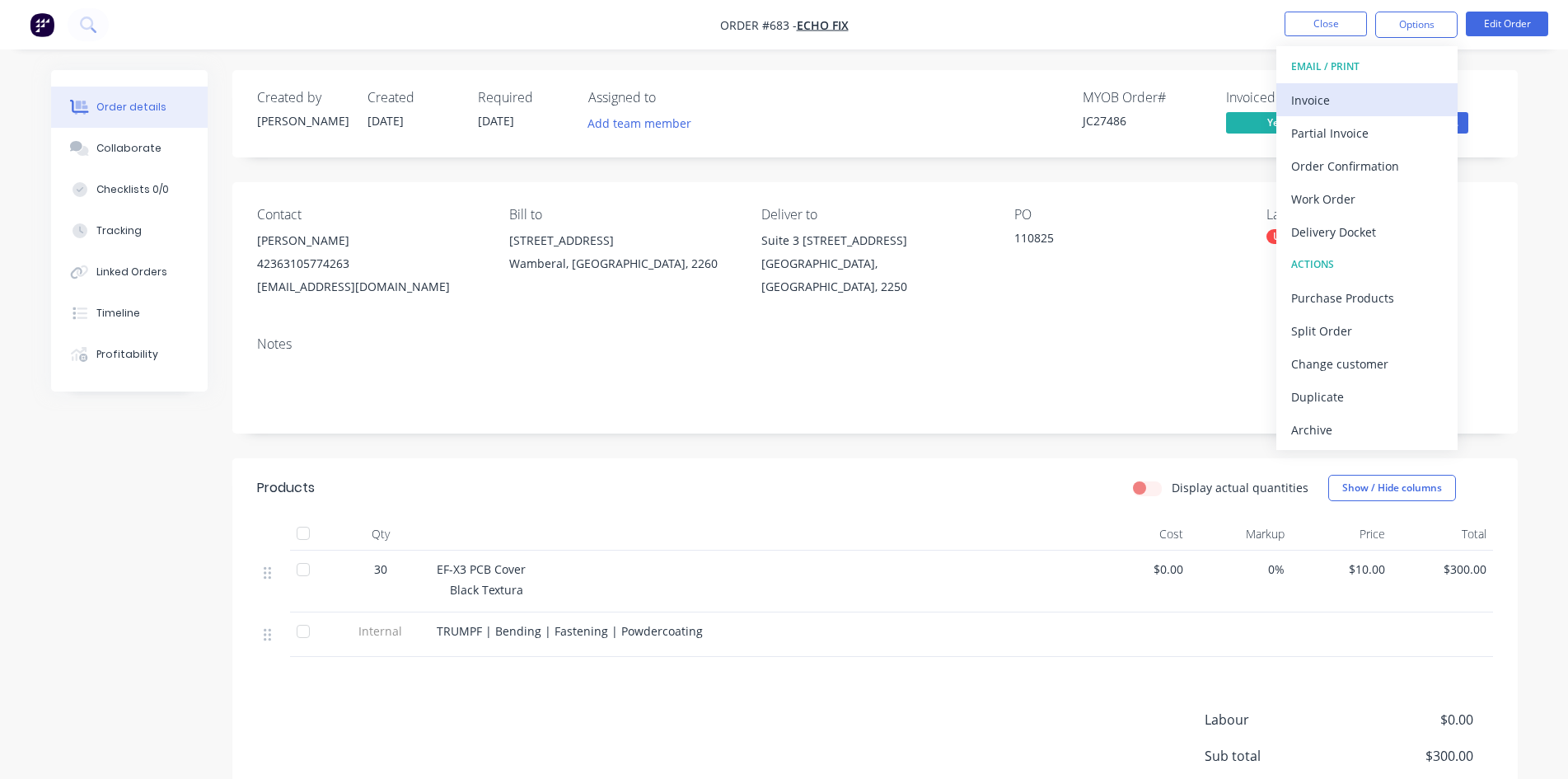
click at [1329, 96] on div "Invoice" at bounding box center [1367, 99] width 152 height 24
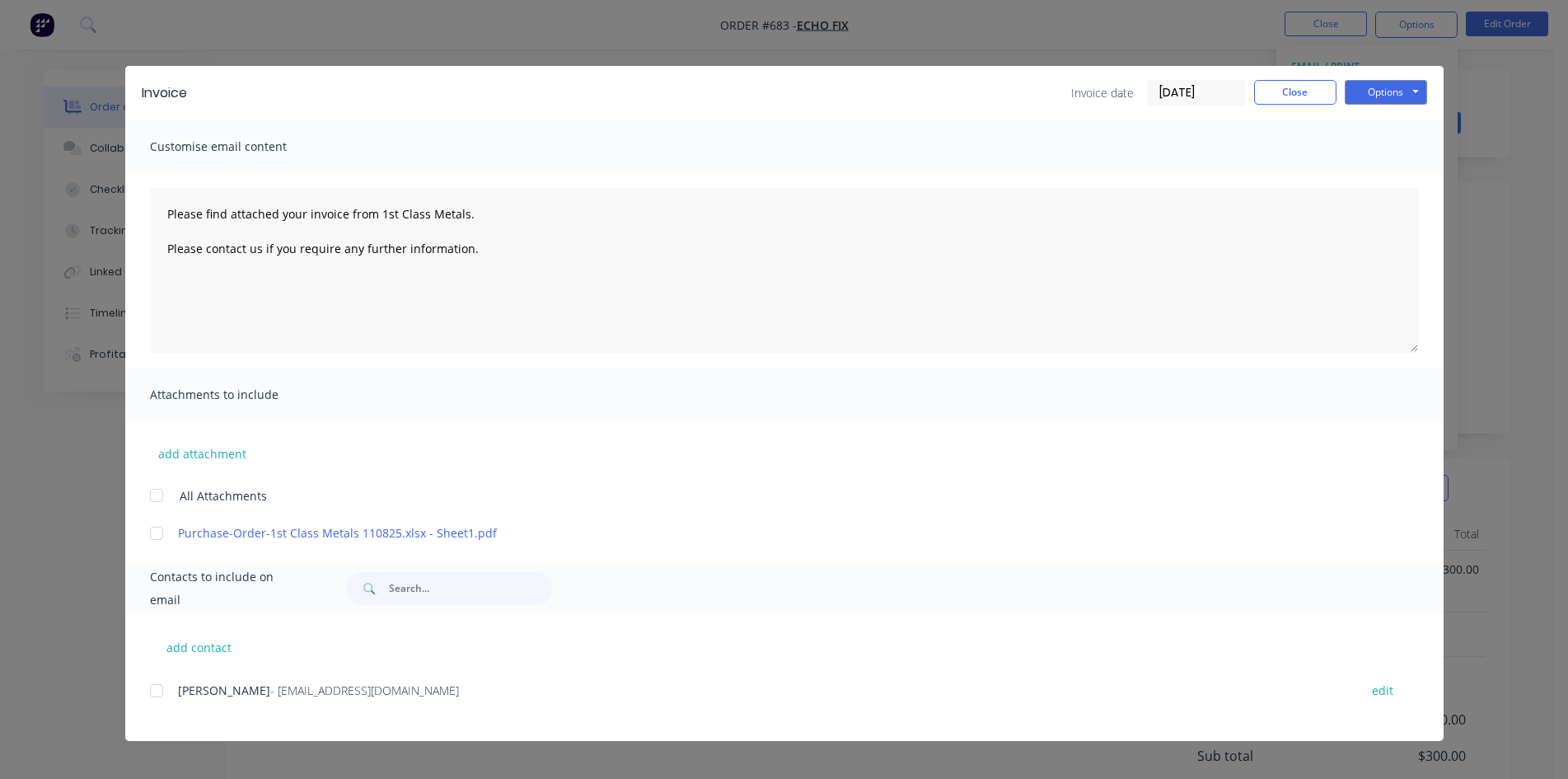
click at [148, 691] on div "add contact [PERSON_NAME] - [EMAIL_ADDRESS][DOMAIN_NAME] edit" at bounding box center [784, 678] width 1319 height 126
click at [158, 696] on div at bounding box center [157, 691] width 33 height 33
click at [1400, 98] on button "Options" at bounding box center [1386, 92] width 83 height 24
click at [1387, 176] on button "Email" at bounding box center [1397, 176] width 105 height 27
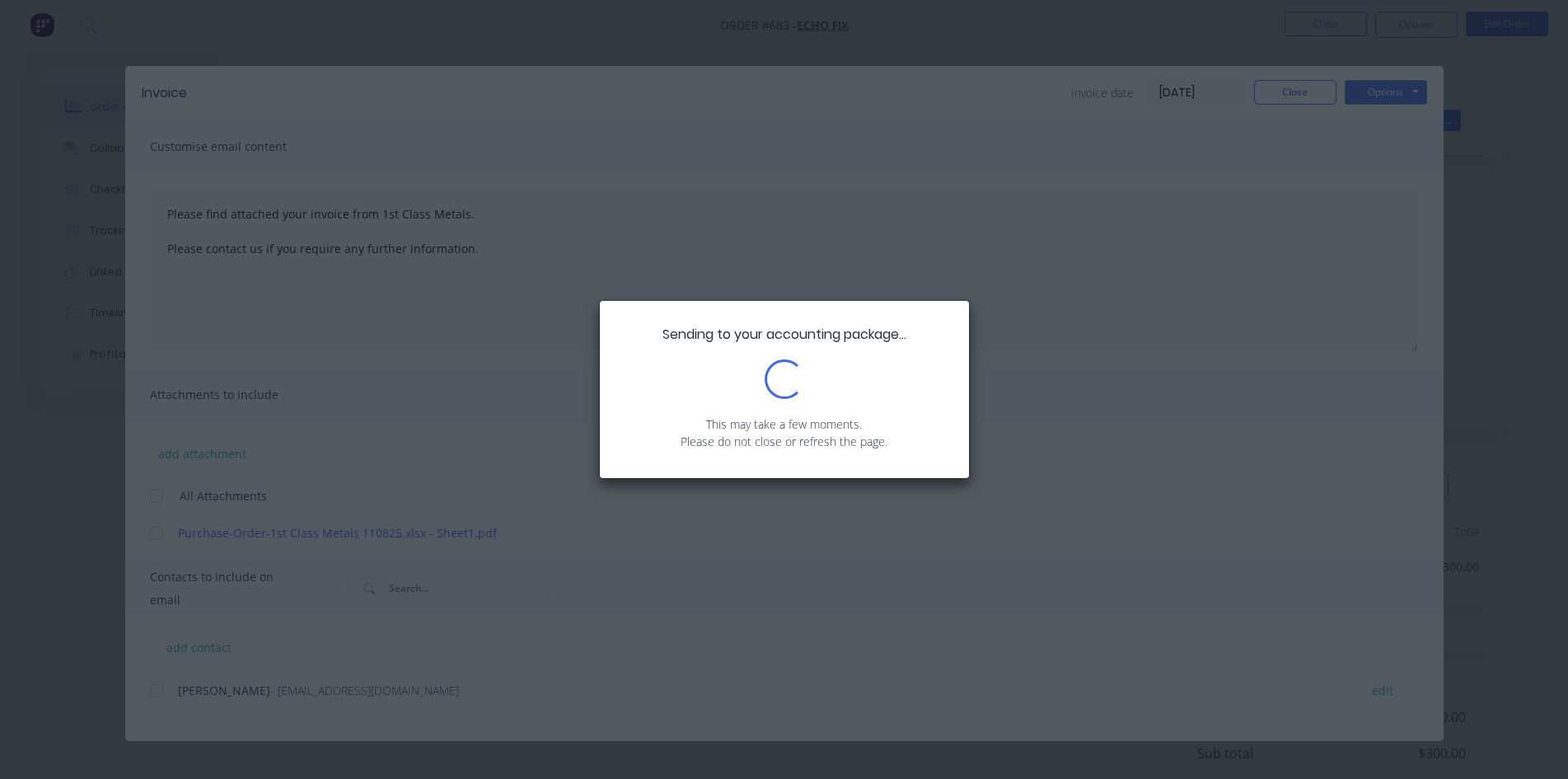
scroll to position [0, 0]
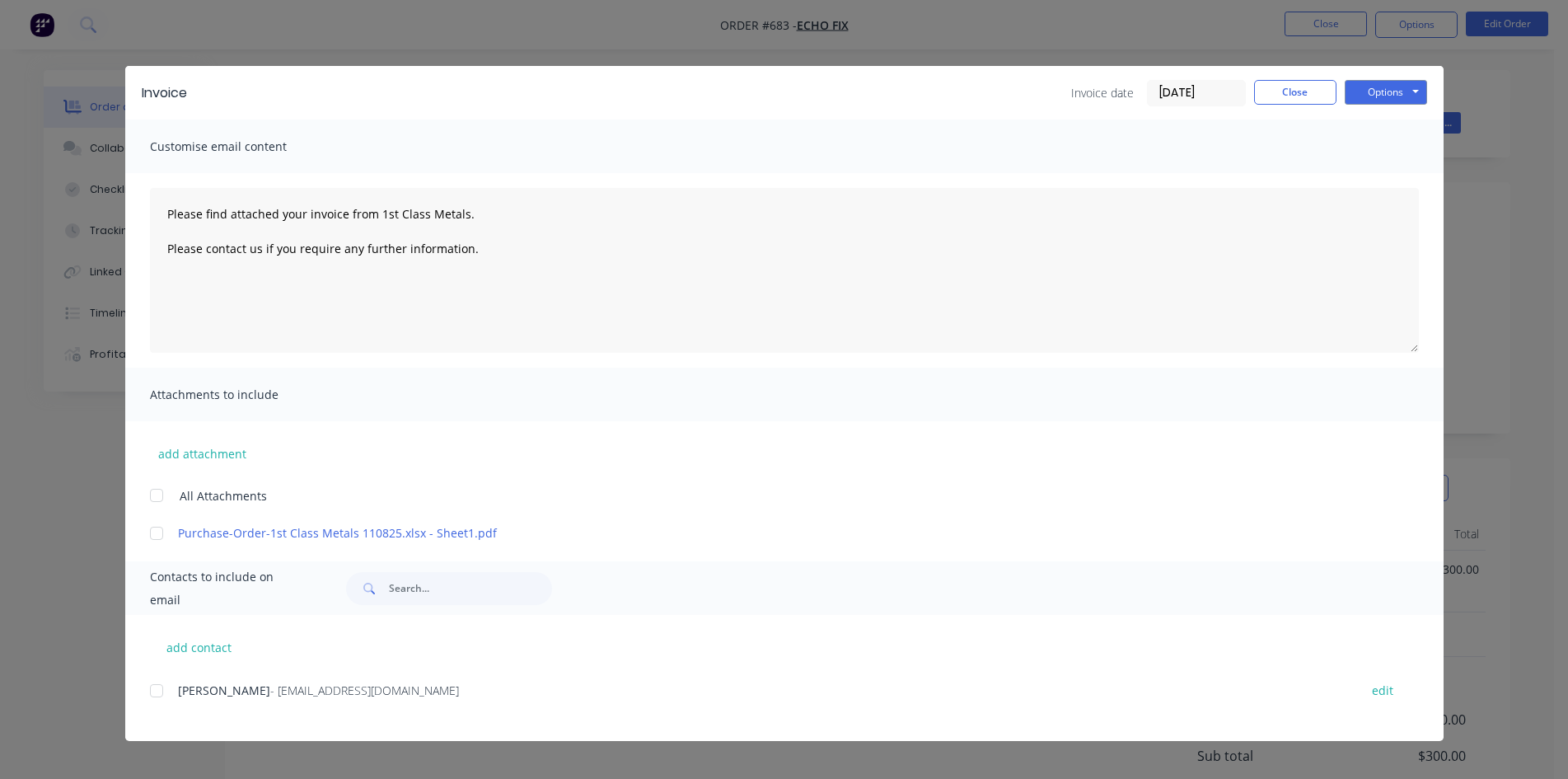
type textarea "Please find attached your invoice from 1st Class Metals. Please contact us if y…"
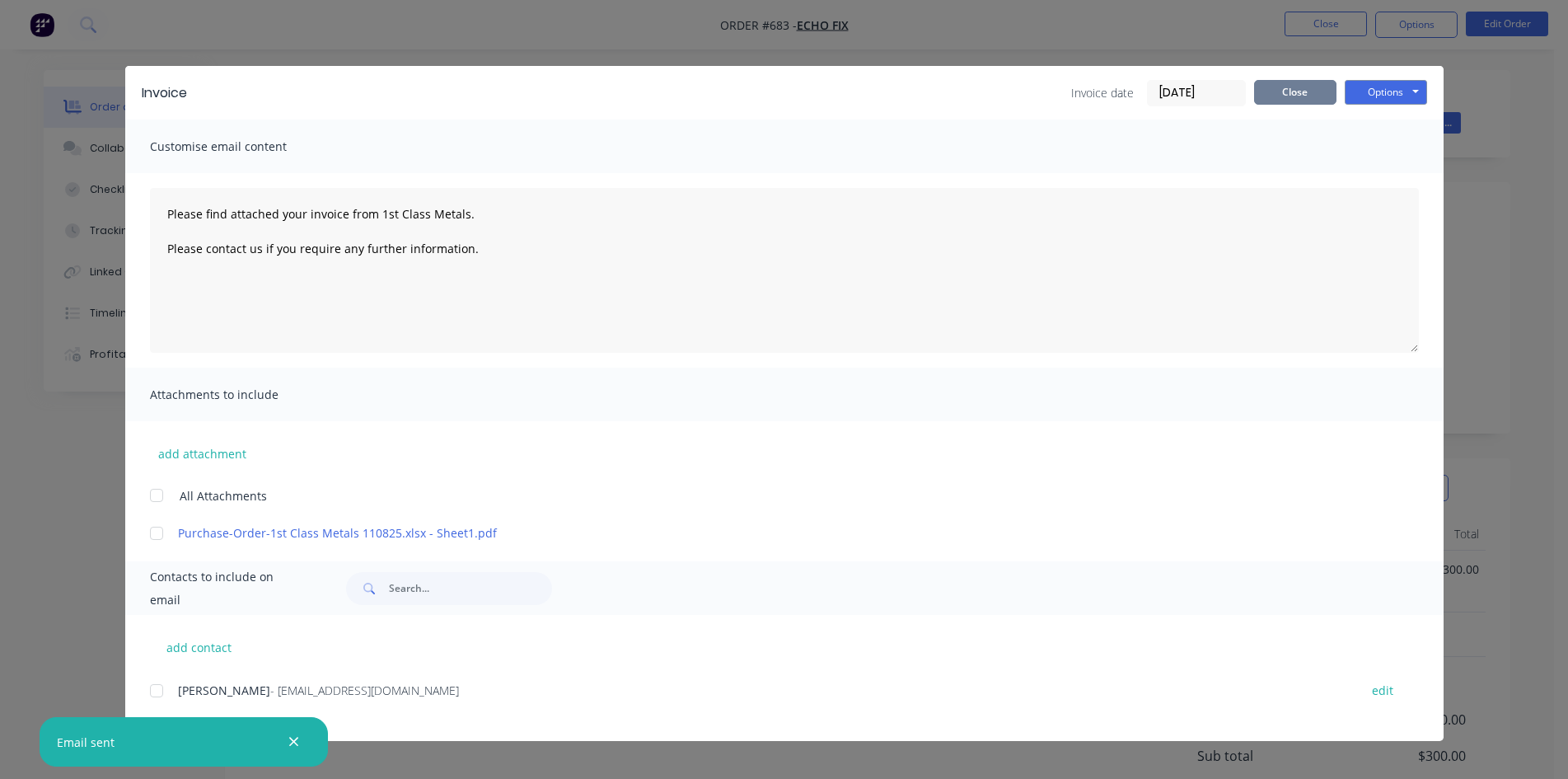
click at [1288, 95] on button "Close" at bounding box center [1295, 92] width 83 height 24
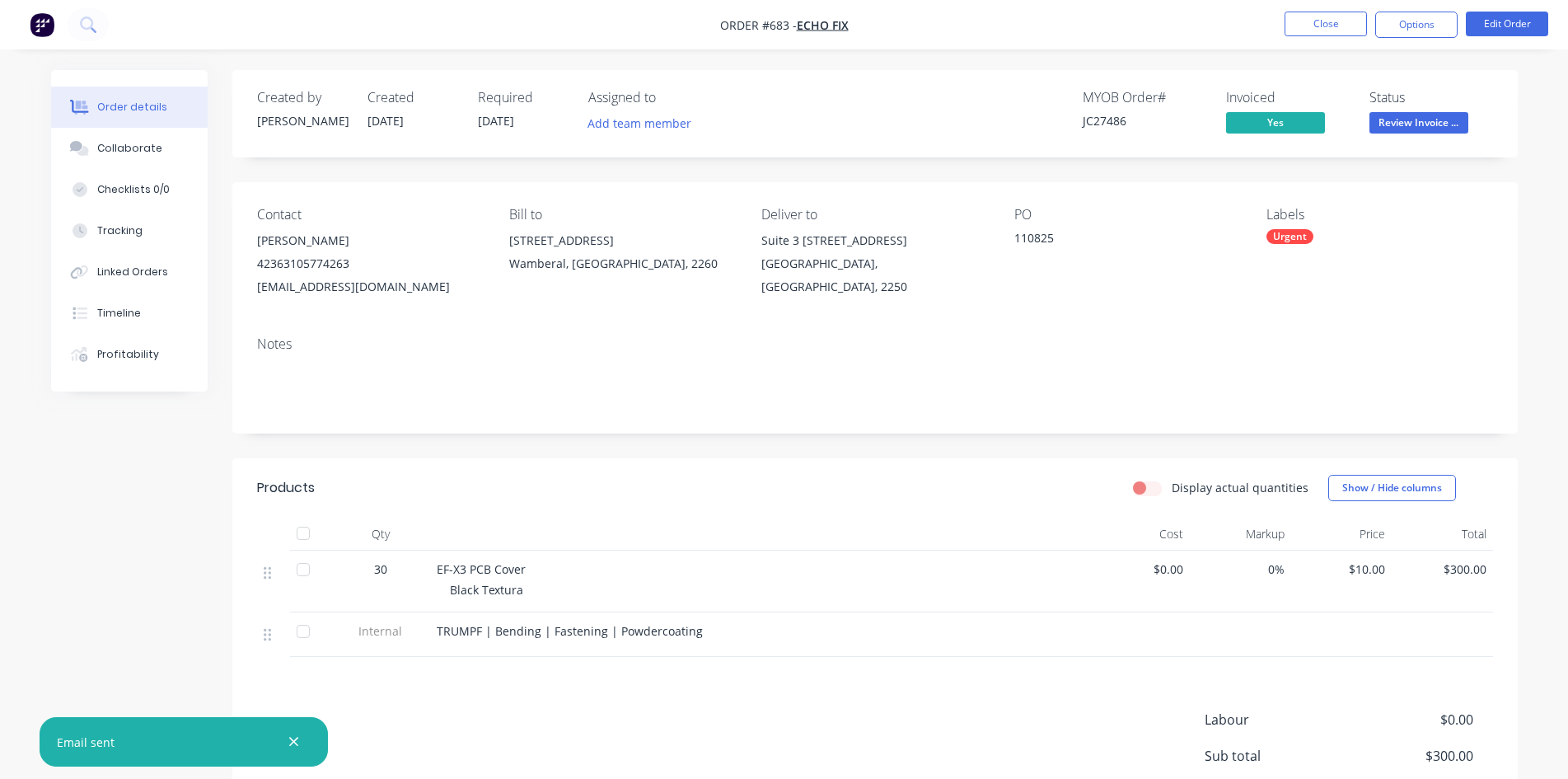
click at [1409, 131] on span "Review Invoice ..." at bounding box center [1418, 122] width 98 height 20
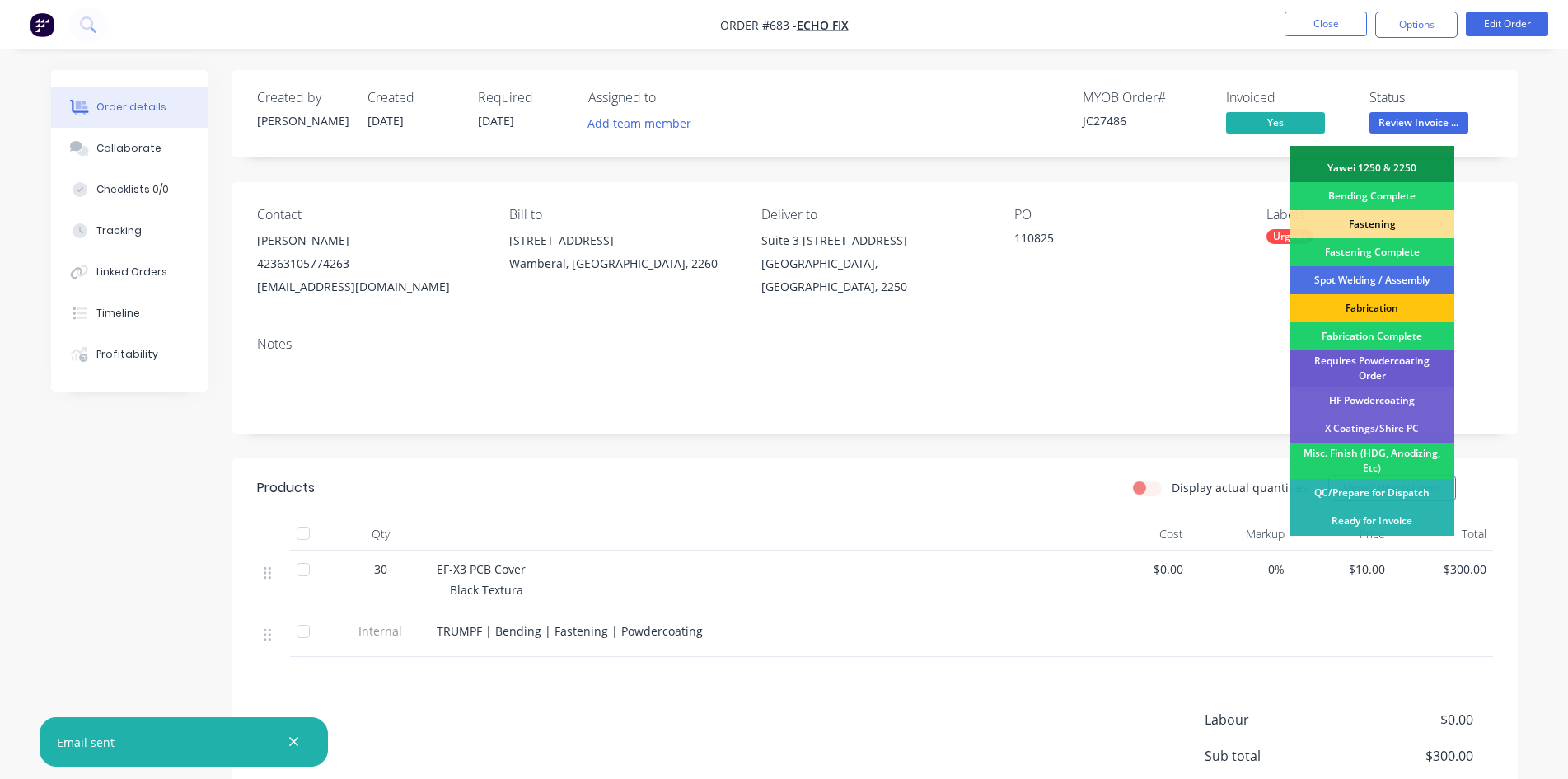
scroll to position [467, 0]
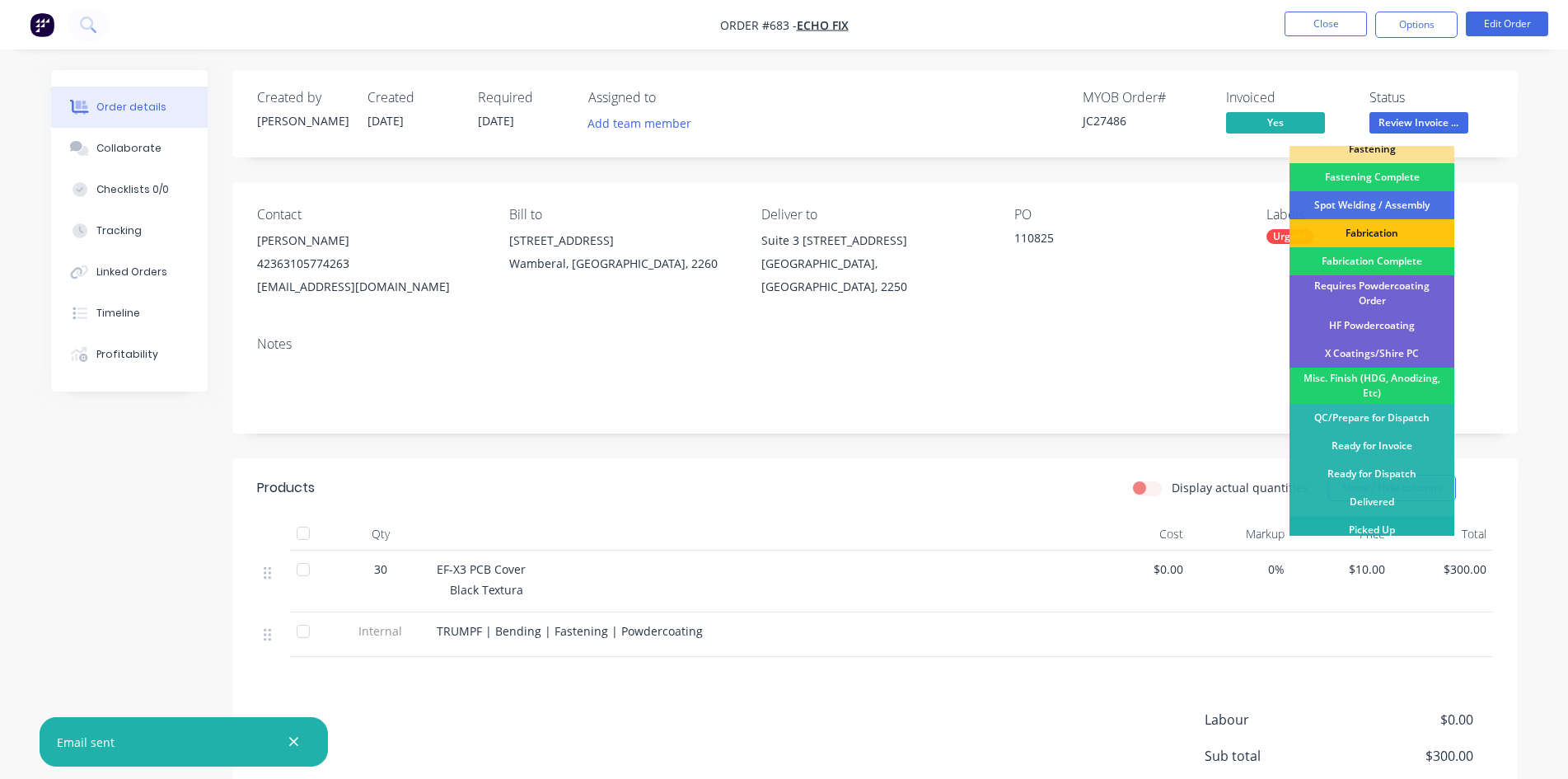
click at [1396, 526] on div "Picked Up" at bounding box center [1371, 529] width 165 height 28
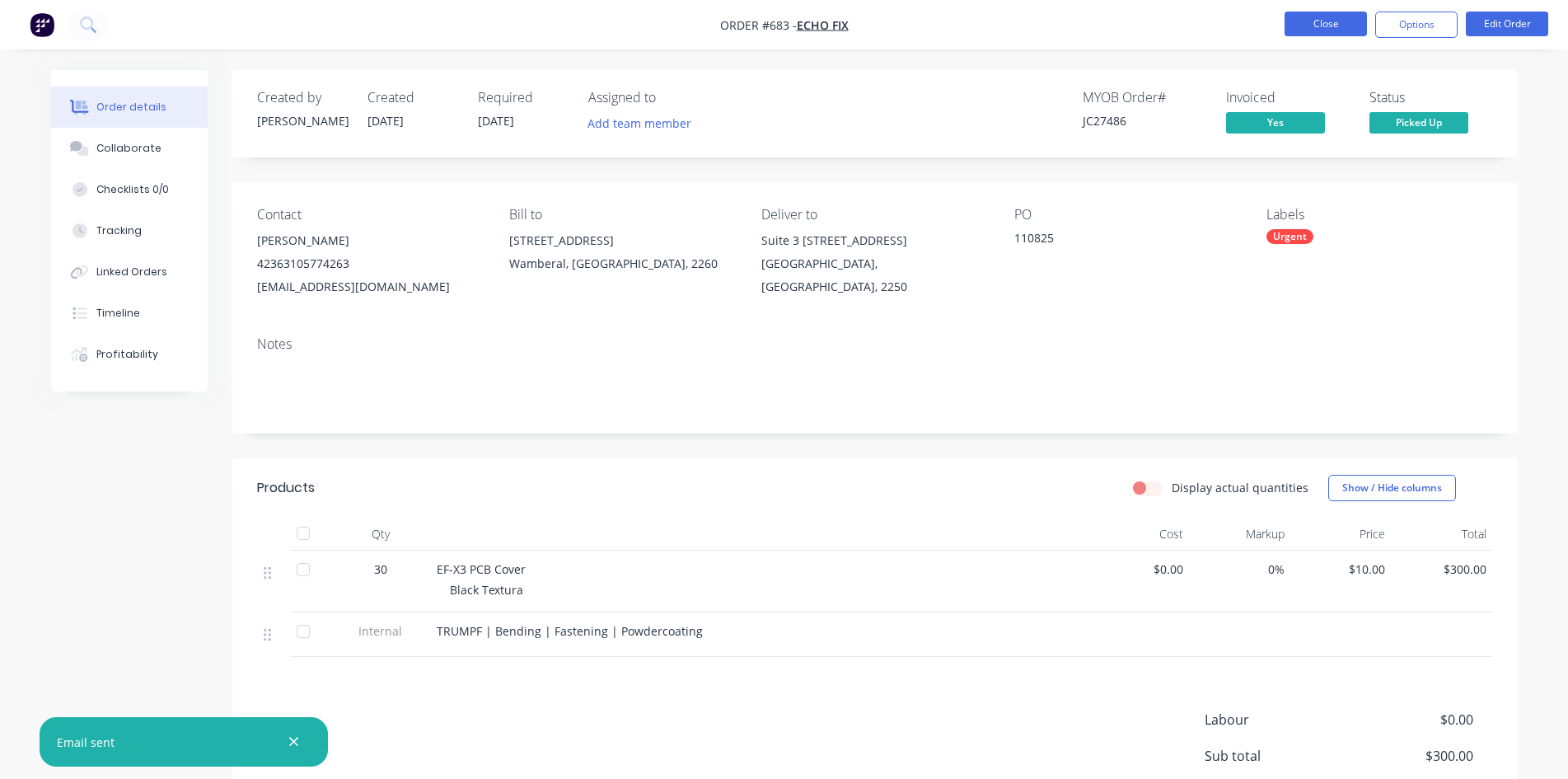
click at [1324, 30] on button "Close" at bounding box center [1325, 23] width 83 height 24
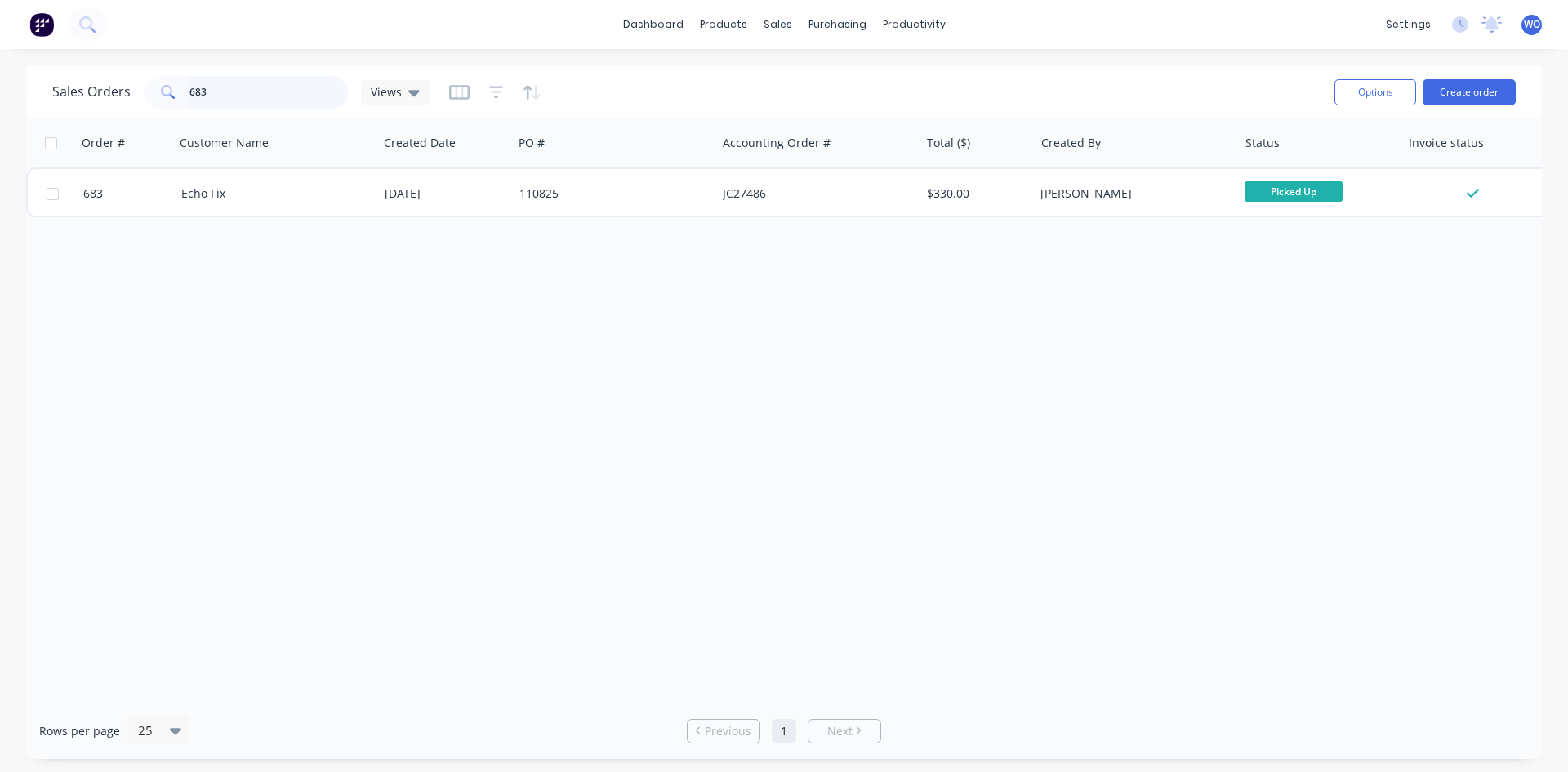
drag, startPoint x: 230, startPoint y: 103, endPoint x: 0, endPoint y: 13, distance: 247.0
click at [0, 29] on div "dashboard products sales purchasing productivity dashboard products Product Cat…" at bounding box center [784, 386] width 1568 height 772
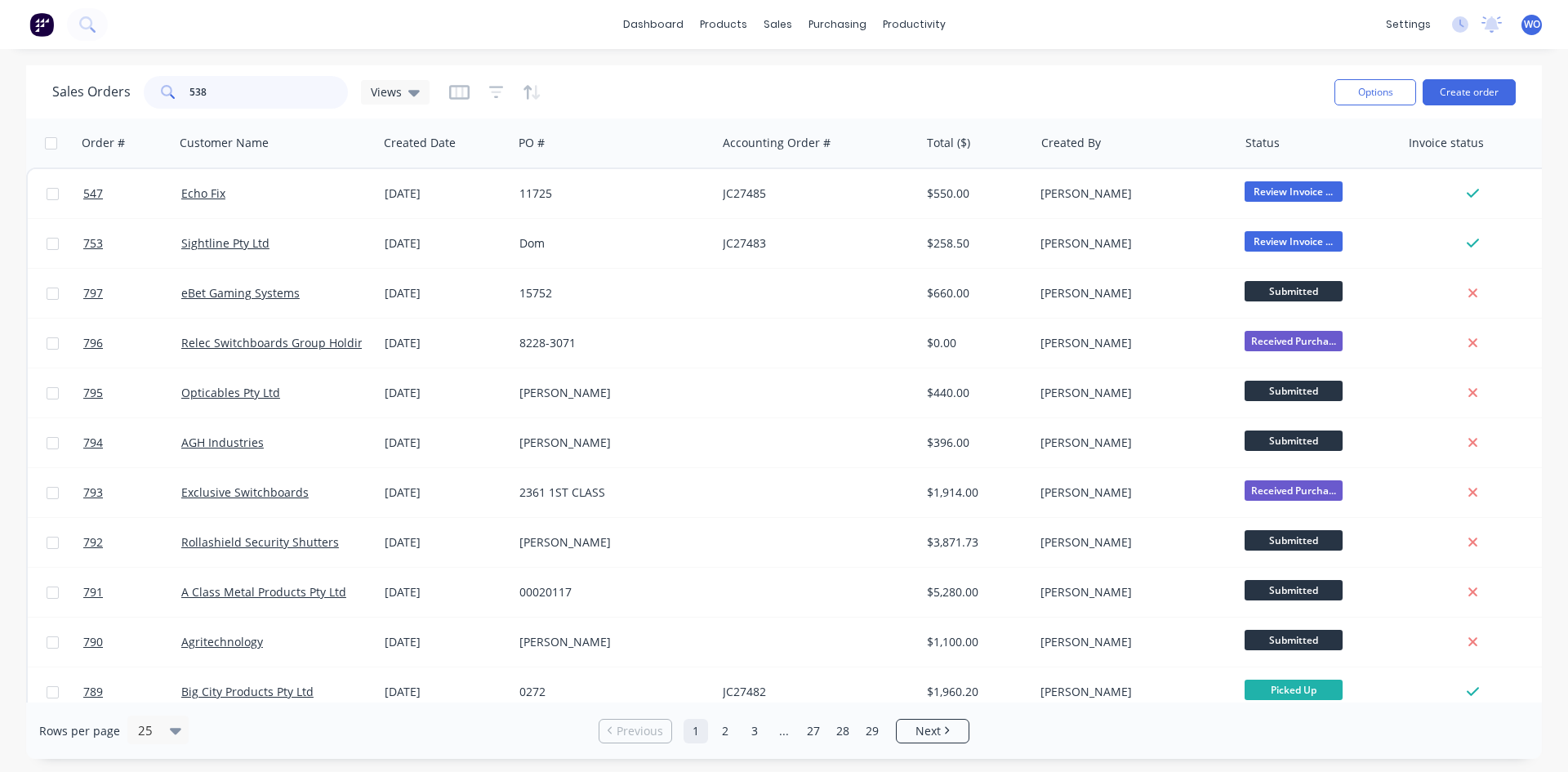
type input "538"
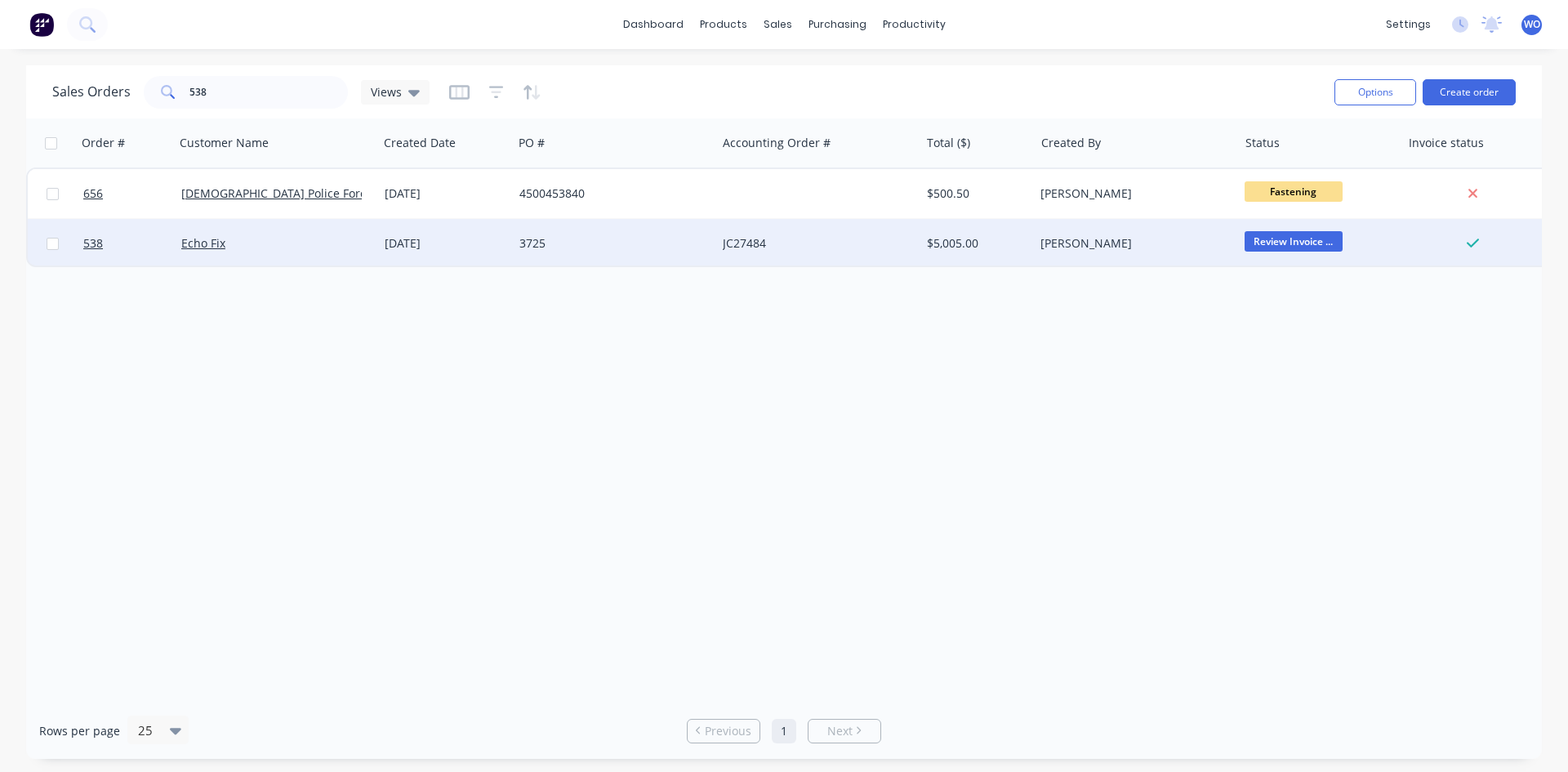
click at [307, 245] on div "Echo Fix" at bounding box center [272, 243] width 182 height 16
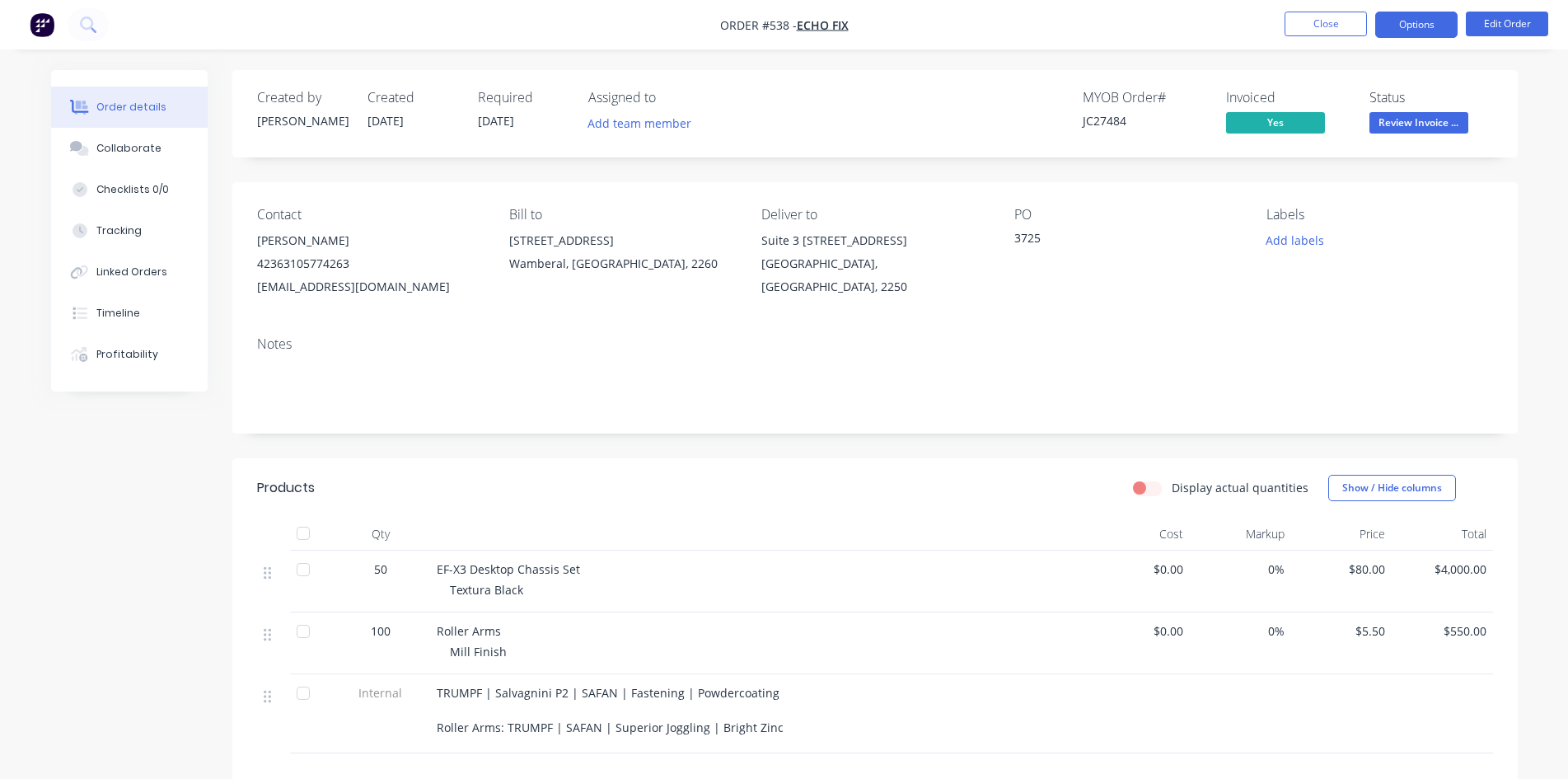
click at [1434, 30] on button "Options" at bounding box center [1416, 24] width 83 height 26
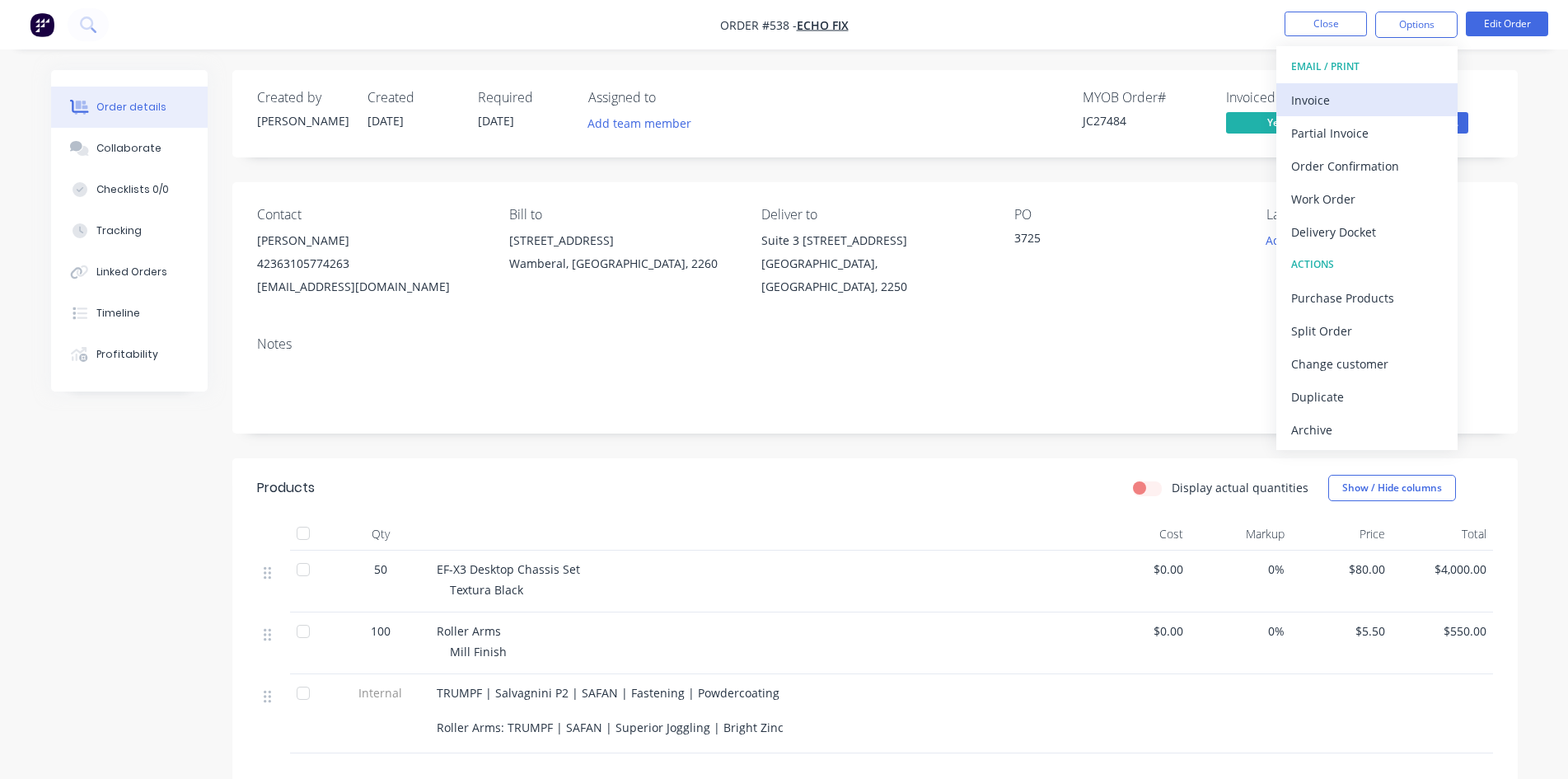
click at [1378, 84] on button "Invoice" at bounding box center [1367, 99] width 181 height 33
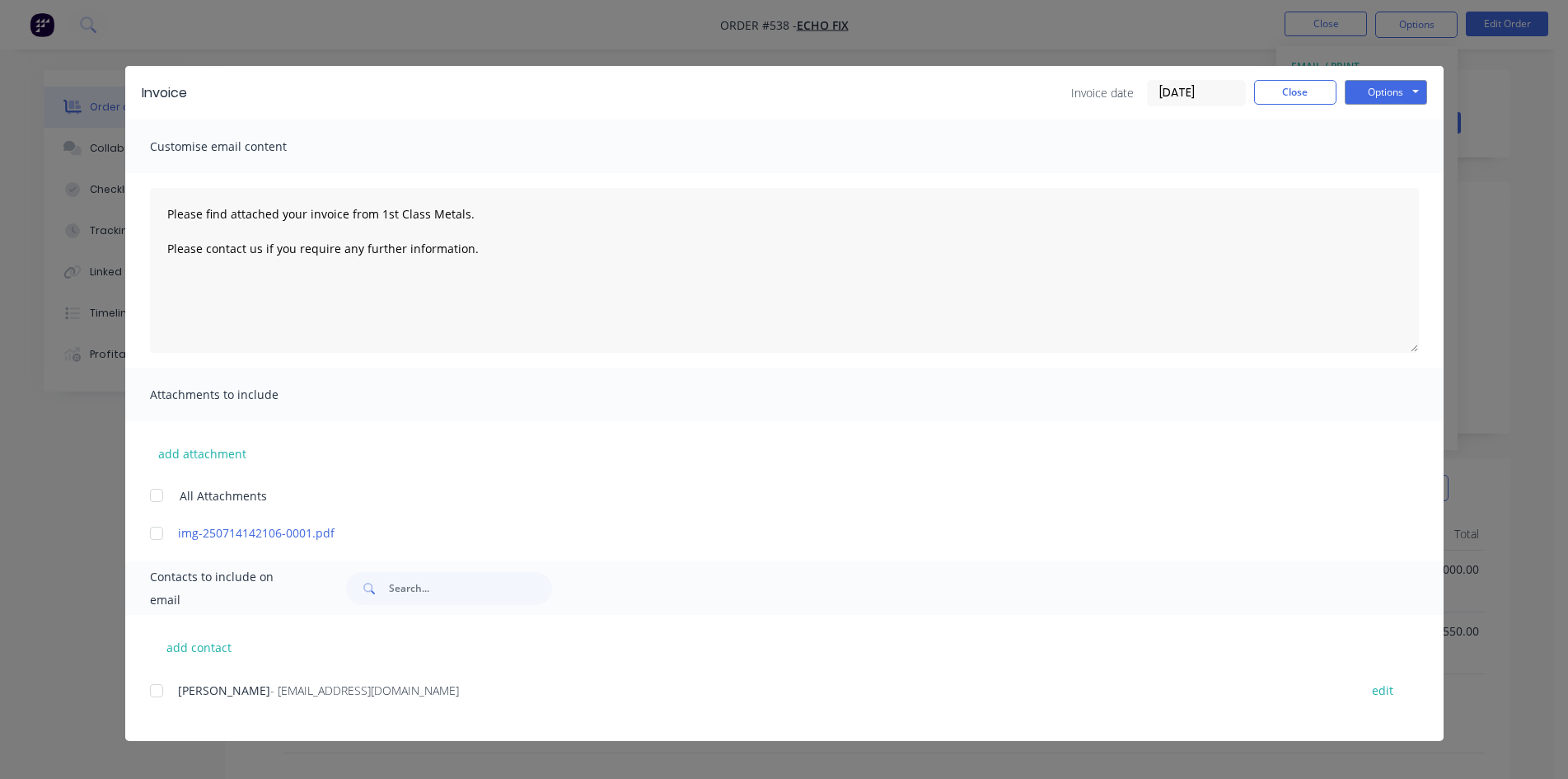
click at [168, 694] on div at bounding box center [157, 691] width 33 height 33
click at [1403, 93] on button "Options" at bounding box center [1386, 92] width 83 height 24
click at [1420, 177] on button "Email" at bounding box center [1397, 176] width 105 height 27
type textarea "Please find attached your invoice from 1st Class Metals. Please contact us if y…"
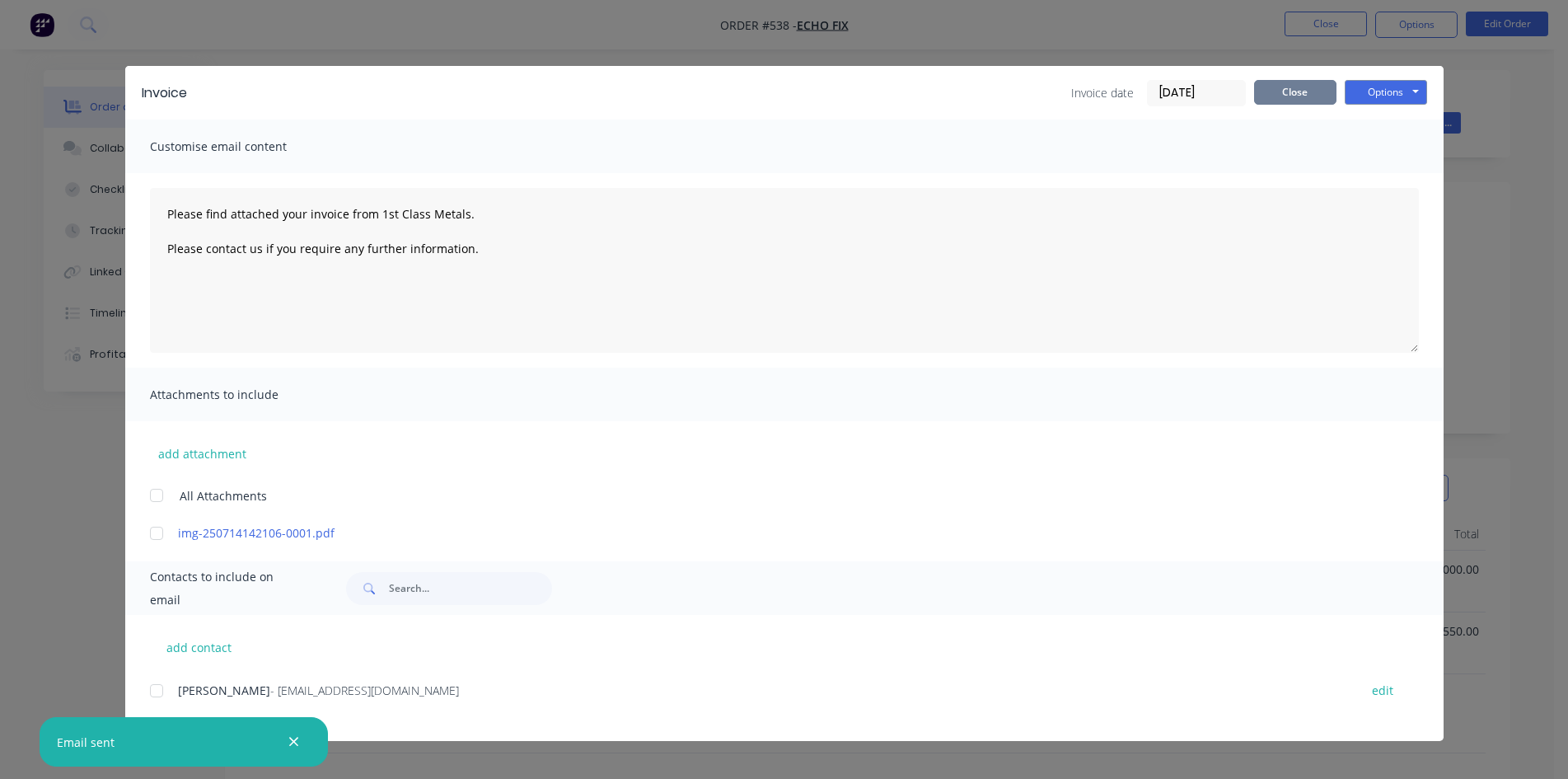
click at [1310, 91] on button "Close" at bounding box center [1295, 92] width 83 height 24
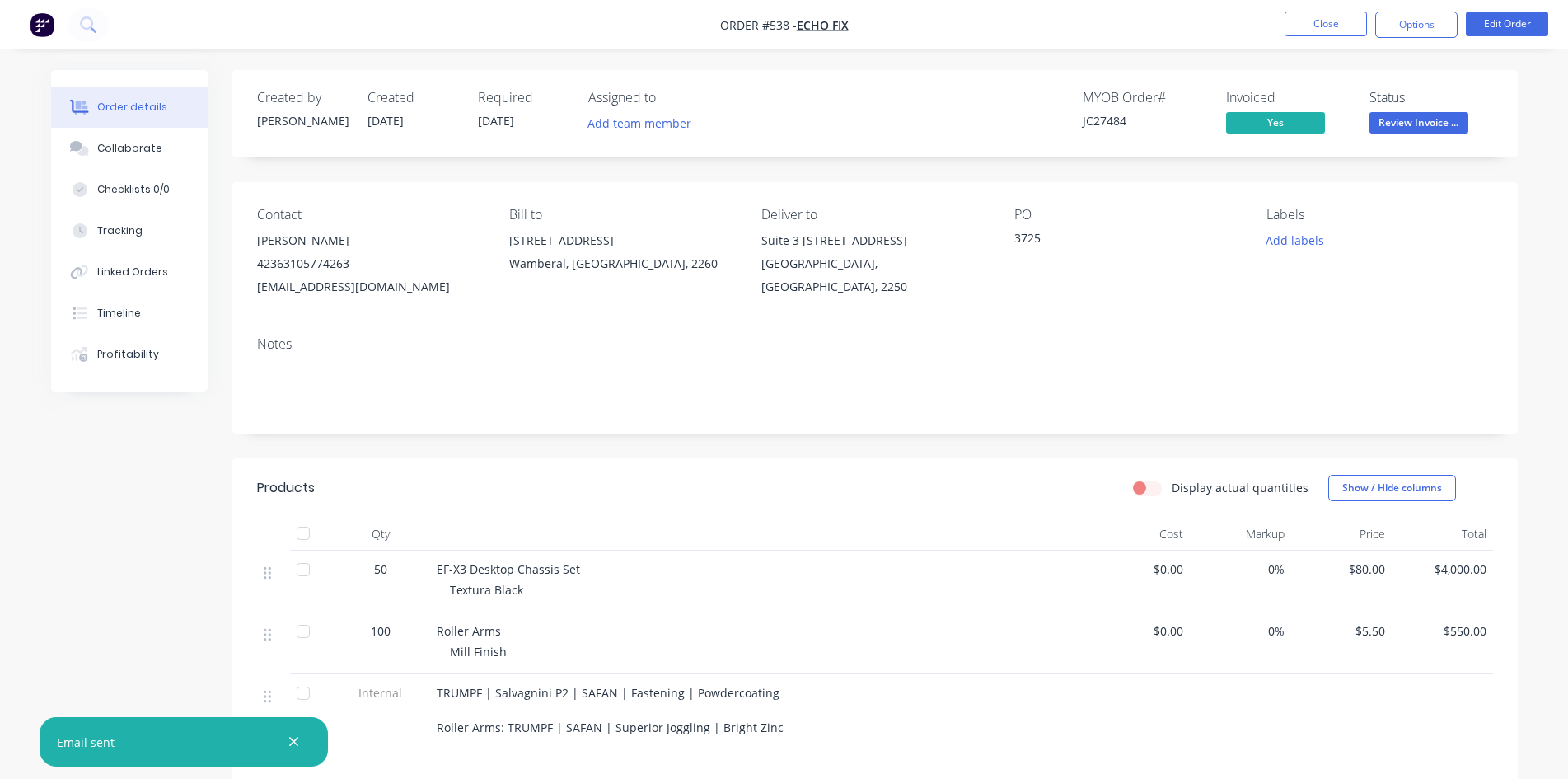
click at [1439, 124] on span "Review Invoice ..." at bounding box center [1418, 122] width 98 height 20
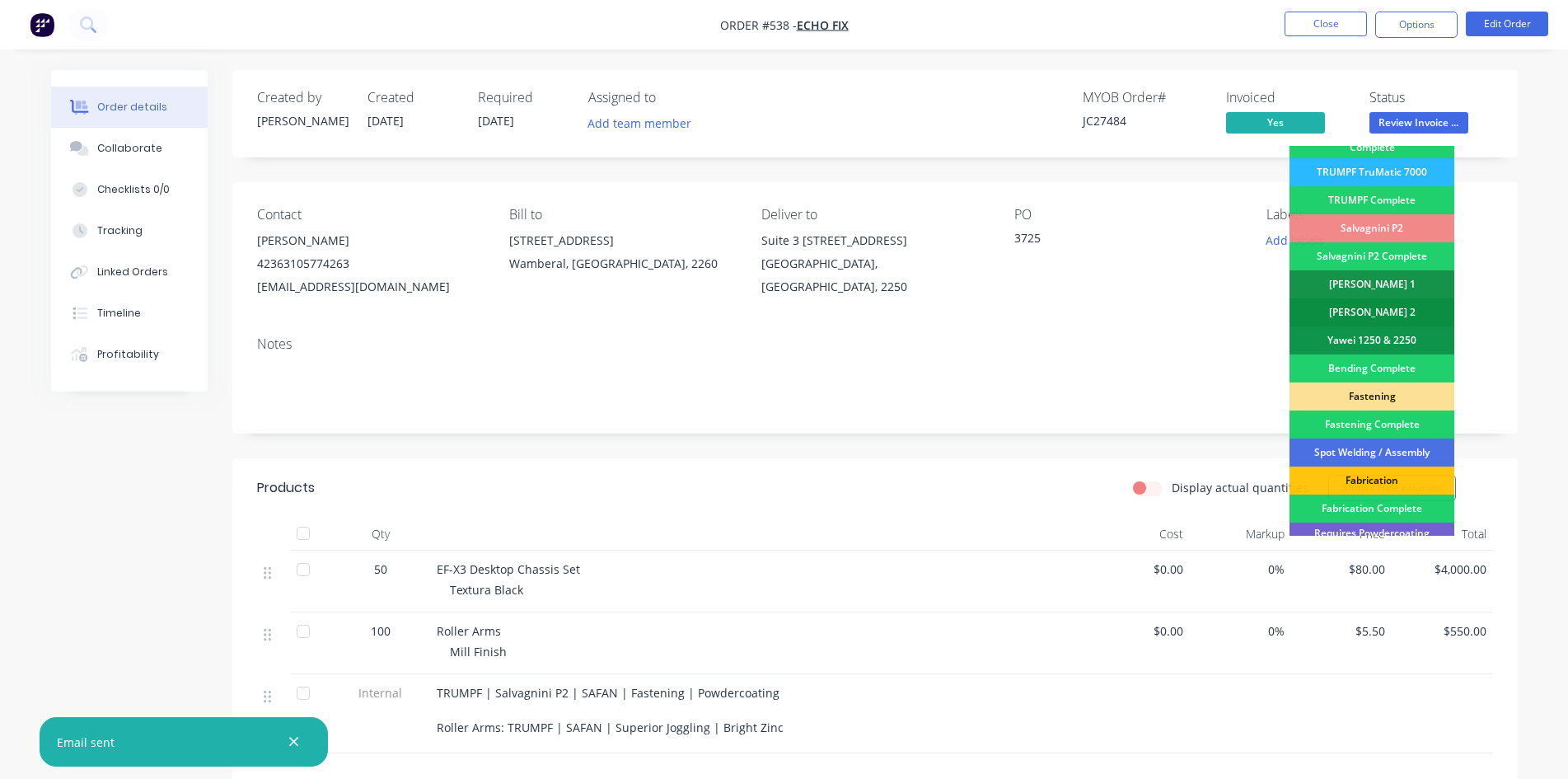
scroll to position [467, 0]
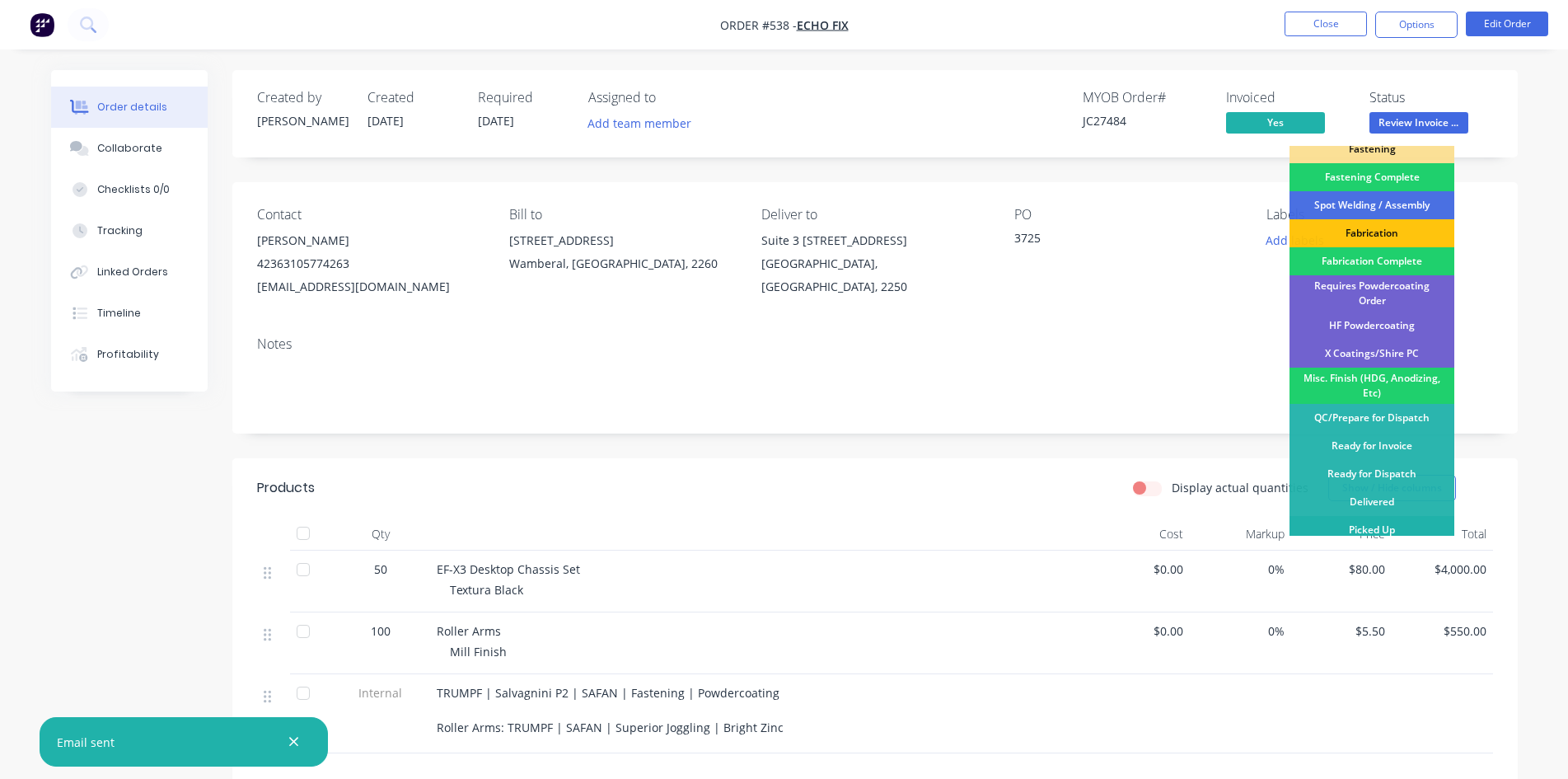
click at [1414, 519] on div "Picked Up" at bounding box center [1371, 529] width 165 height 28
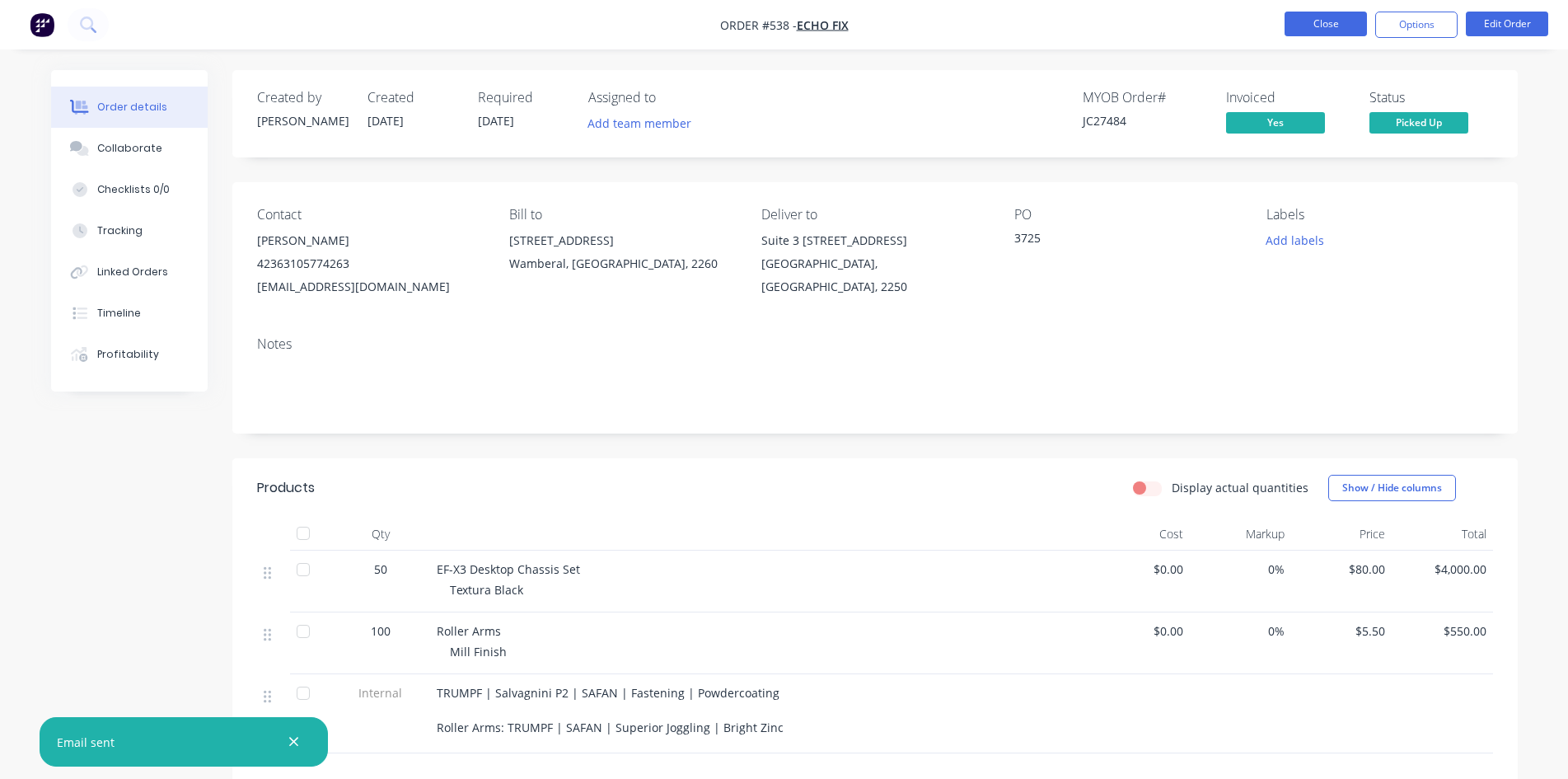
click at [1336, 35] on button "Close" at bounding box center [1325, 23] width 83 height 24
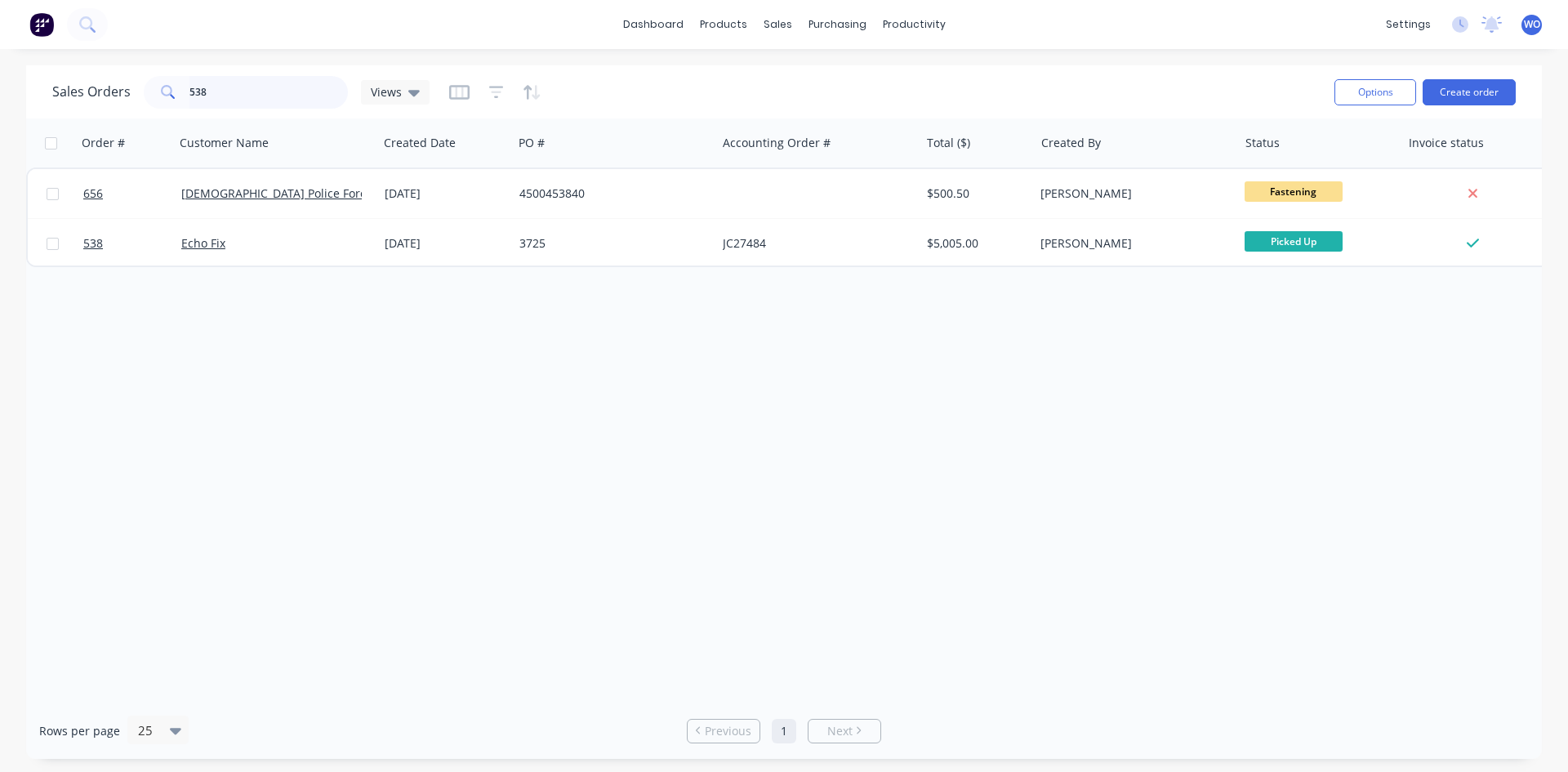
drag, startPoint x: 266, startPoint y: 94, endPoint x: 0, endPoint y: -71, distance: 313.0
click at [0, 0] on html "dashboard products sales purchasing productivity dashboard products Product Cat…" at bounding box center [784, 386] width 1568 height 772
type input "547"
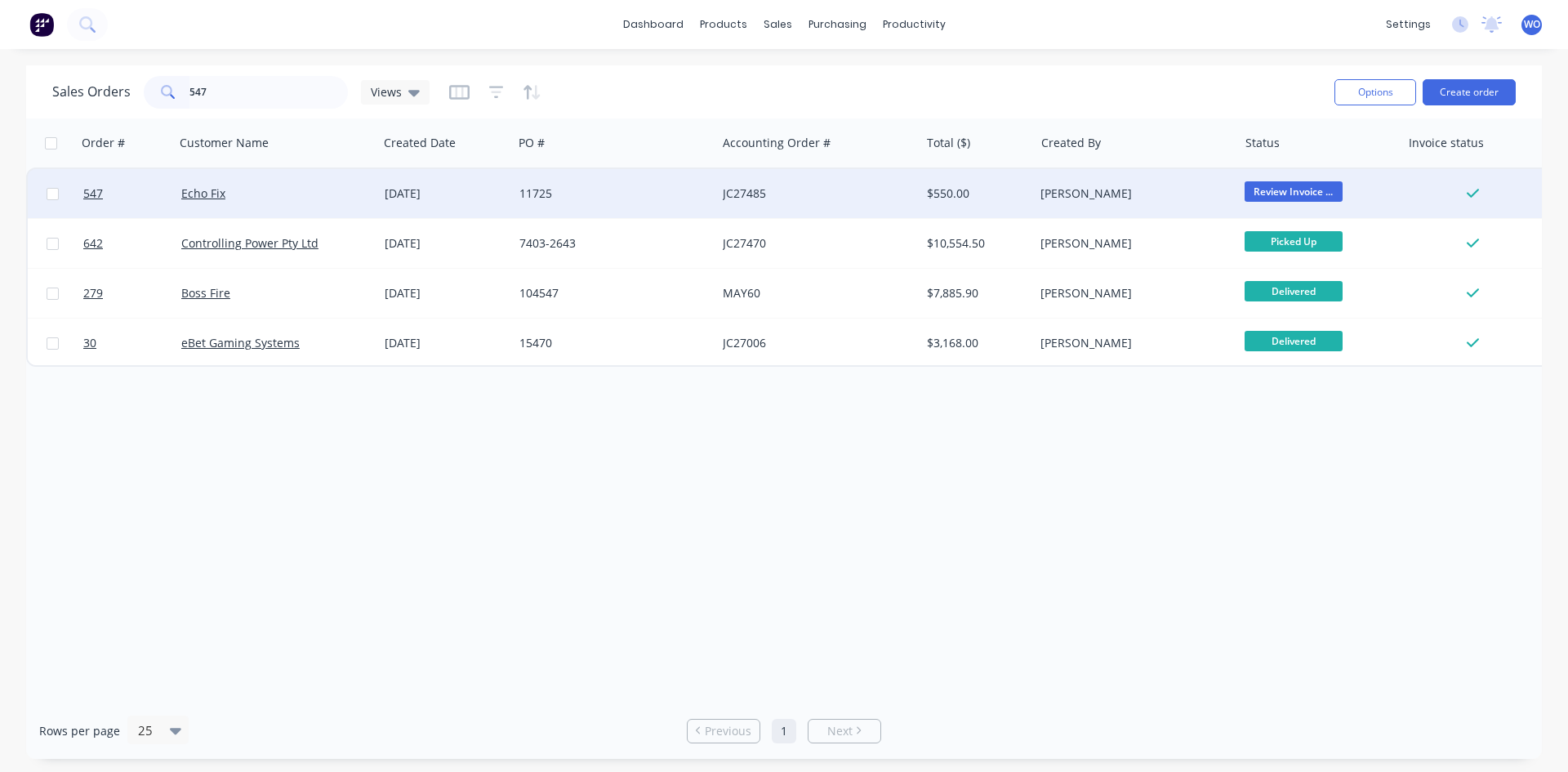
click at [299, 186] on div "Echo Fix" at bounding box center [272, 193] width 182 height 16
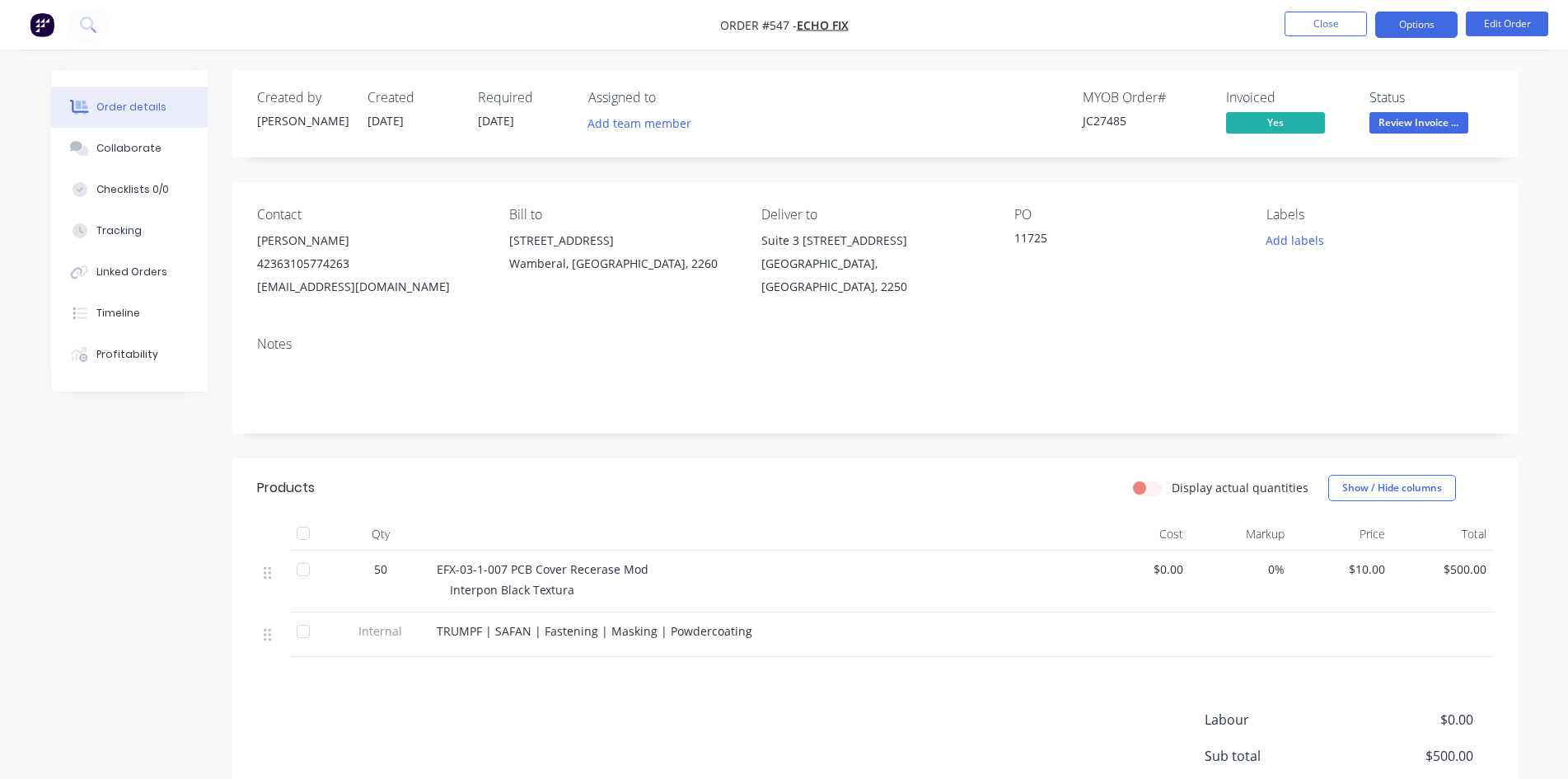
click at [1395, 24] on button "Options" at bounding box center [1416, 24] width 83 height 26
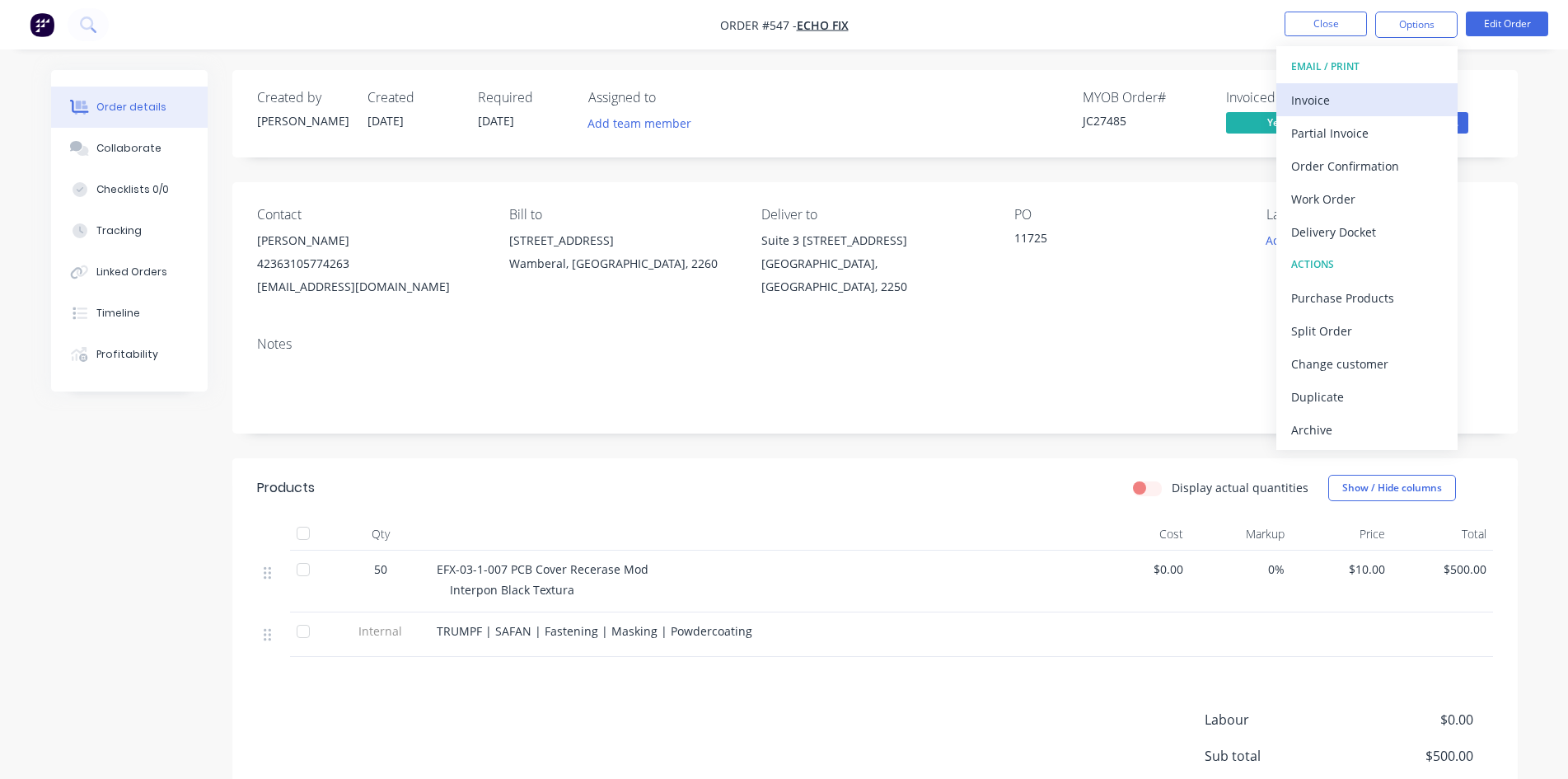
click at [1364, 88] on div "Invoice" at bounding box center [1367, 99] width 152 height 24
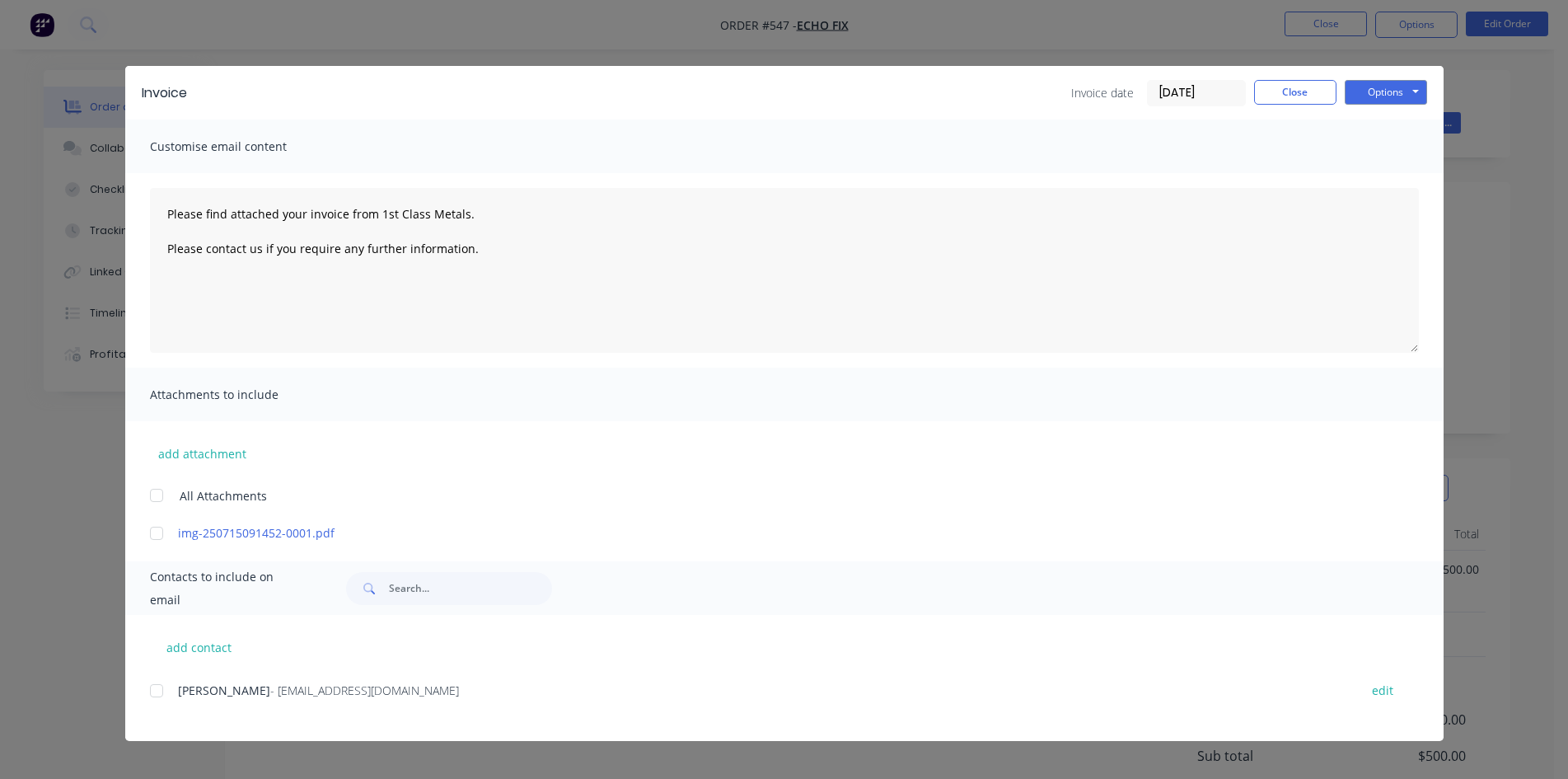
click at [190, 699] on div "[PERSON_NAME] - [EMAIL_ADDRESS][DOMAIN_NAME]" at bounding box center [760, 690] width 1165 height 18
click at [168, 687] on div at bounding box center [157, 691] width 33 height 33
click at [1395, 95] on button "Options" at bounding box center [1386, 92] width 83 height 24
click at [1372, 169] on button "Email" at bounding box center [1397, 176] width 105 height 27
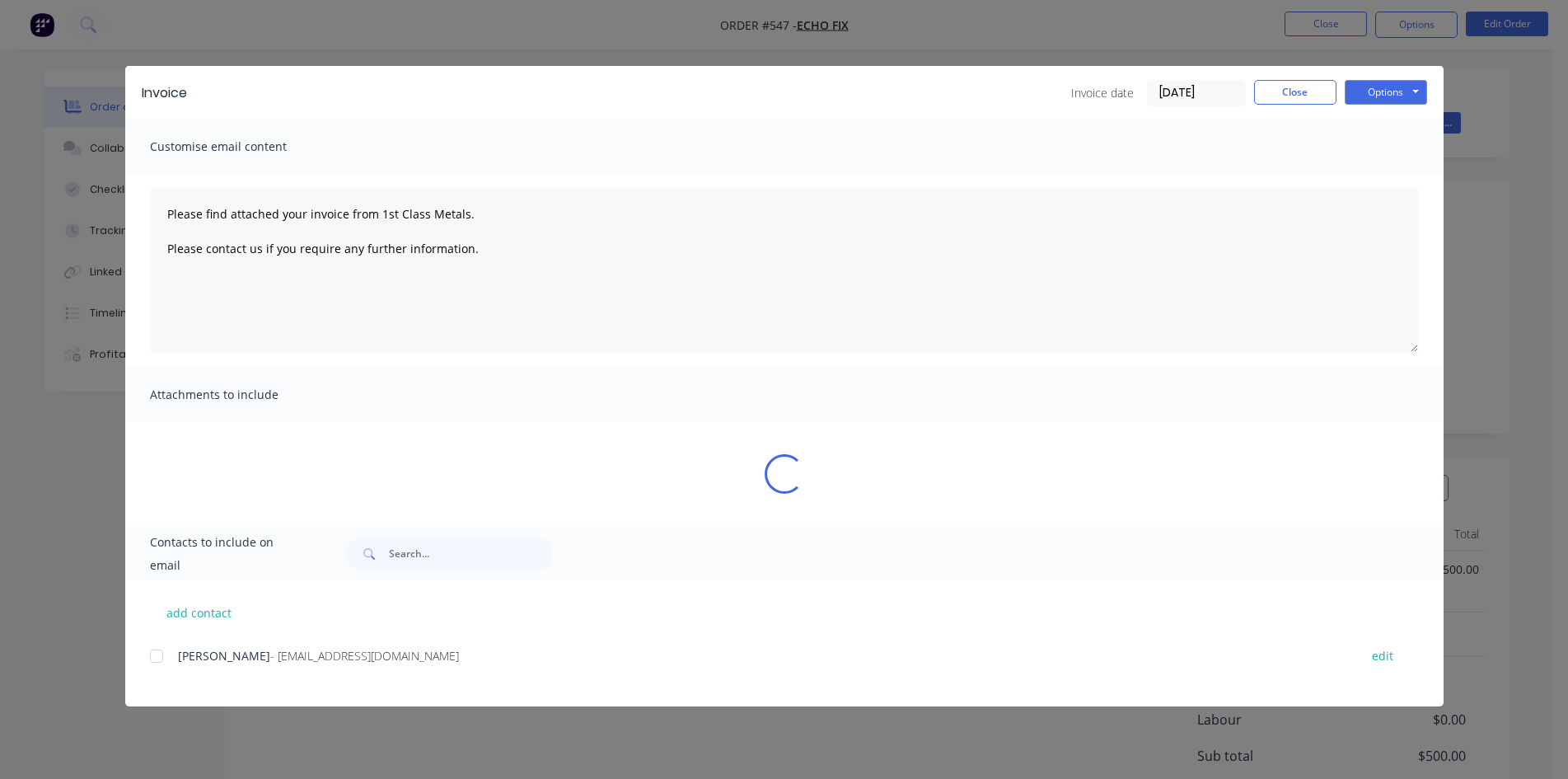
type textarea "Please find attached your invoice from 1st Class Metals. Please contact us if y…"
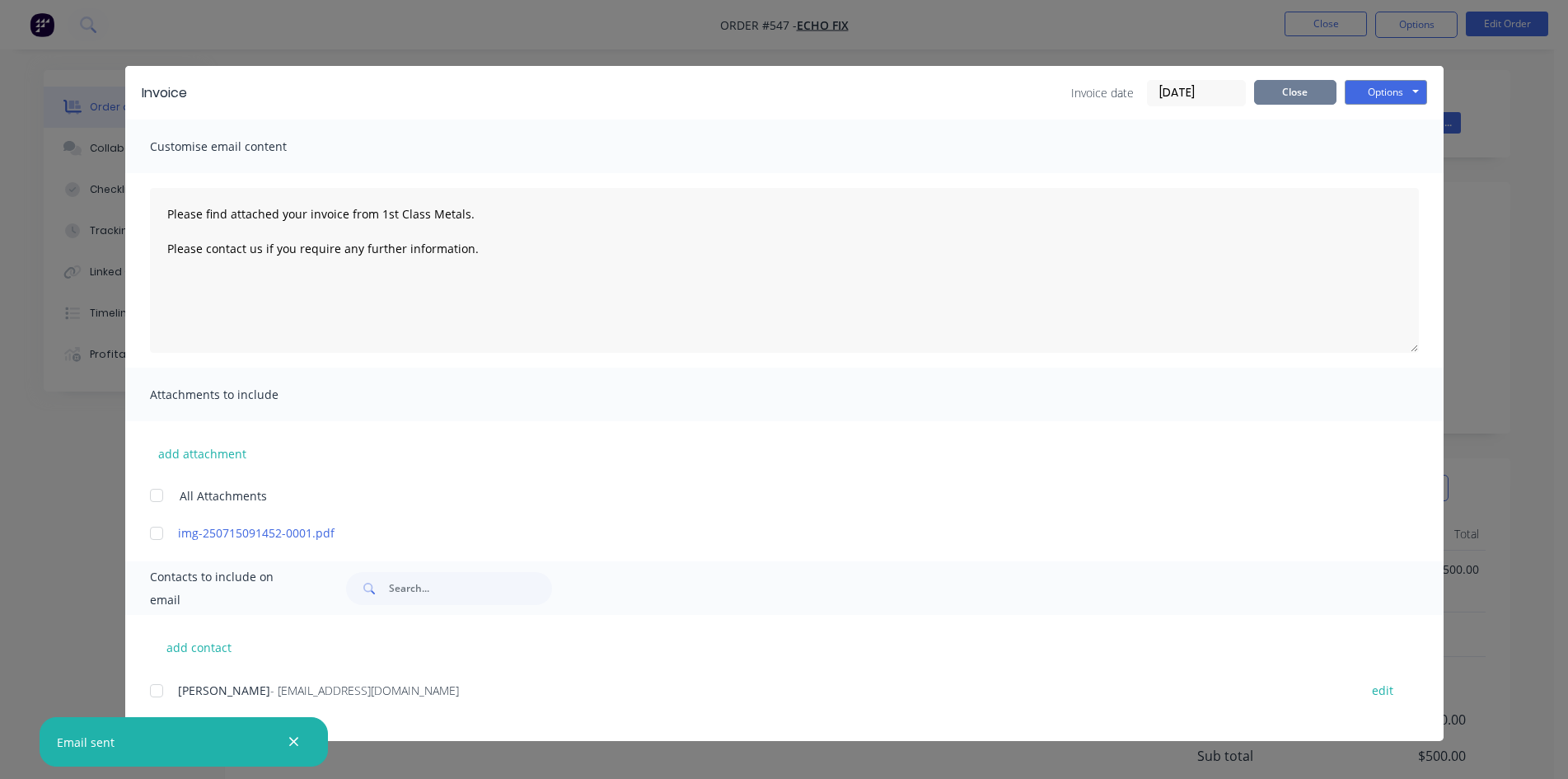
drag, startPoint x: 1302, startPoint y: 94, endPoint x: 1358, endPoint y: 109, distance: 58.0
click at [1304, 94] on button "Close" at bounding box center [1295, 92] width 83 height 24
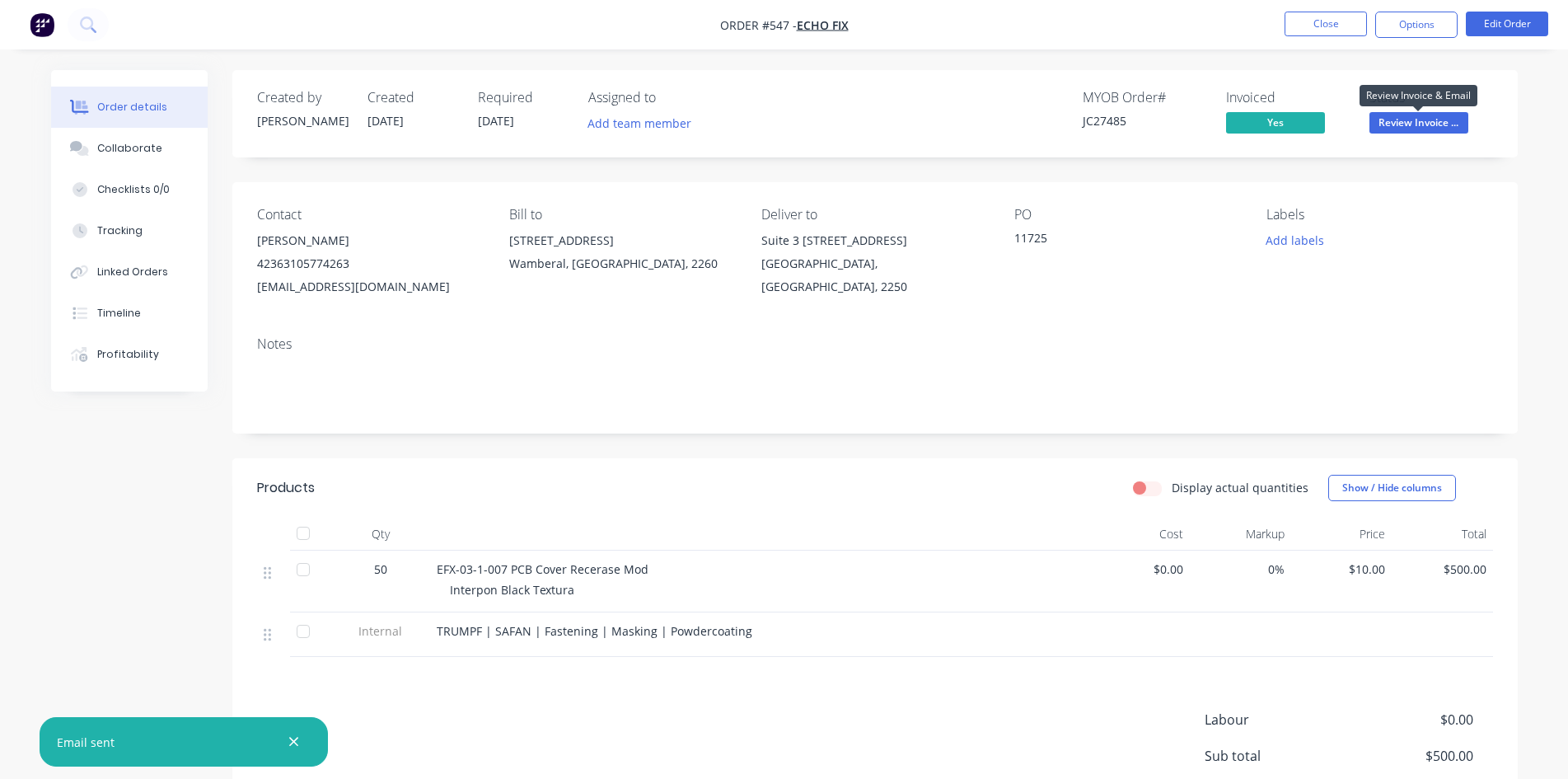
click at [1405, 123] on span "Review Invoice ..." at bounding box center [1418, 122] width 98 height 20
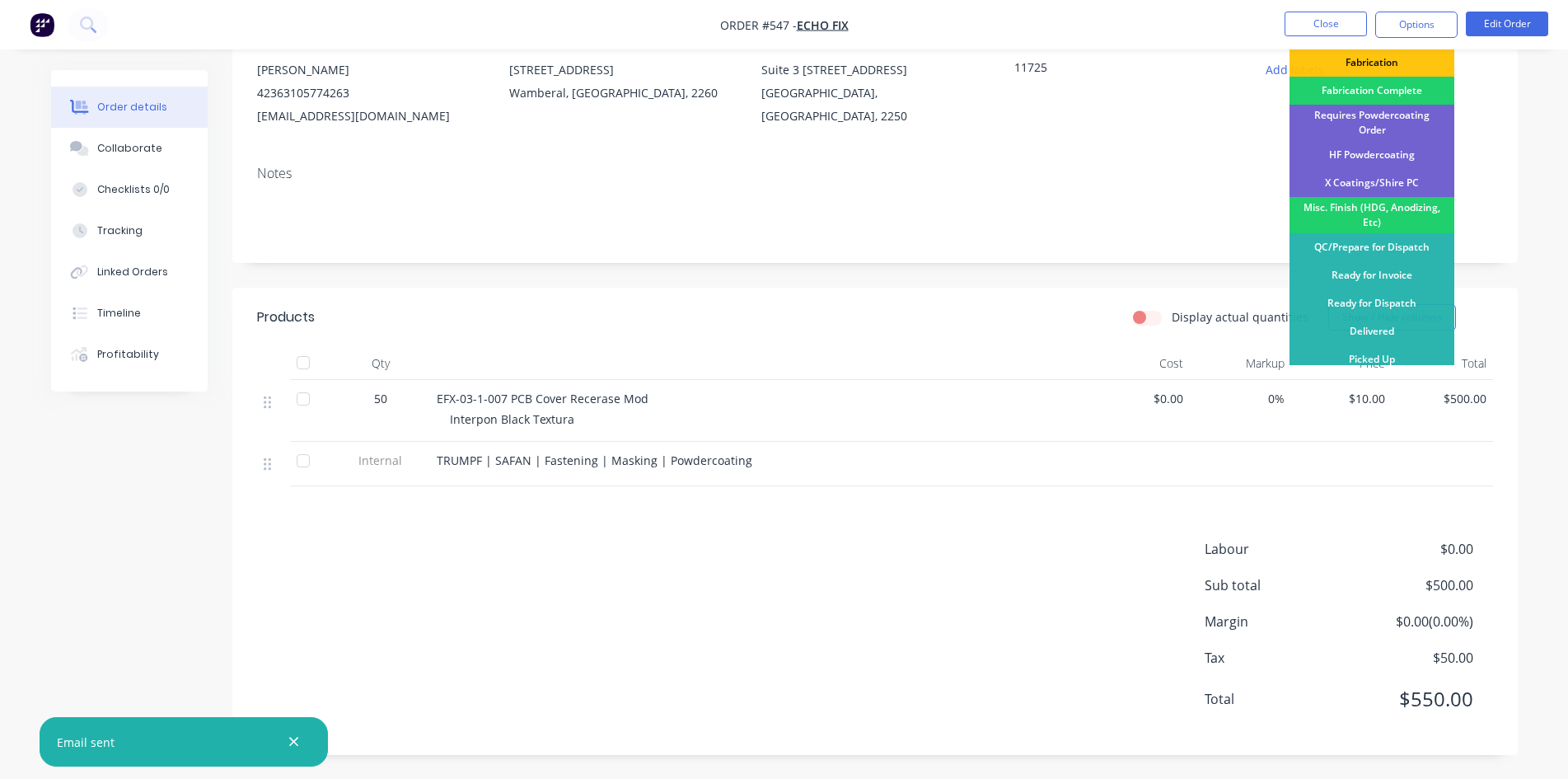
scroll to position [172, 0]
click at [1391, 353] on div "Picked Up" at bounding box center [1371, 358] width 165 height 28
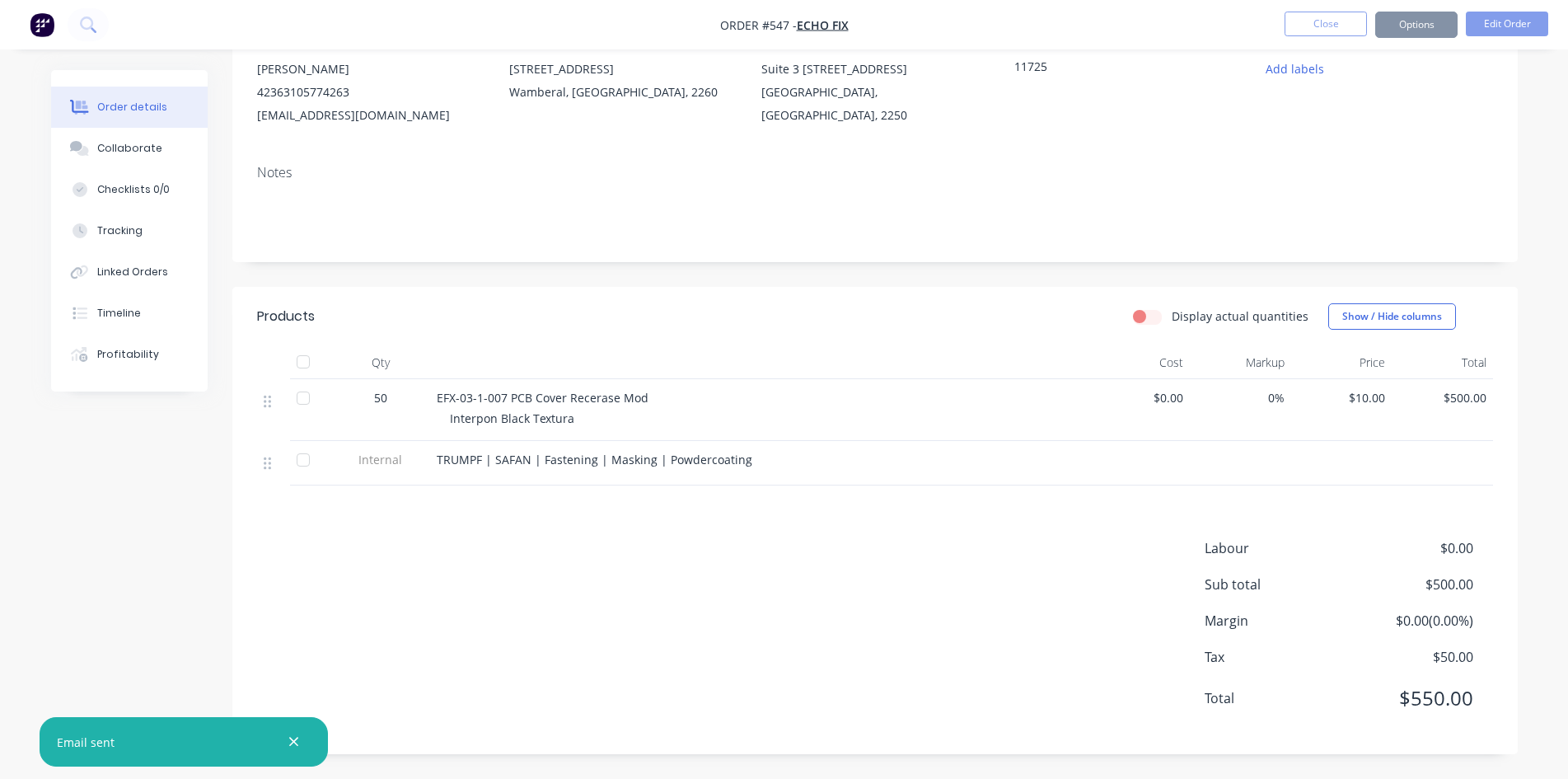
scroll to position [0, 0]
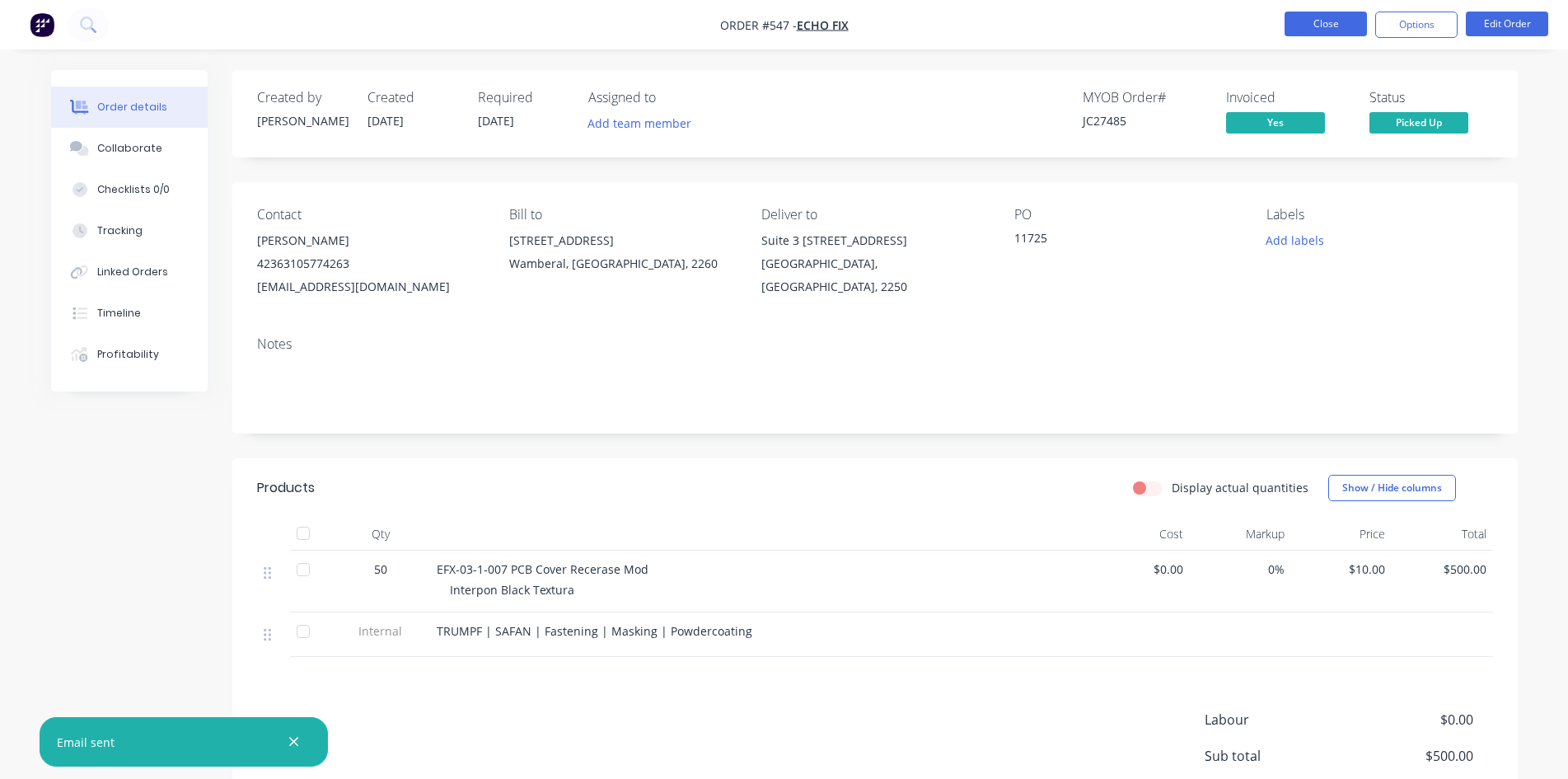
click at [1323, 19] on button "Close" at bounding box center [1325, 23] width 83 height 24
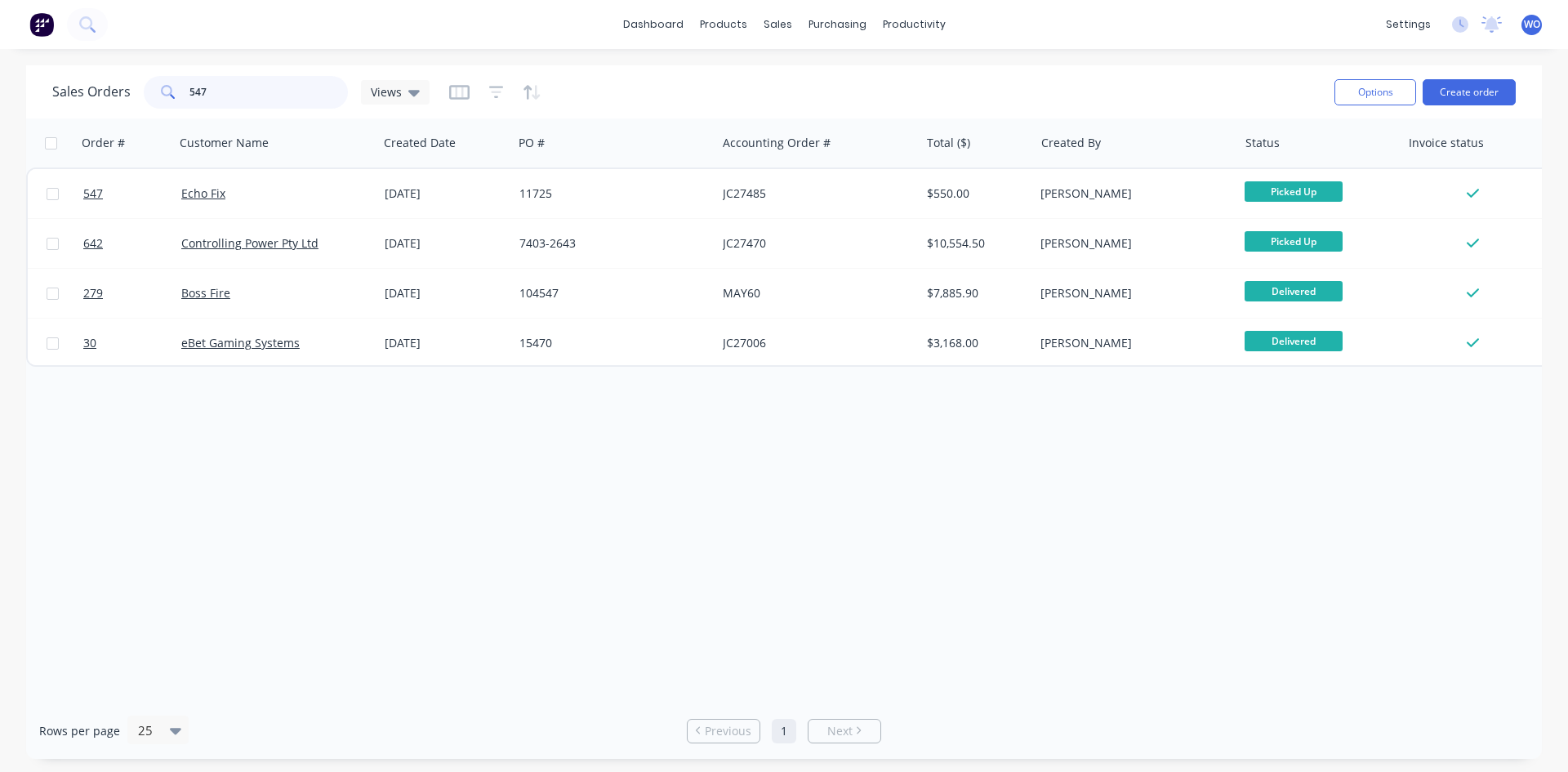
drag, startPoint x: 258, startPoint y: 99, endPoint x: 0, endPoint y: 61, distance: 260.8
click at [0, 61] on div "dashboard products sales purchasing productivity dashboard products Product Cat…" at bounding box center [784, 386] width 1568 height 772
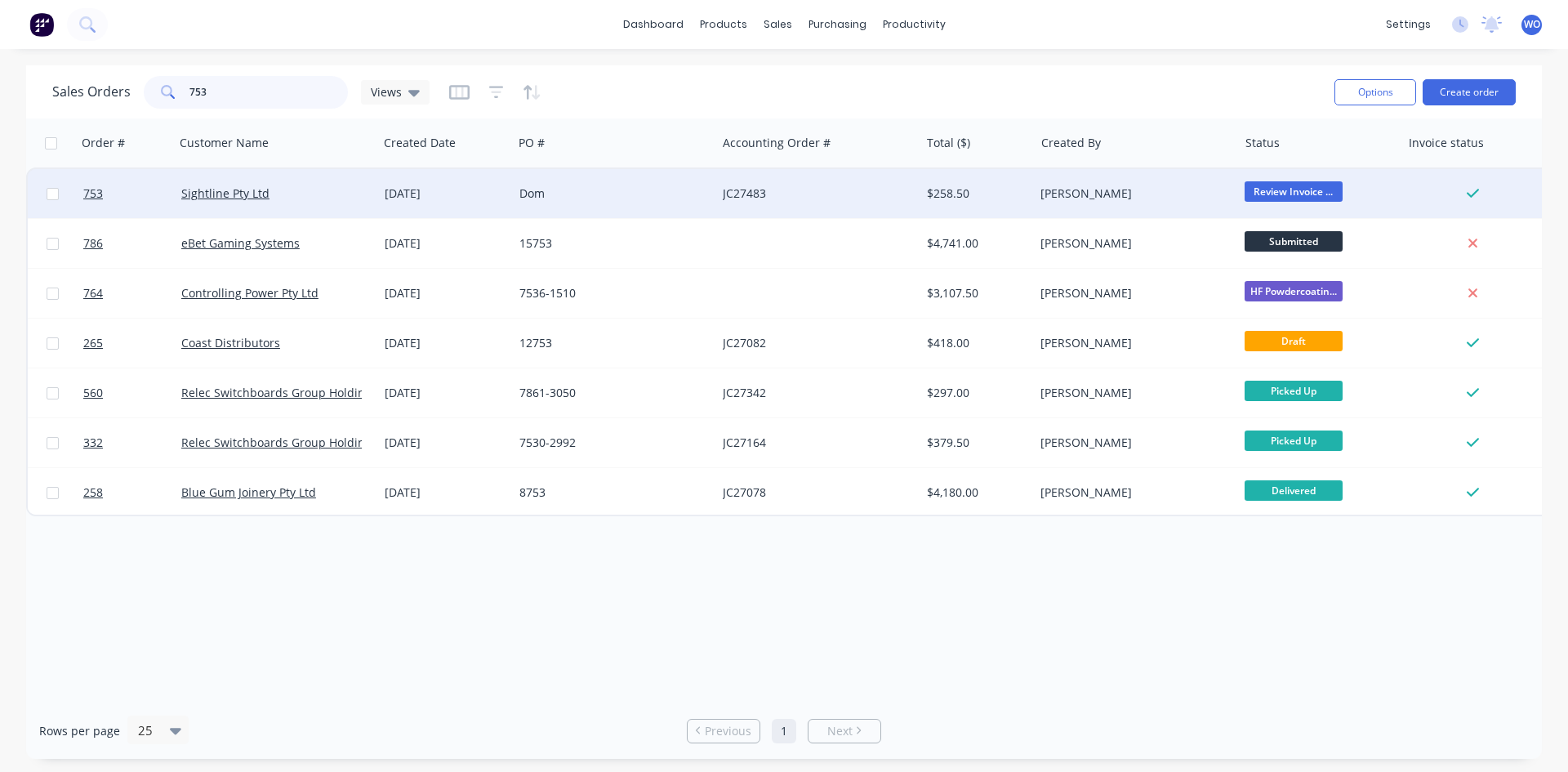
type input "753"
click at [298, 188] on div "Sightline Pty Ltd" at bounding box center [272, 193] width 182 height 16
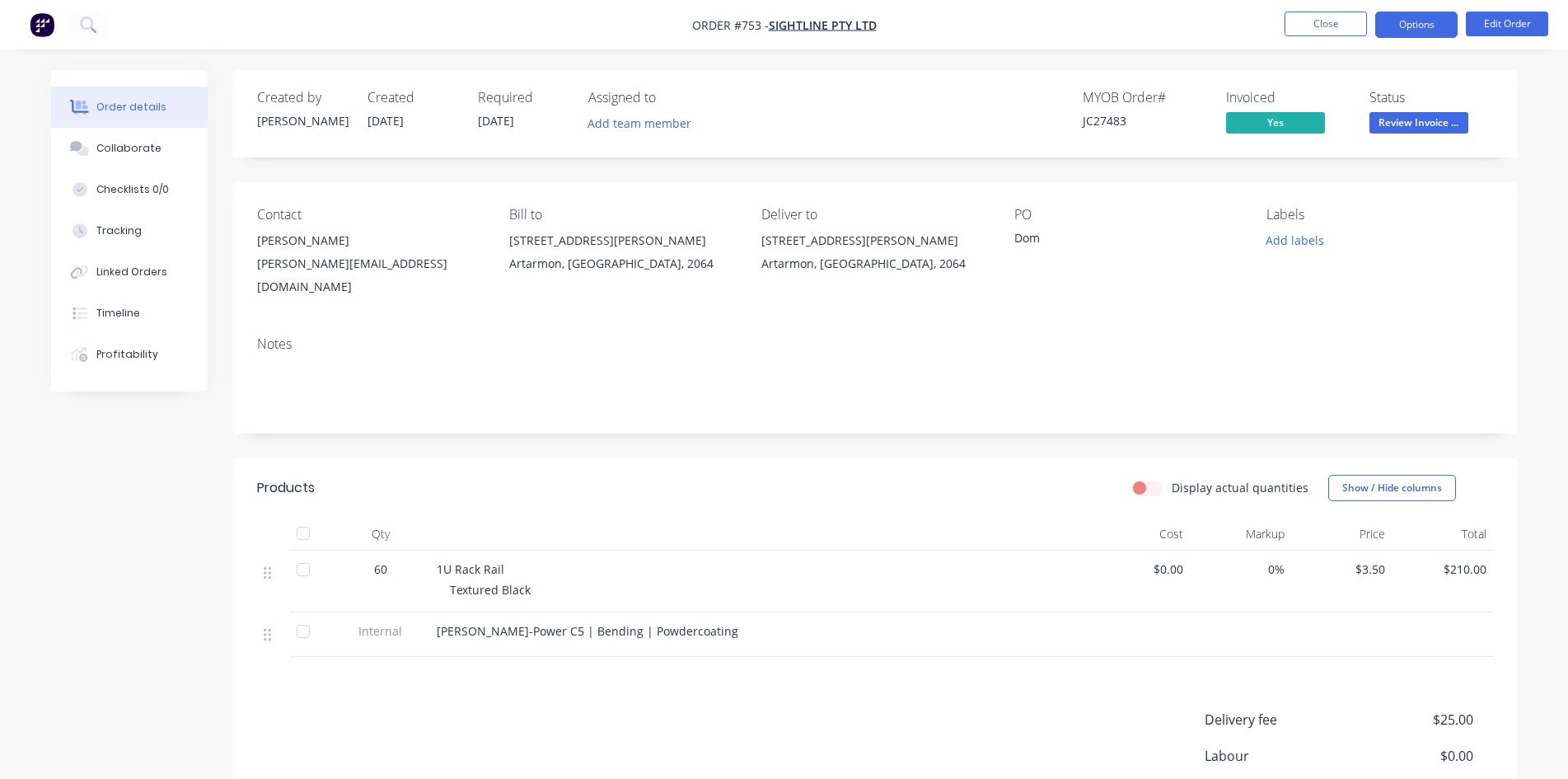
click at [1418, 30] on button "Options" at bounding box center [1416, 24] width 83 height 26
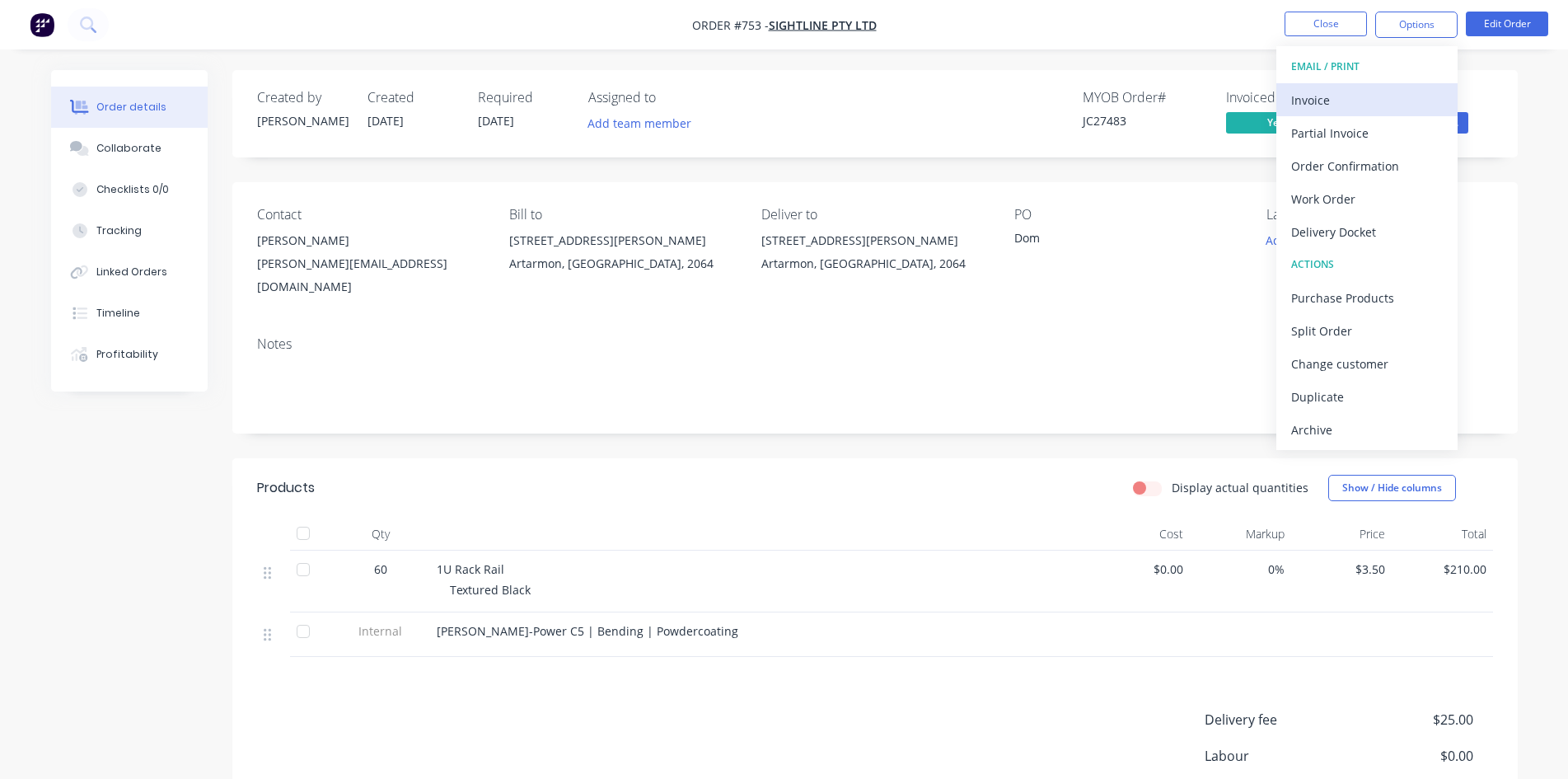
click at [1345, 89] on div "Invoice" at bounding box center [1367, 99] width 152 height 24
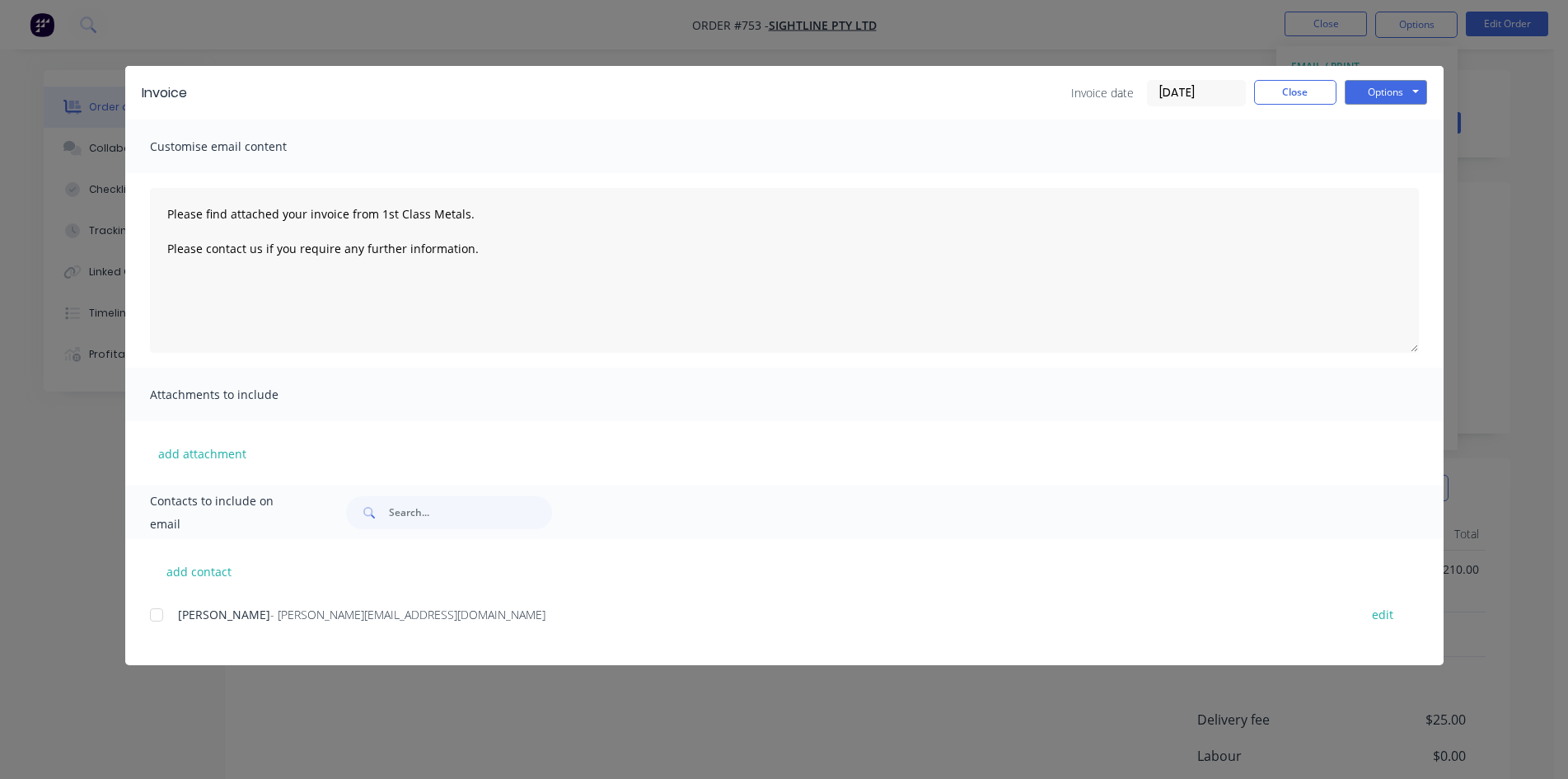
click at [160, 618] on div at bounding box center [157, 615] width 33 height 33
click at [1423, 98] on button "Options" at bounding box center [1386, 92] width 83 height 24
click at [1393, 172] on button "Email" at bounding box center [1397, 176] width 105 height 27
type textarea "Please find attached your invoice from 1st Class Metals. Please contact us if y…"
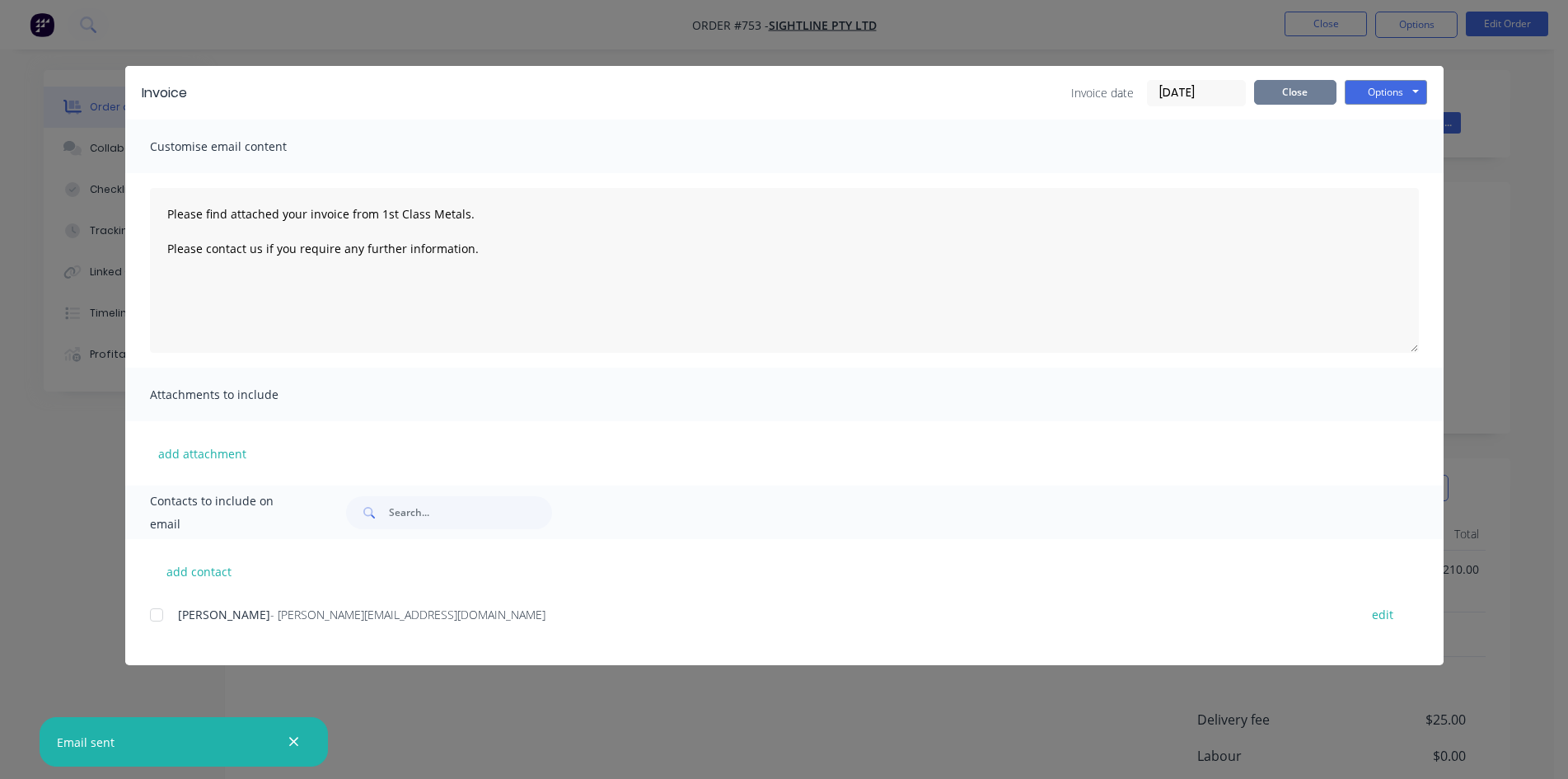
click at [1304, 93] on button "Close" at bounding box center [1295, 92] width 83 height 24
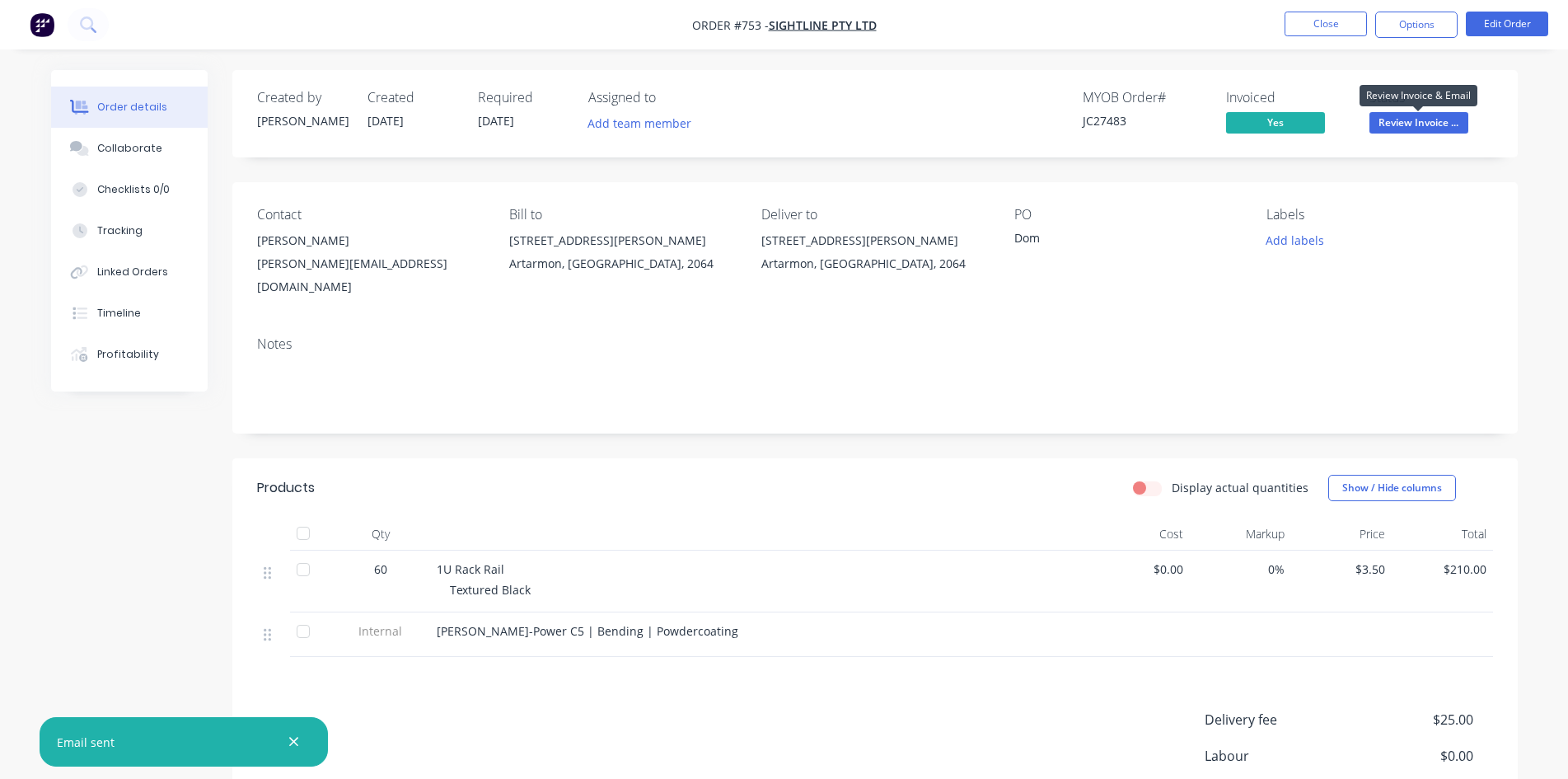
click at [1397, 122] on span "Review Invoice ..." at bounding box center [1418, 122] width 98 height 20
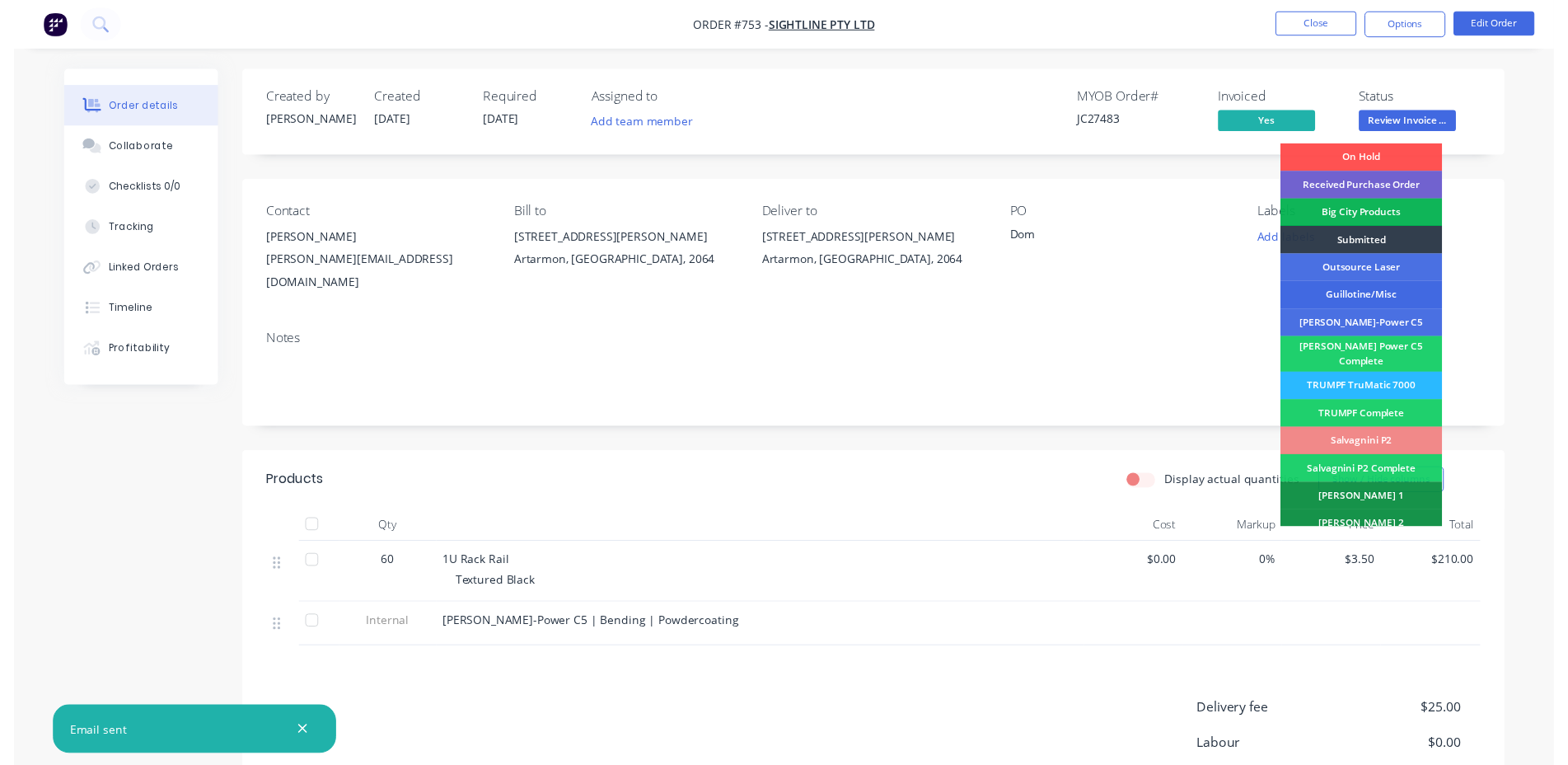
scroll to position [467, 0]
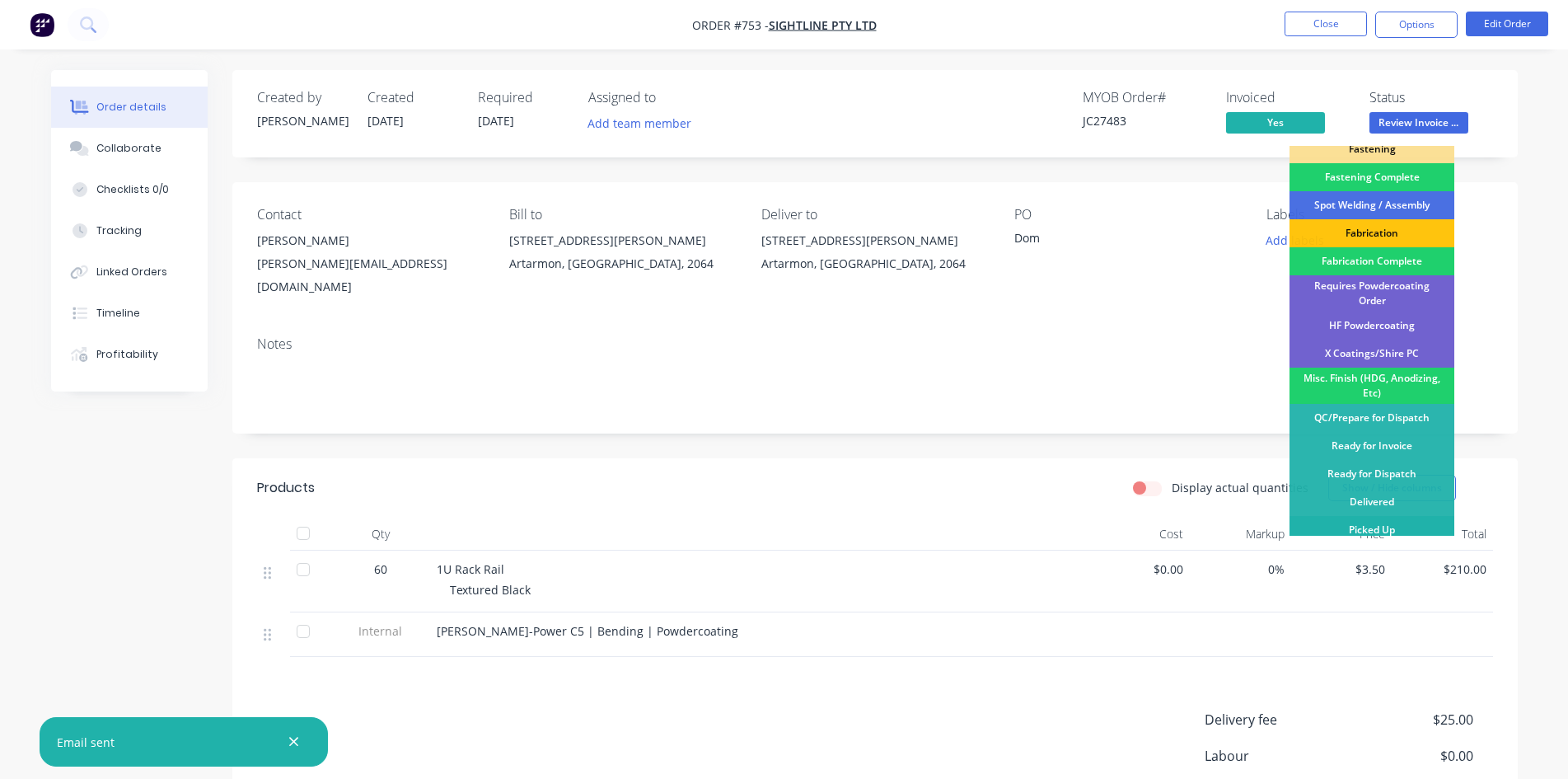
click at [1358, 516] on div "Picked Up" at bounding box center [1371, 529] width 165 height 28
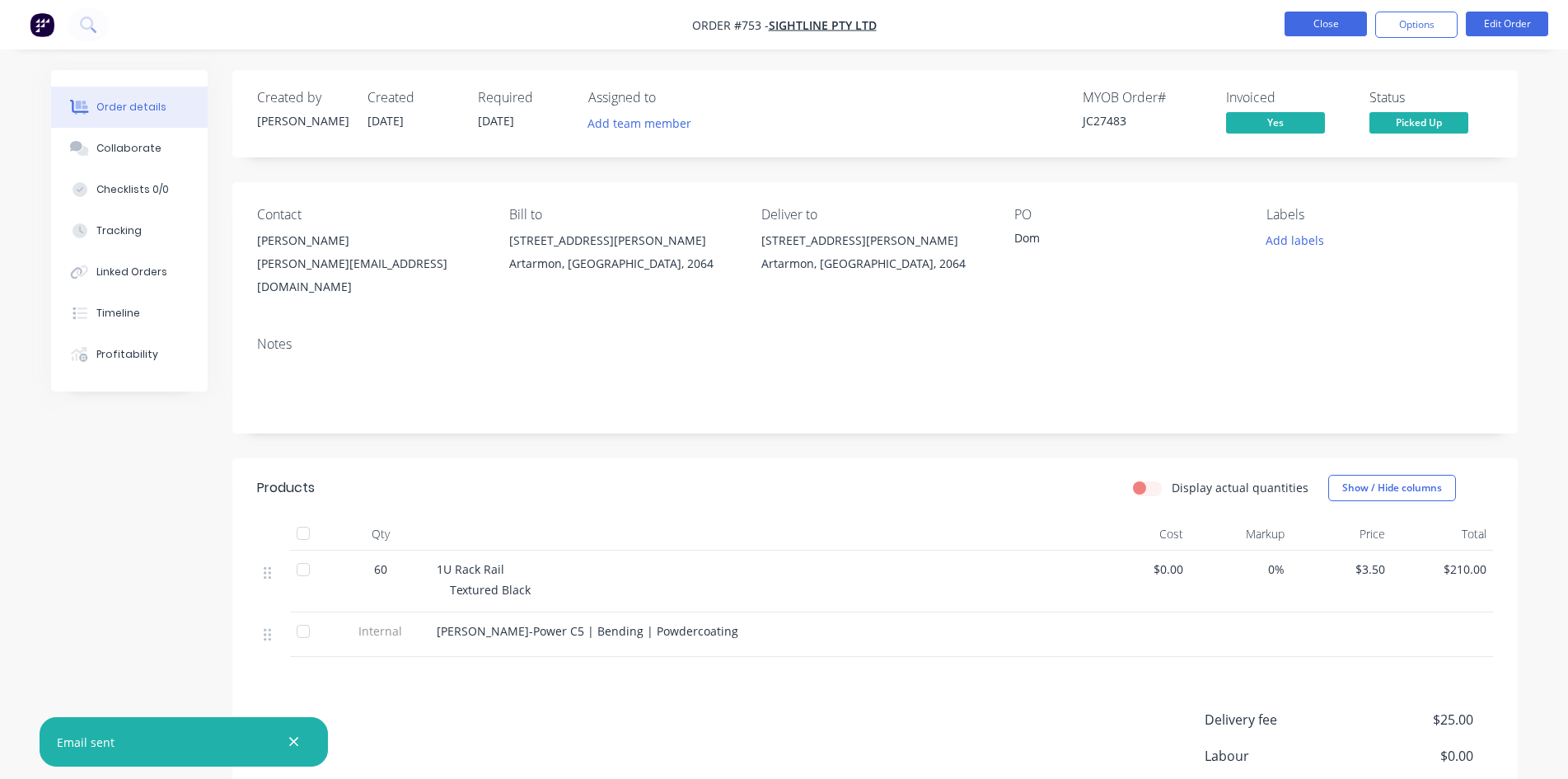
click at [1289, 19] on button "Close" at bounding box center [1325, 23] width 83 height 24
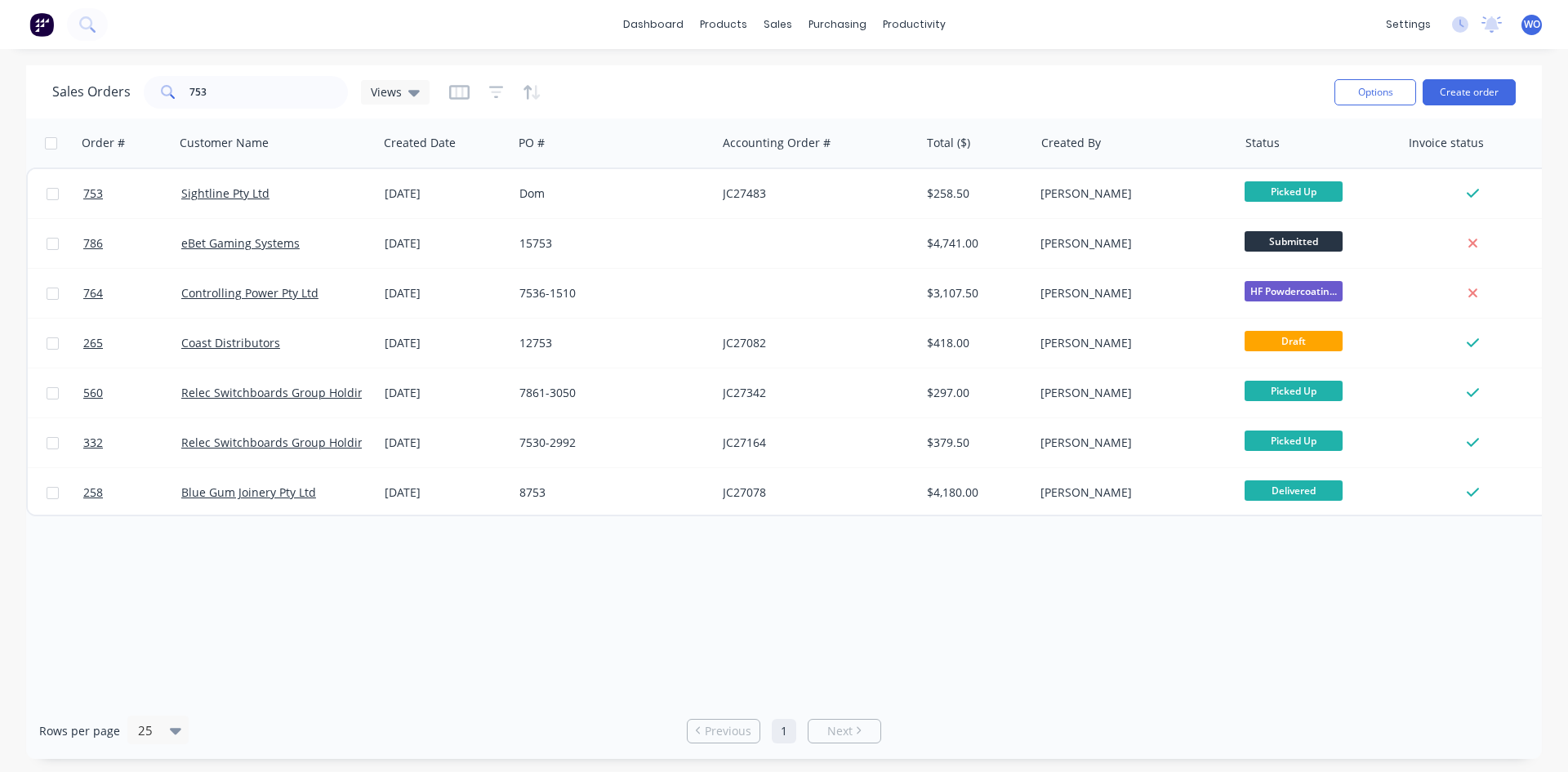
click at [44, 29] on img at bounding box center [41, 24] width 24 height 24
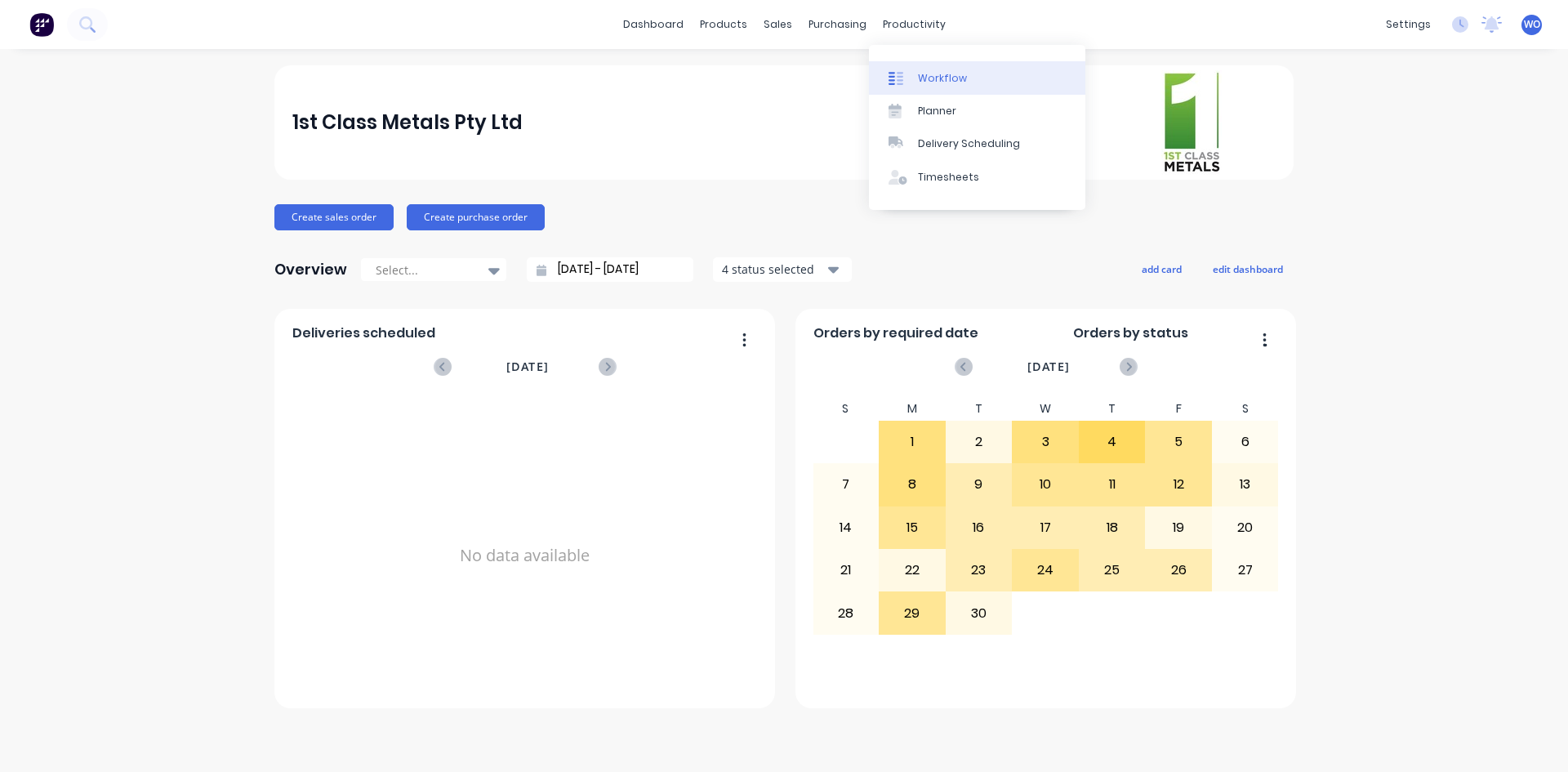
click at [944, 65] on link "Workflow" at bounding box center [978, 77] width 216 height 33
